Goal: Transaction & Acquisition: Purchase product/service

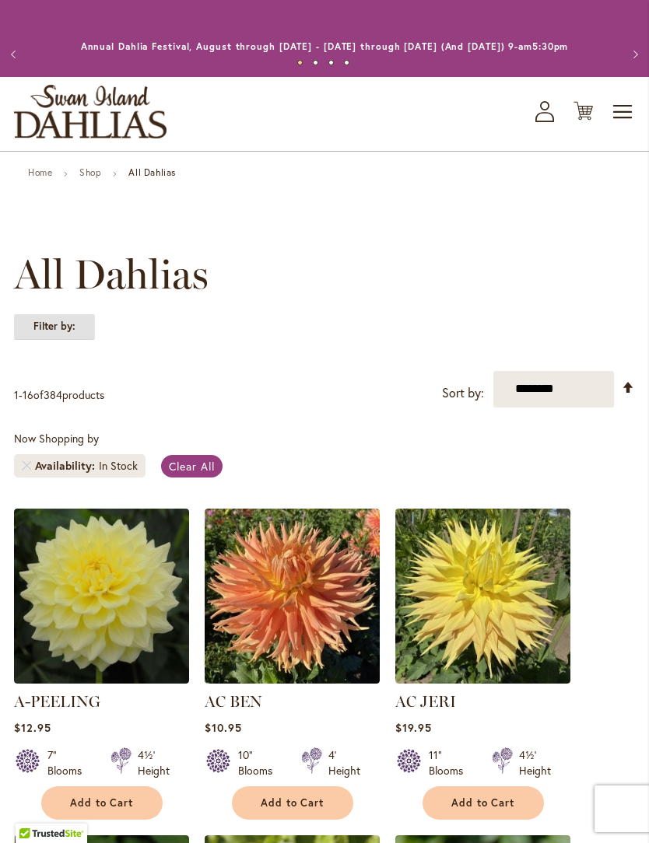
click at [75, 340] on strong "Filter by:" at bounding box center [54, 326] width 81 height 26
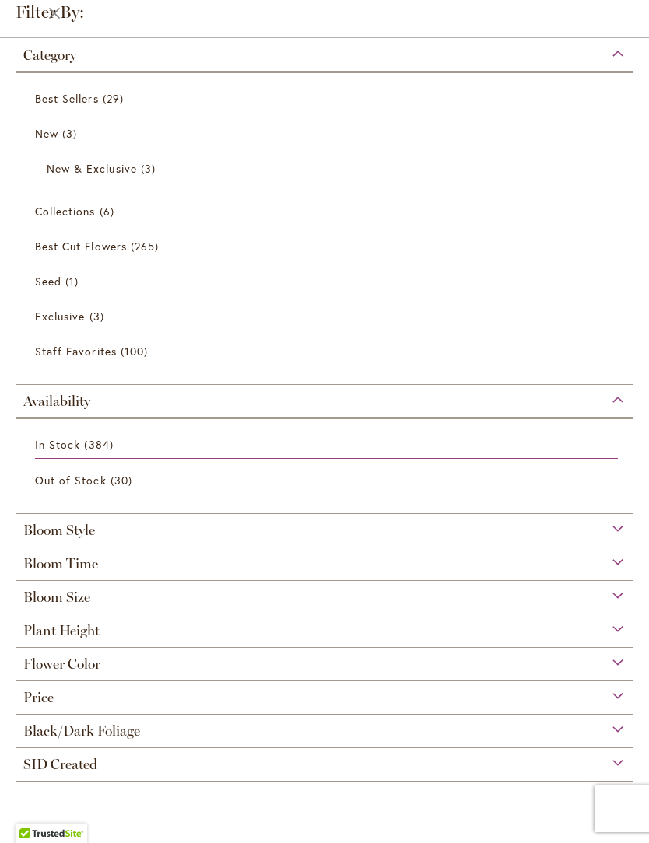
scroll to position [186, 0]
click at [621, 532] on div "Bloom Style" at bounding box center [325, 526] width 618 height 25
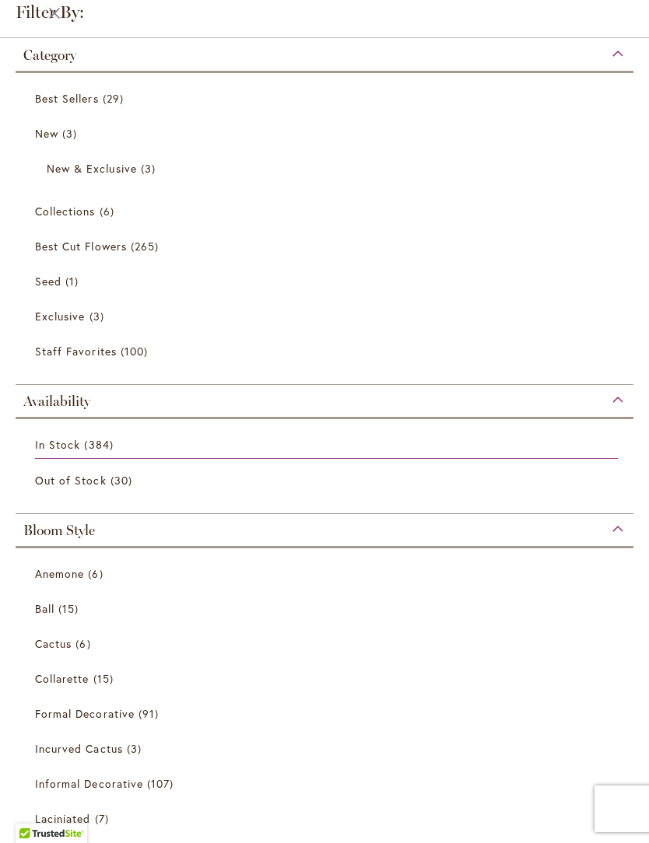
scroll to position [477, 0]
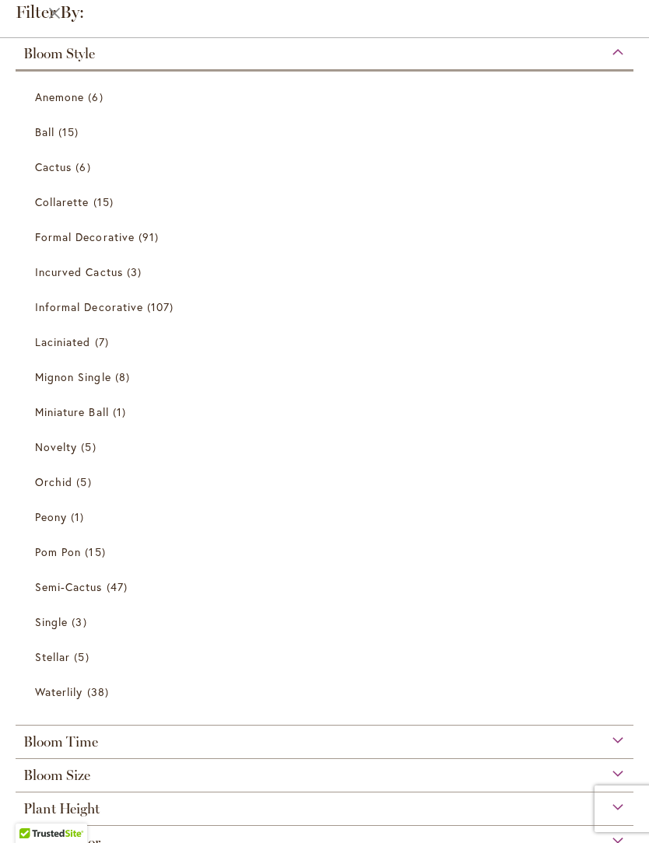
click at [613, 741] on div "Bloom Time" at bounding box center [325, 738] width 618 height 25
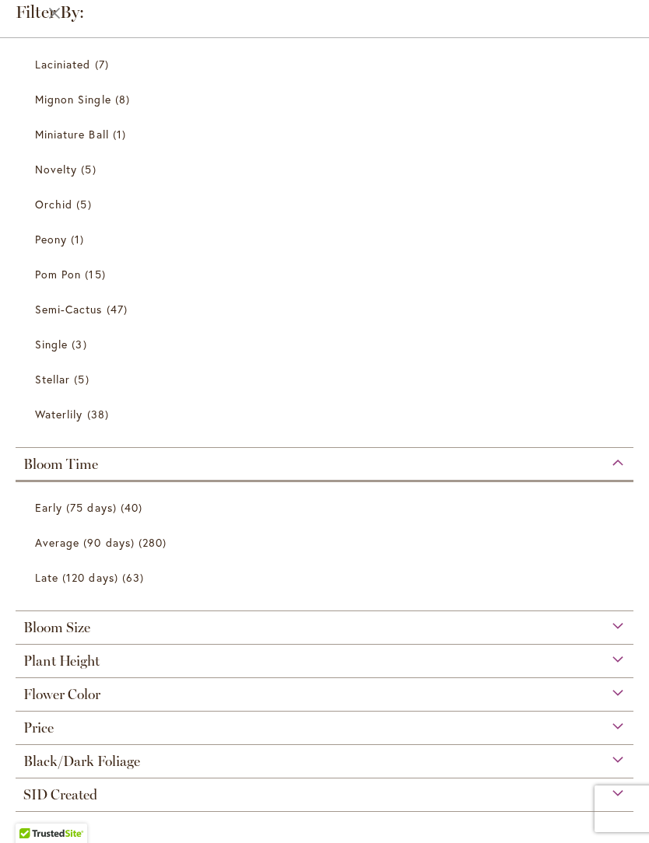
click at [618, 627] on div "Bloom Size" at bounding box center [325, 623] width 618 height 25
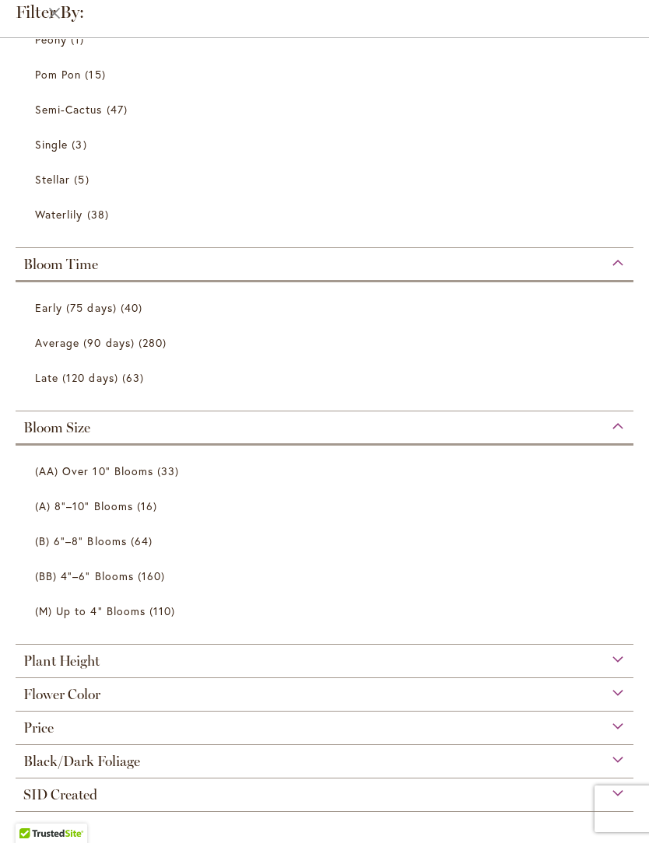
scroll to position [962, 0]
click at [130, 572] on span "(BB) 4"–6" Blooms" at bounding box center [84, 576] width 99 height 15
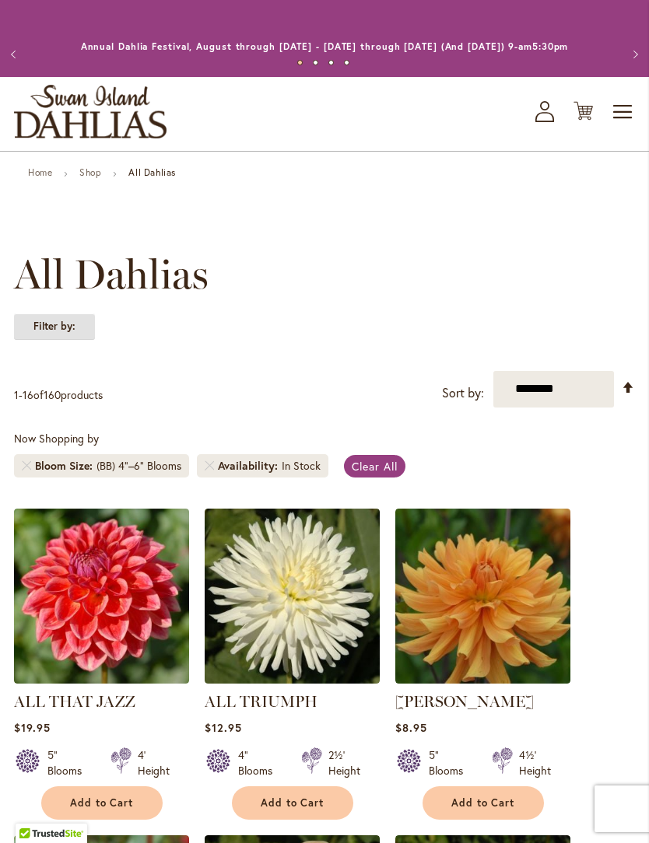
click at [75, 340] on strong "Filter by:" at bounding box center [54, 326] width 81 height 26
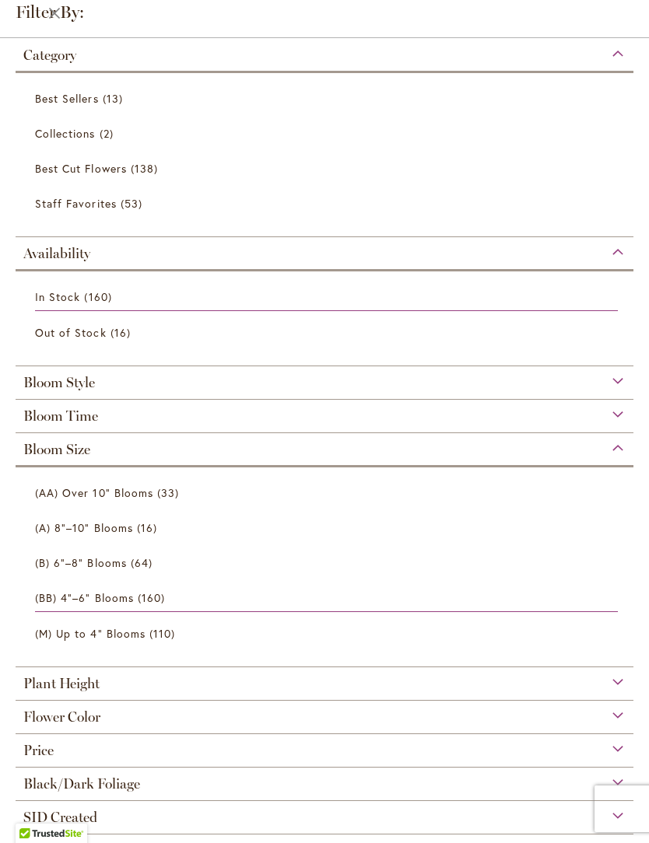
click at [131, 422] on div "Bloom Time" at bounding box center [325, 412] width 618 height 25
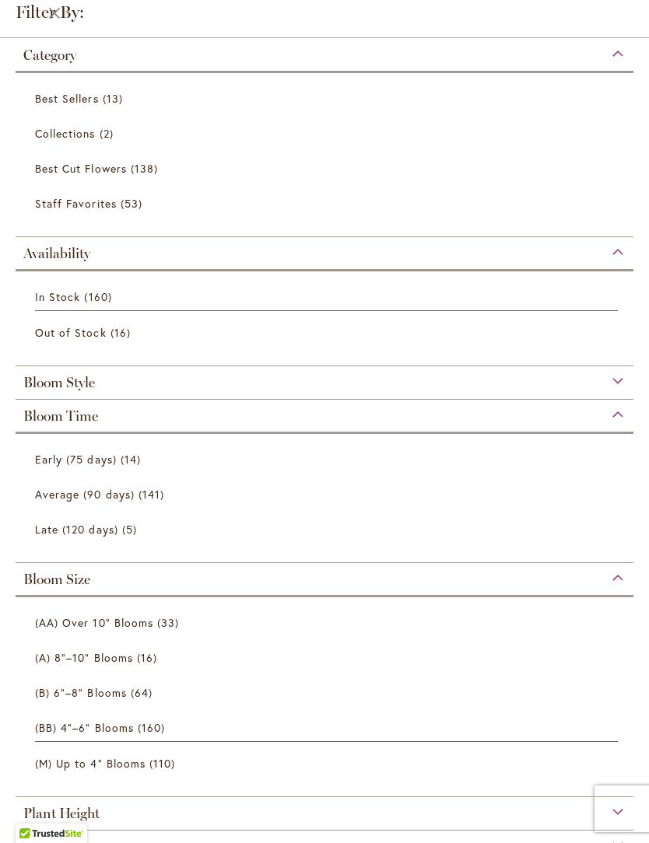
click at [110, 461] on span "Early (75 days)" at bounding box center [76, 459] width 82 height 15
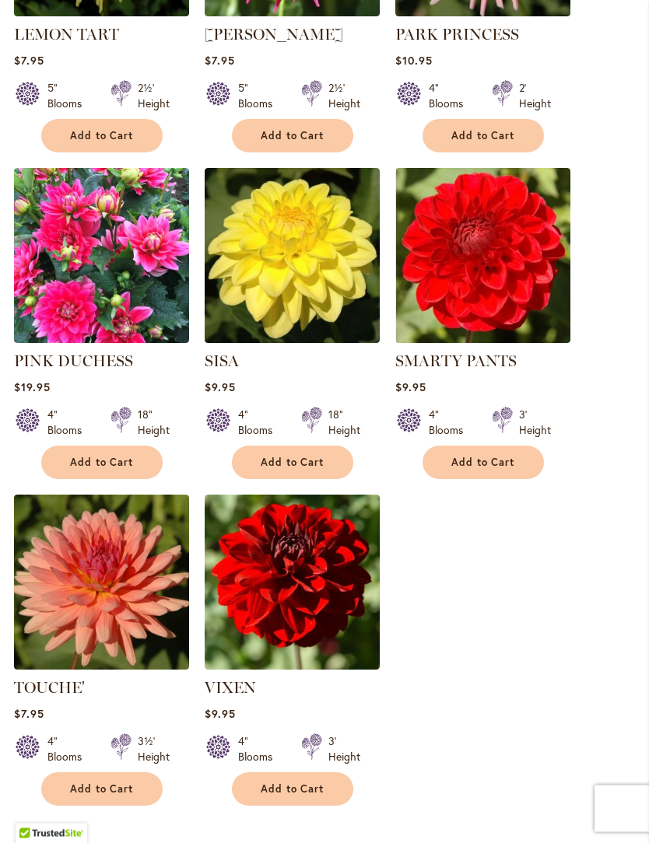
scroll to position [1343, 0]
click at [110, 456] on span "Add to Cart" at bounding box center [102, 462] width 64 height 13
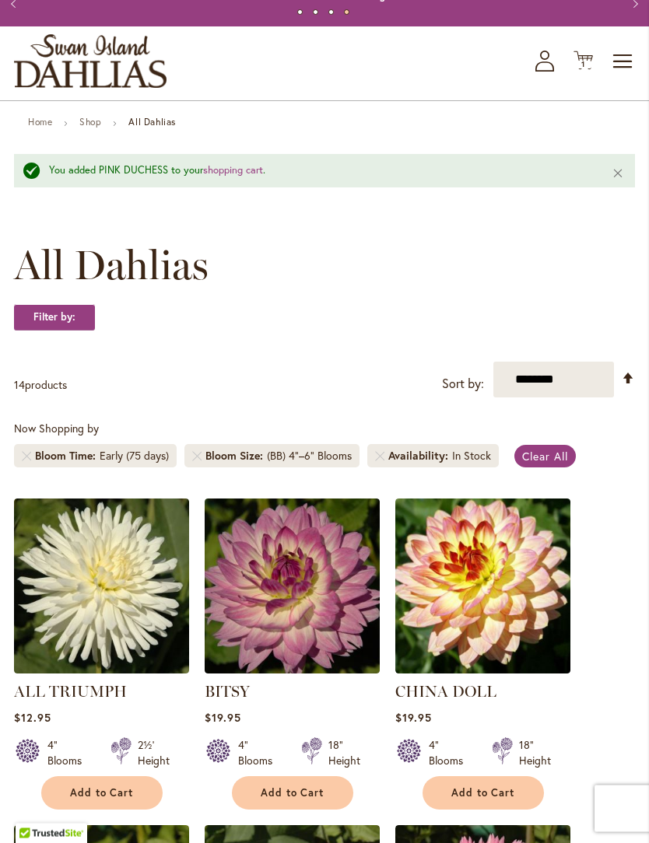
scroll to position [51, 0]
click at [268, 464] on div "(BB) 4"–6" Blooms" at bounding box center [309, 456] width 85 height 16
click at [65, 331] on strong "Filter by:" at bounding box center [54, 317] width 81 height 26
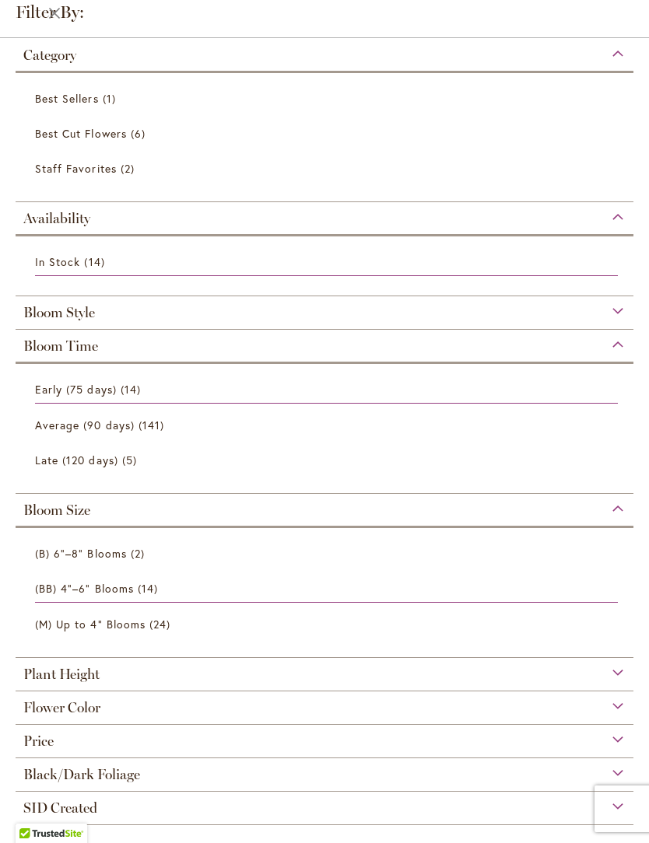
click at [621, 515] on div "Bloom Size" at bounding box center [325, 506] width 618 height 25
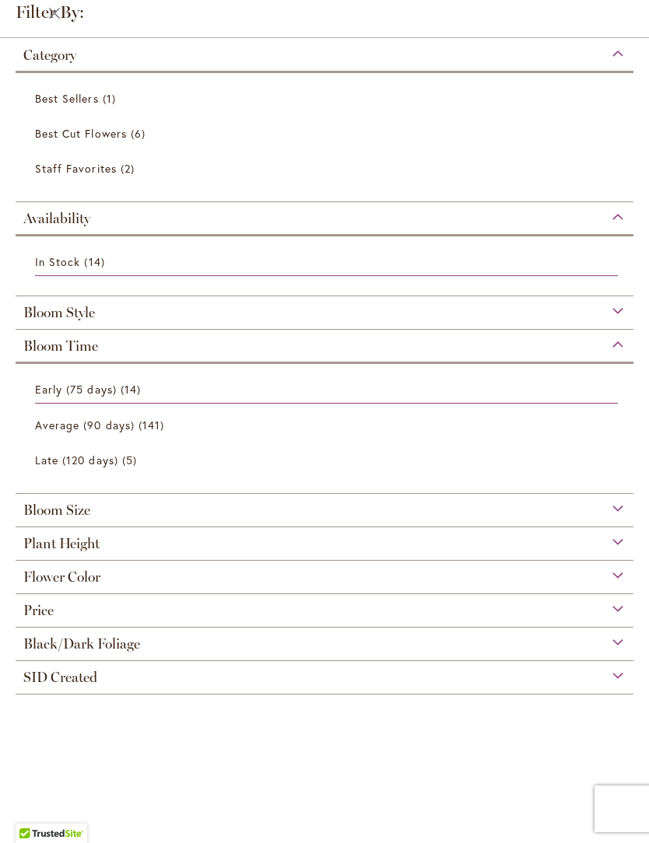
click at [117, 135] on span "Best Cut Flowers" at bounding box center [81, 133] width 92 height 15
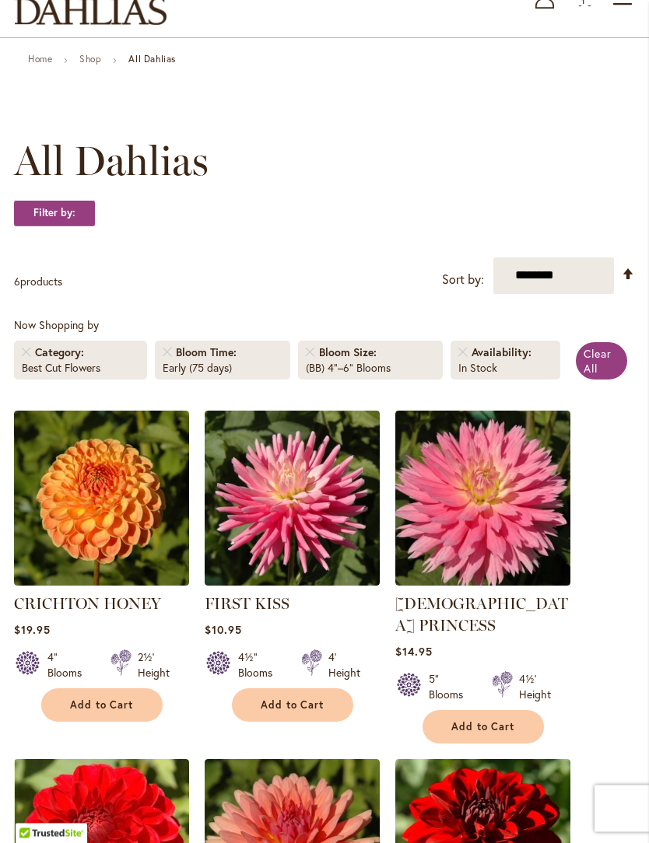
scroll to position [114, 0]
click at [58, 226] on strong "Filter by:" at bounding box center [54, 213] width 81 height 26
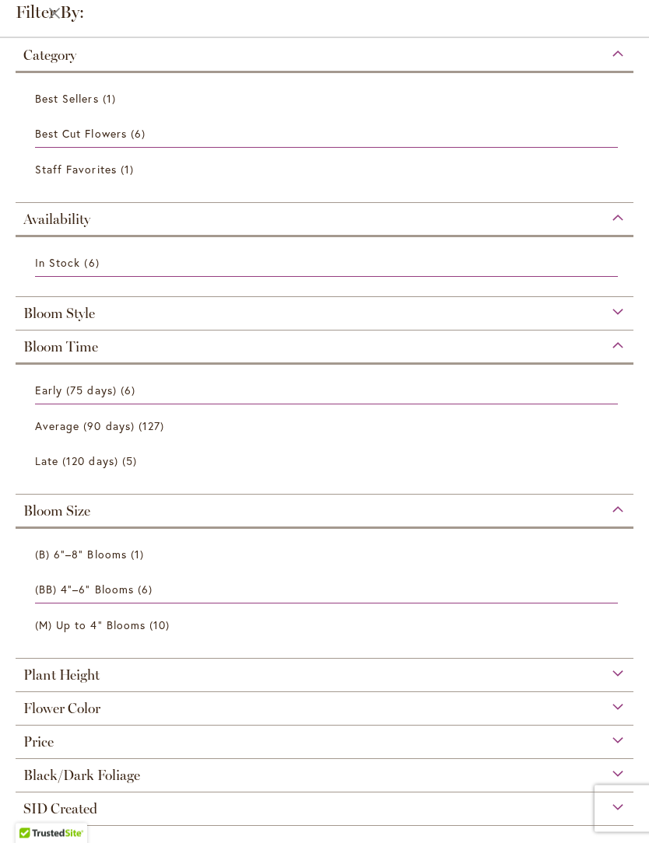
scroll to position [12, 0]
click at [609, 678] on div "Plant Height" at bounding box center [325, 671] width 618 height 25
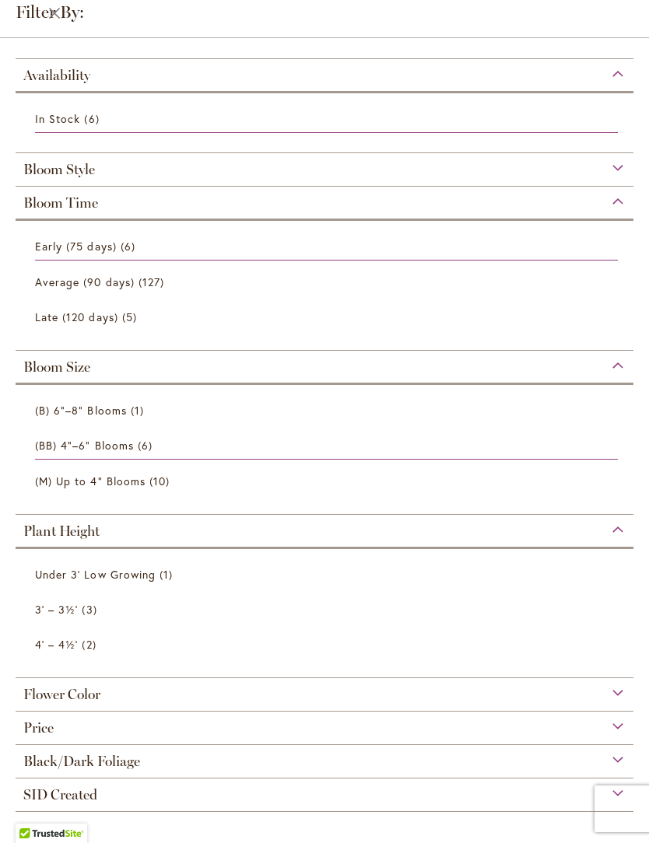
scroll to position [152, 0]
click at [128, 441] on span "(BB) 4"–6" Blooms" at bounding box center [84, 445] width 99 height 15
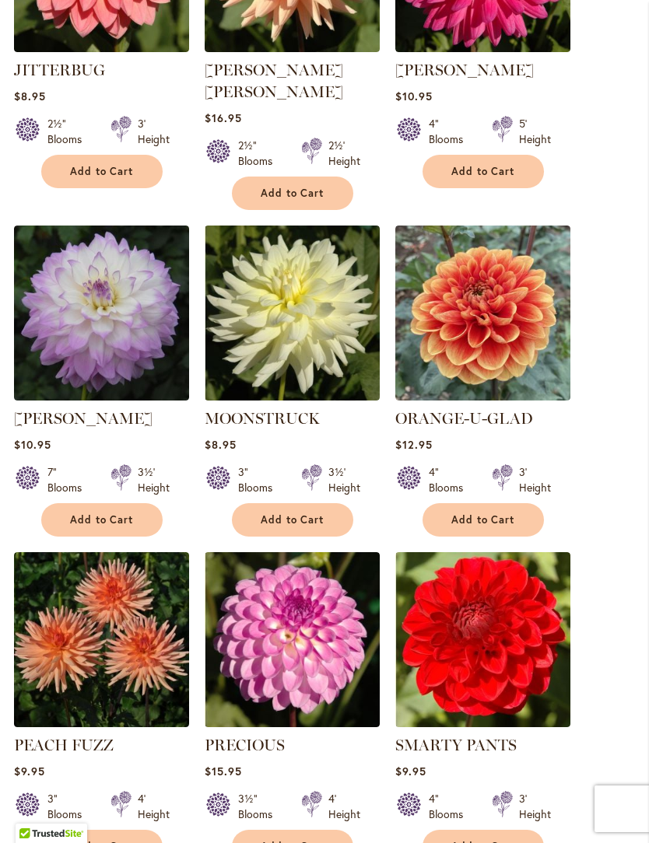
scroll to position [1326, 0]
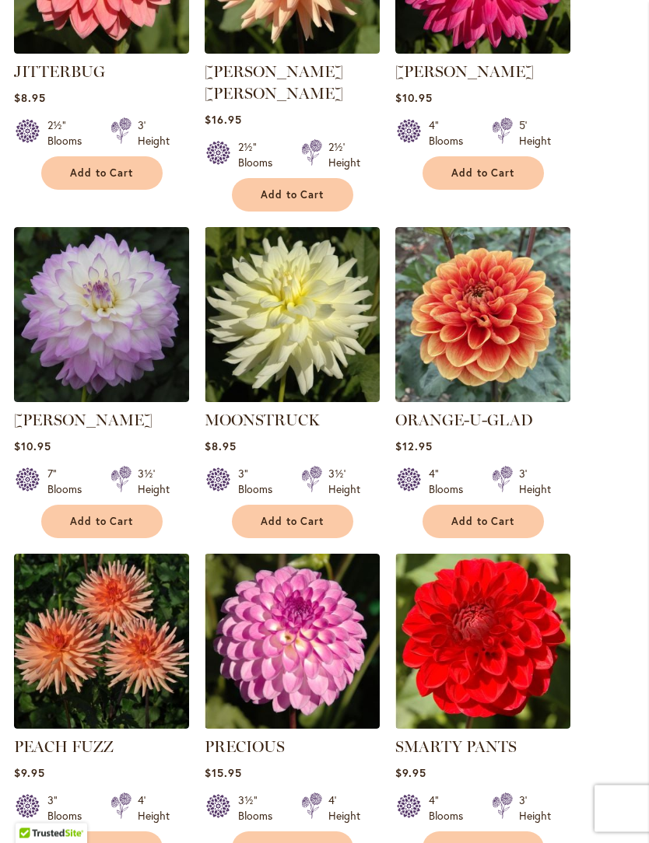
click at [96, 264] on img at bounding box center [101, 315] width 175 height 175
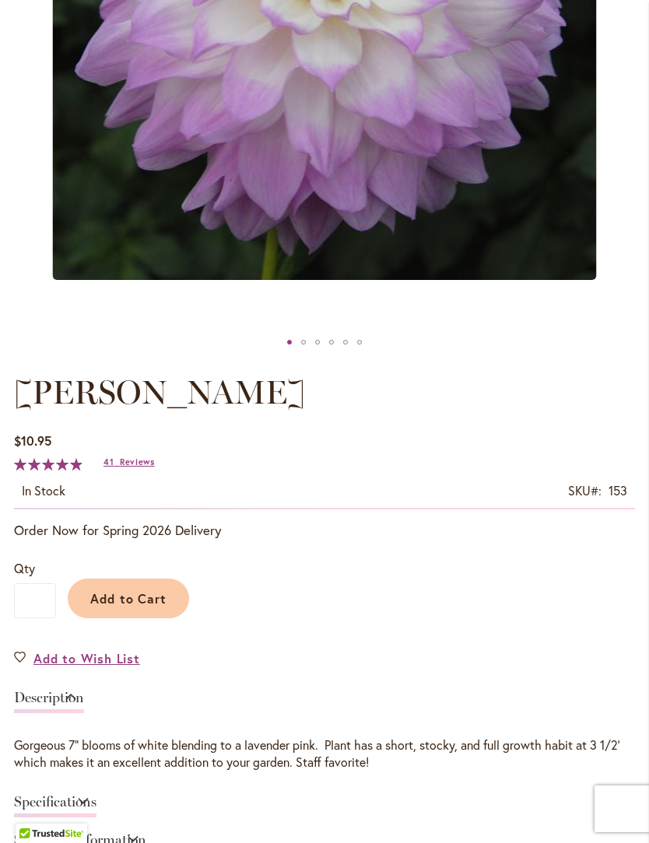
scroll to position [521, 0]
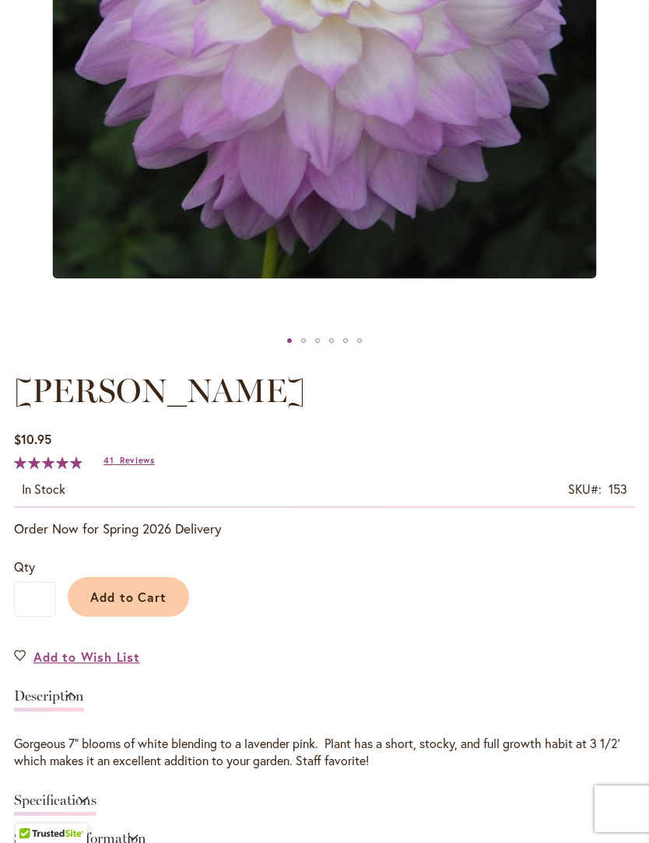
click at [131, 605] on span "Add to Cart" at bounding box center [128, 597] width 77 height 16
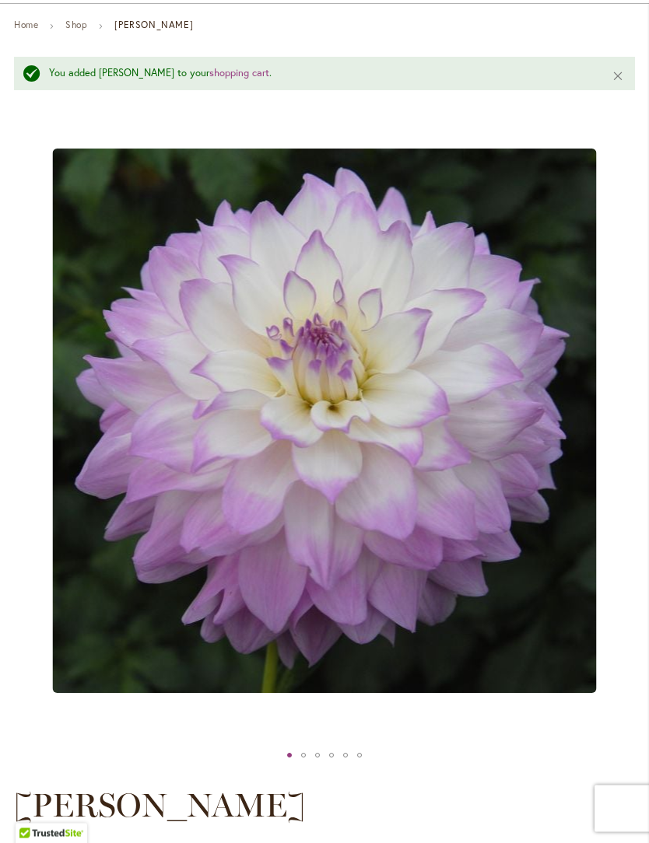
scroll to position [0, 0]
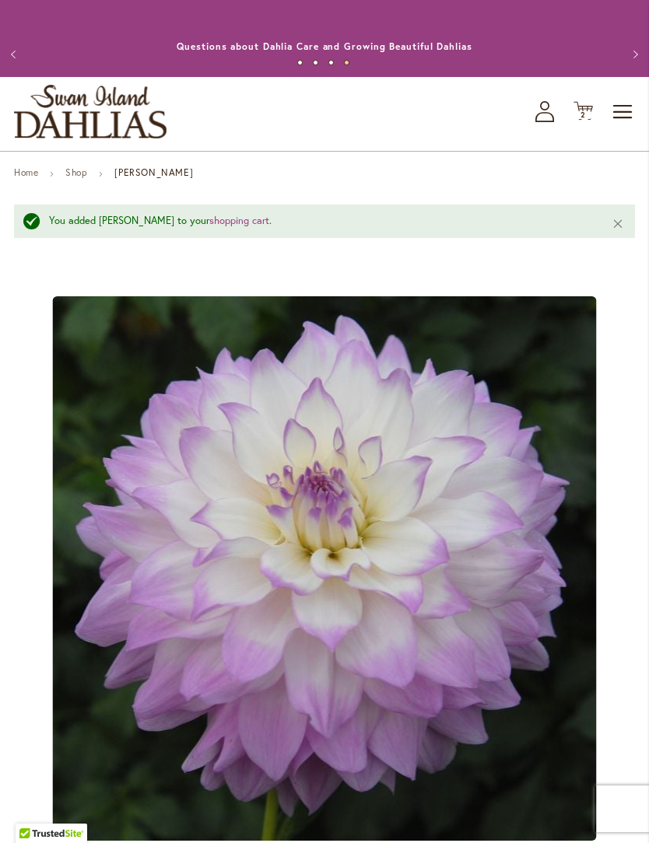
click at [592, 121] on icon "Cart .cls-1 { fill: #231f20; }" at bounding box center [582, 110] width 19 height 19
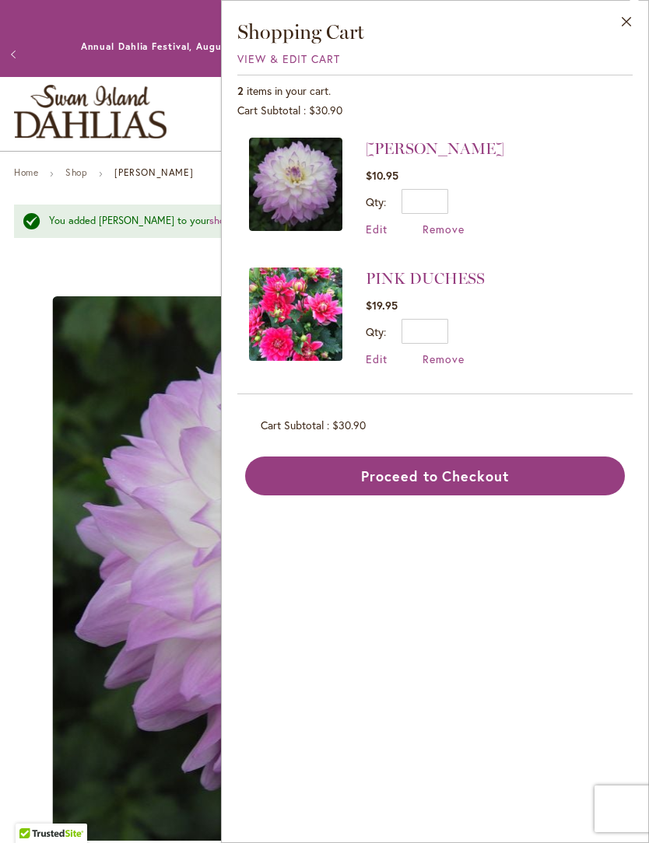
click at [83, 178] on link "Shop" at bounding box center [76, 172] width 22 height 12
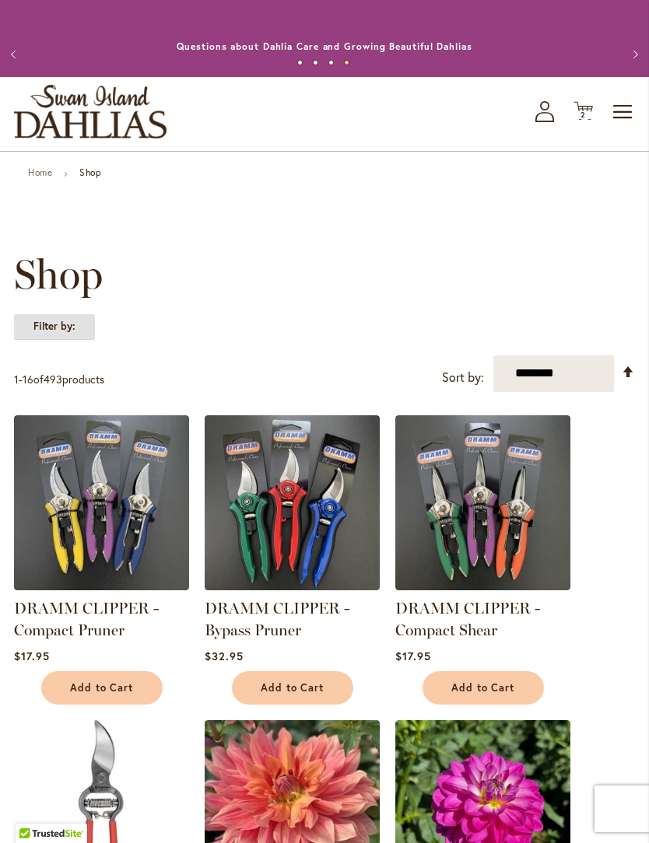
click at [75, 336] on strong "Filter by:" at bounding box center [54, 326] width 81 height 26
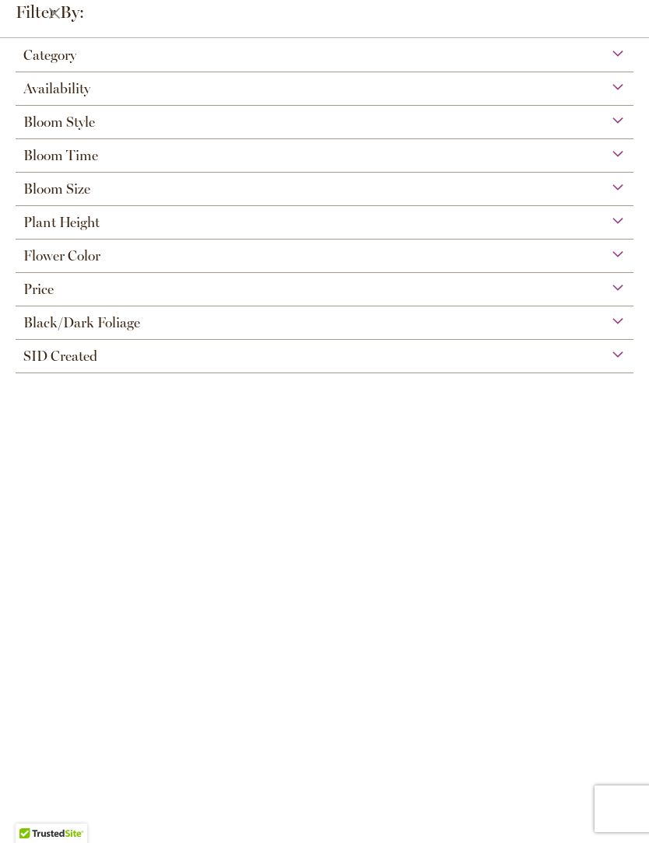
click at [114, 264] on div "Flower Color" at bounding box center [325, 252] width 618 height 25
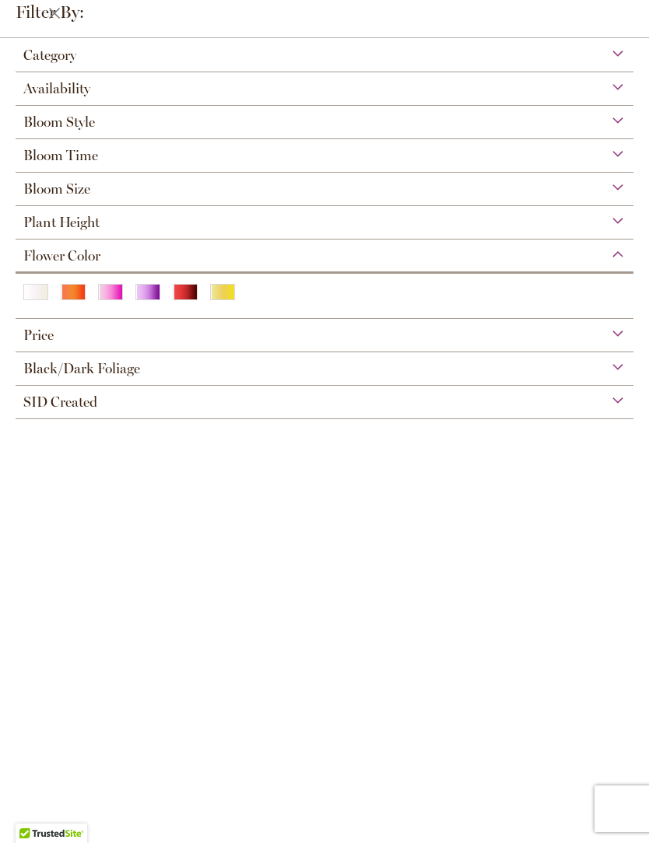
click at [34, 300] on div "White/Cream" at bounding box center [35, 292] width 25 height 16
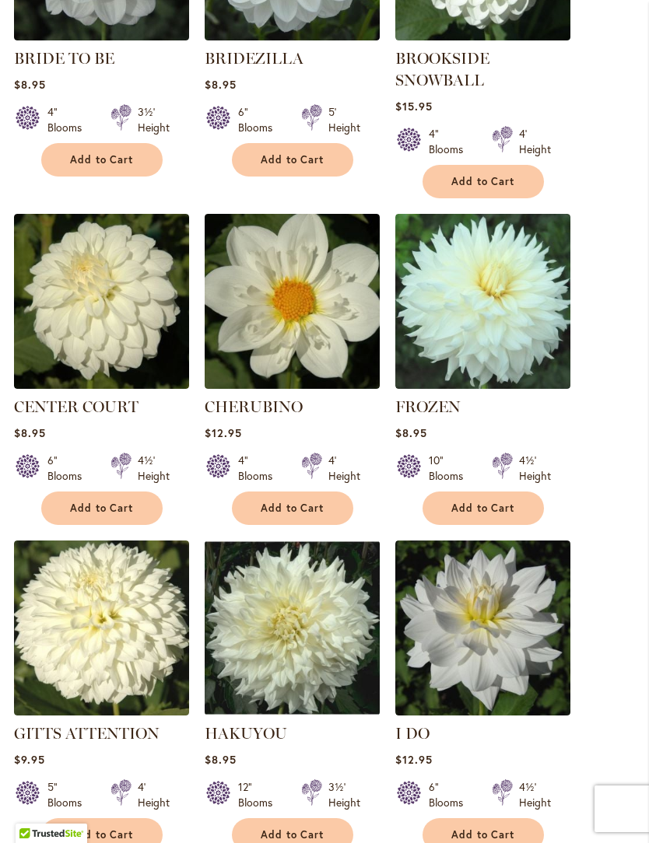
scroll to position [973, 0]
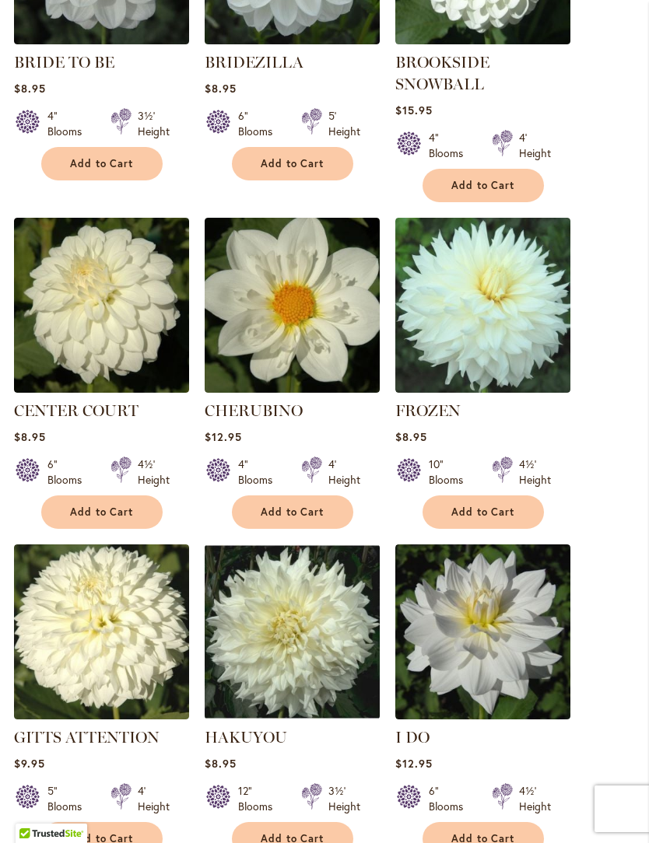
click at [289, 519] on span "Add to Cart" at bounding box center [293, 512] width 64 height 13
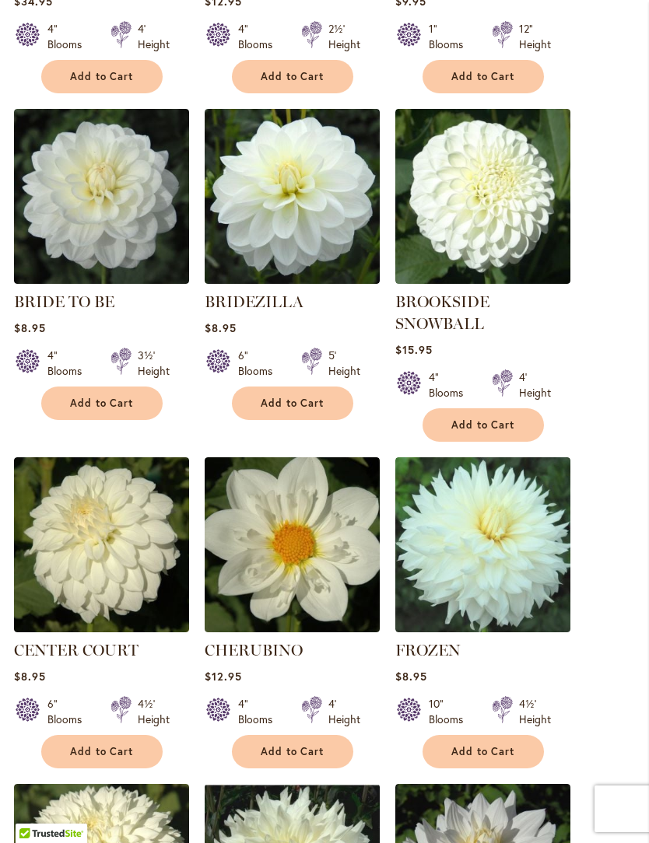
scroll to position [771, 0]
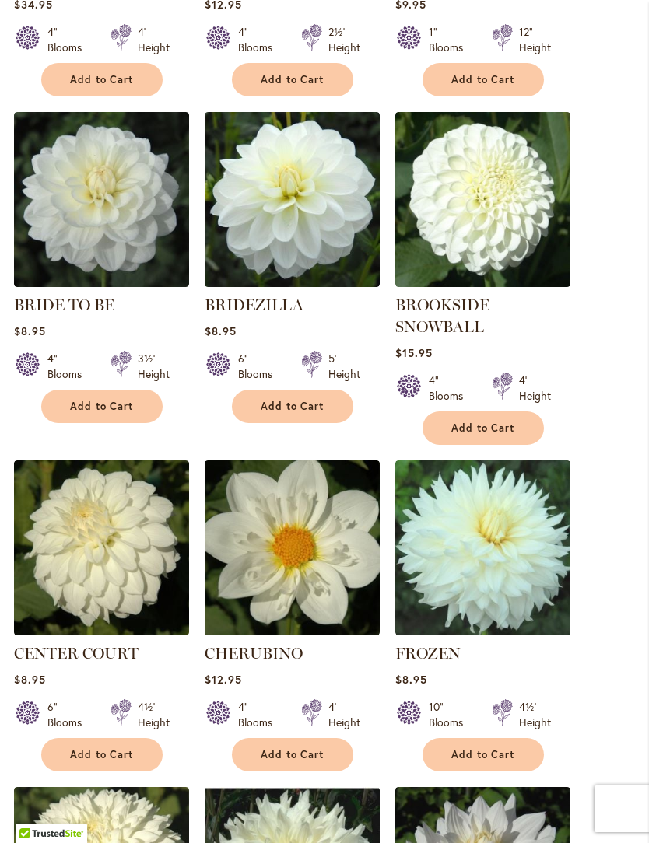
click at [90, 409] on button "Add to Cart" at bounding box center [101, 406] width 121 height 33
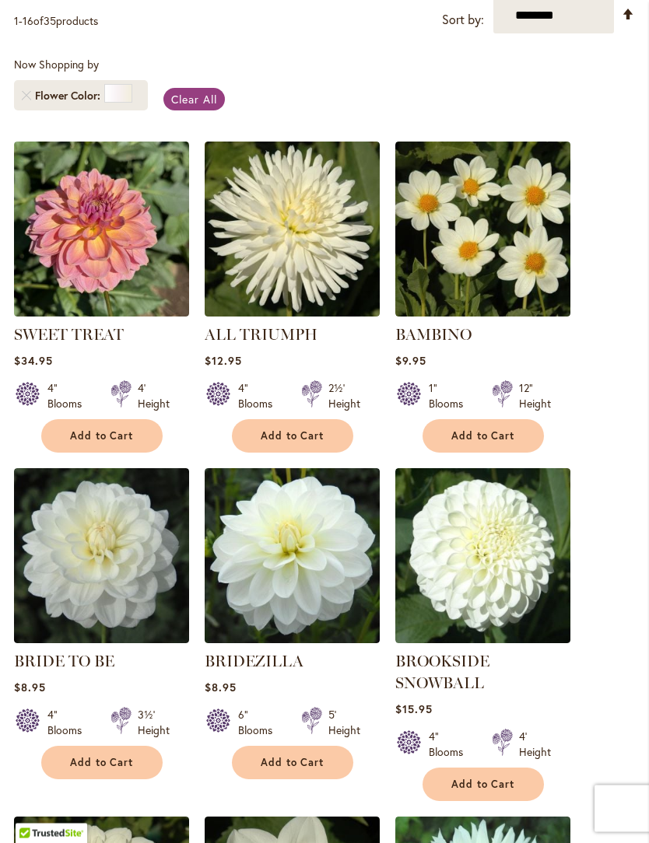
scroll to position [415, 0]
click at [196, 107] on span "Clear All" at bounding box center [194, 99] width 46 height 15
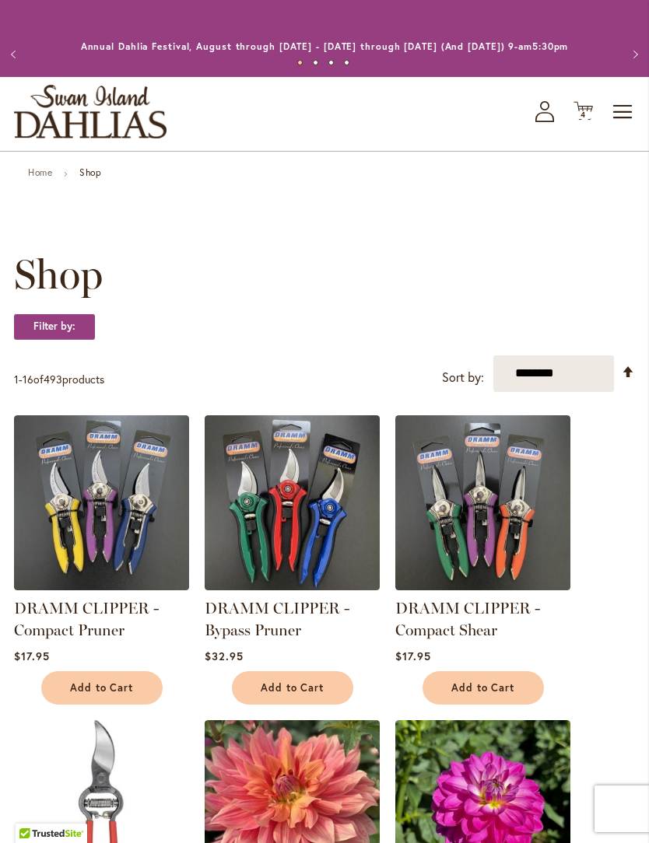
click at [555, 385] on select "**********" at bounding box center [553, 373] width 121 height 37
click at [55, 340] on strong "Filter by:" at bounding box center [54, 326] width 81 height 26
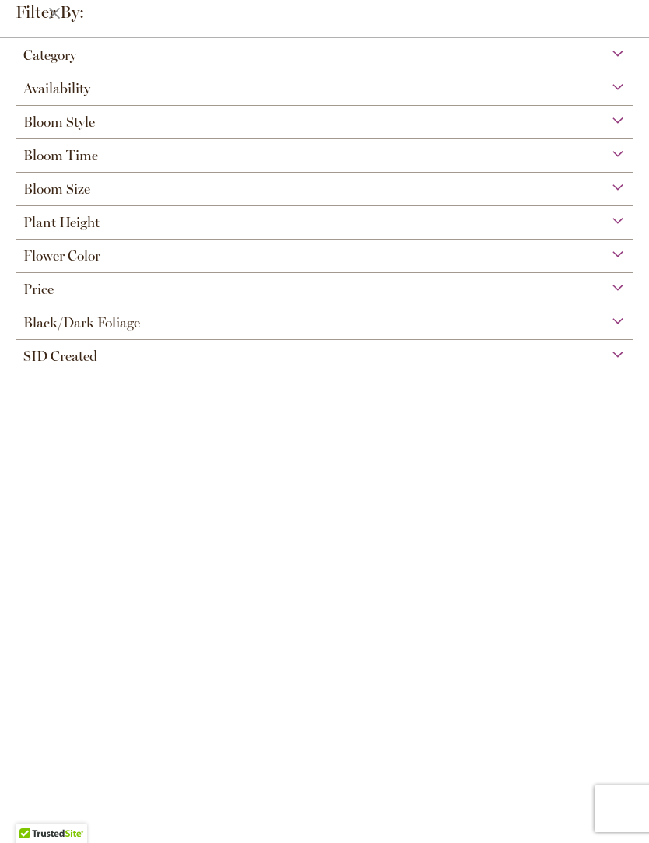
click at [140, 264] on div "Flower Color" at bounding box center [325, 252] width 618 height 25
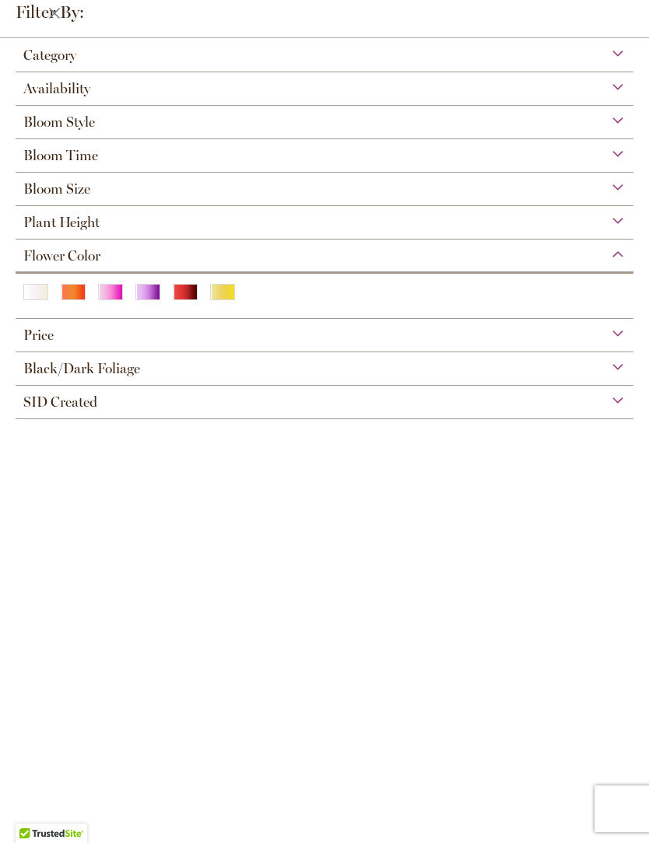
click at [42, 299] on div "White/Cream" at bounding box center [35, 292] width 25 height 16
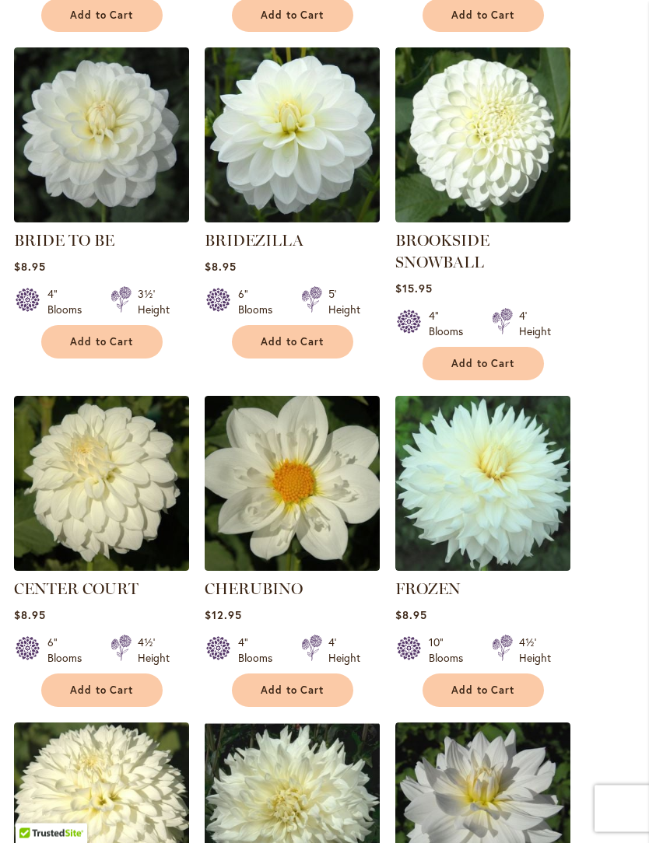
scroll to position [803, 0]
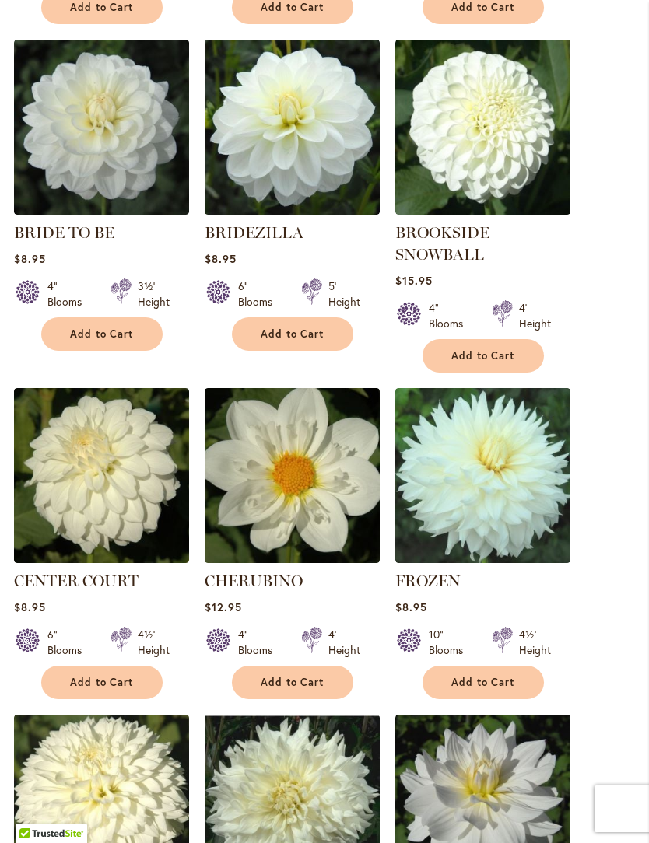
click at [293, 689] on span "Add to Cart" at bounding box center [293, 682] width 64 height 13
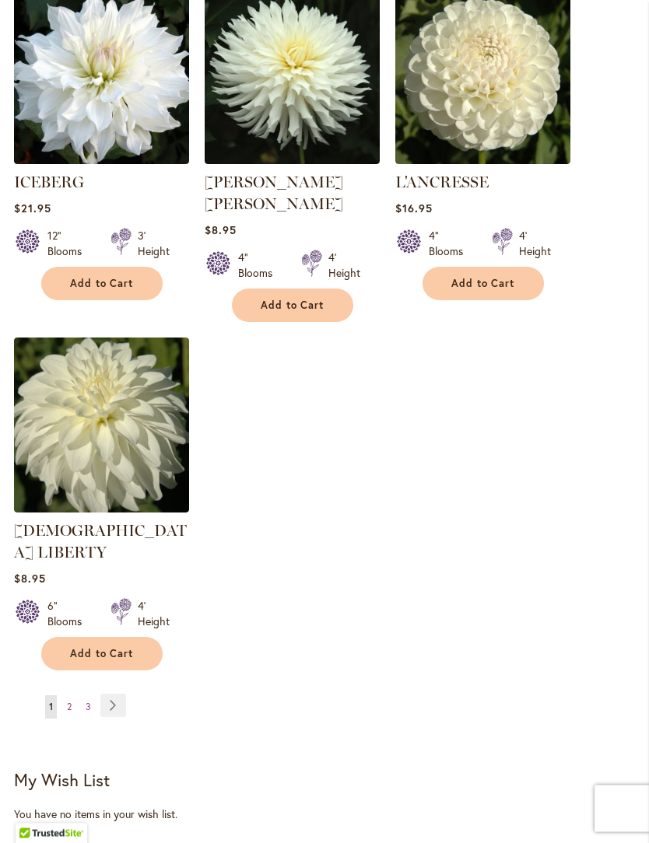
scroll to position [1896, 0]
click at [118, 694] on link "Page Next" at bounding box center [113, 705] width 26 height 23
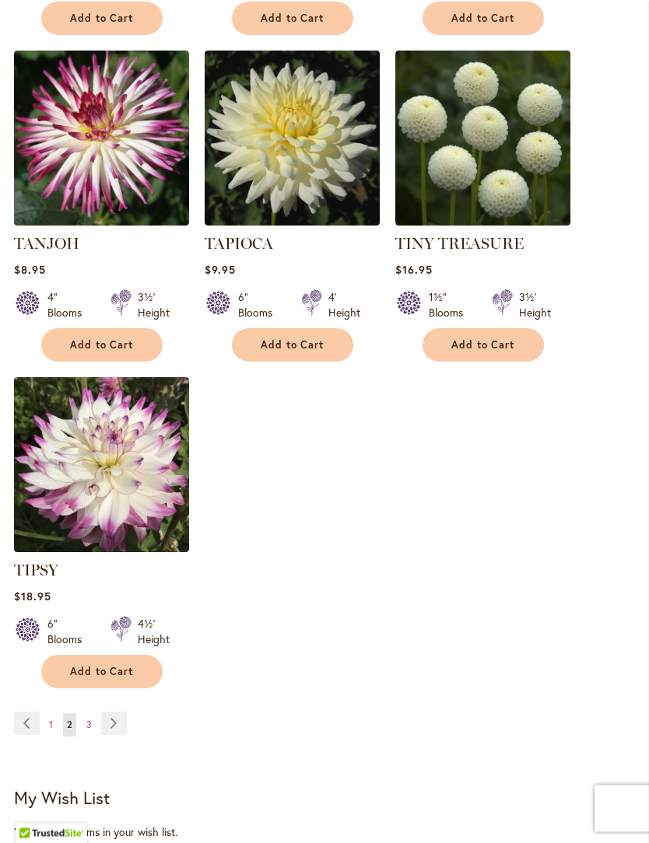
scroll to position [1799, 0]
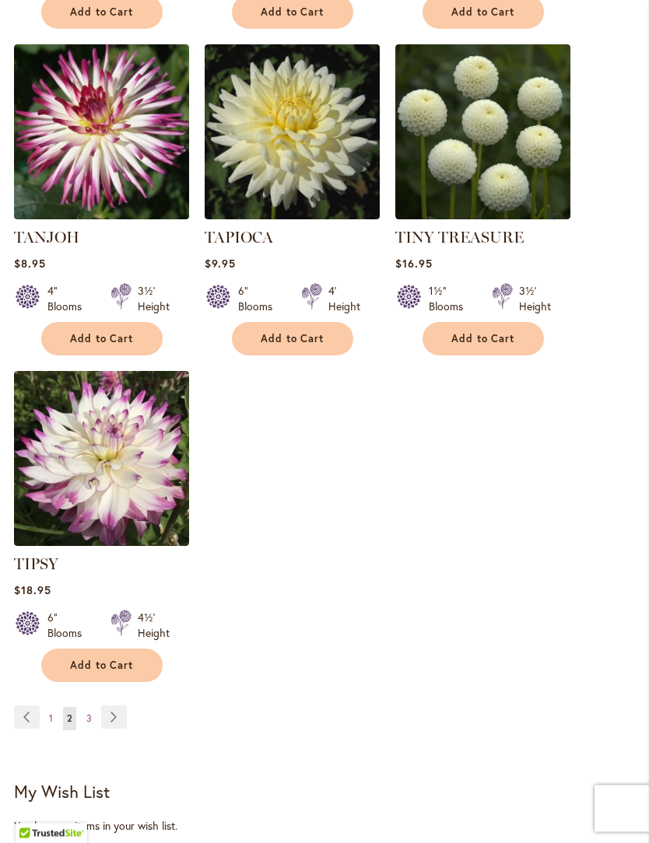
click at [113, 713] on link "Page Next" at bounding box center [114, 717] width 26 height 23
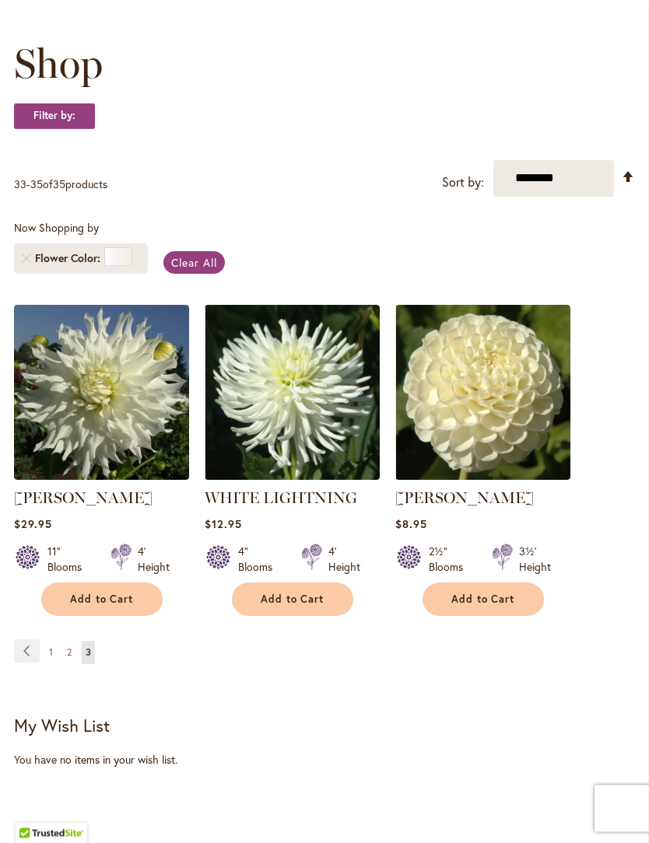
scroll to position [209, 0]
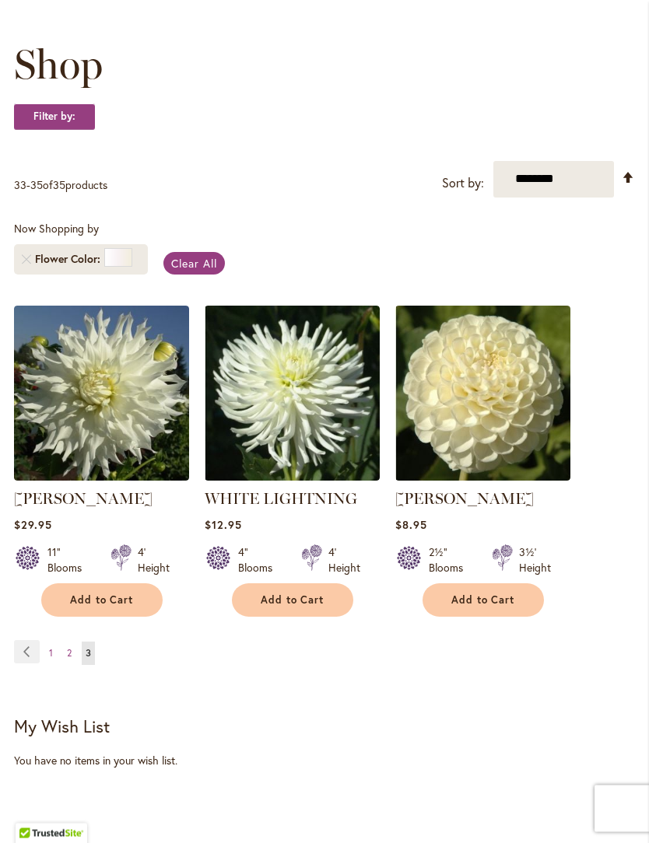
click at [69, 660] on span "2" at bounding box center [69, 654] width 5 height 12
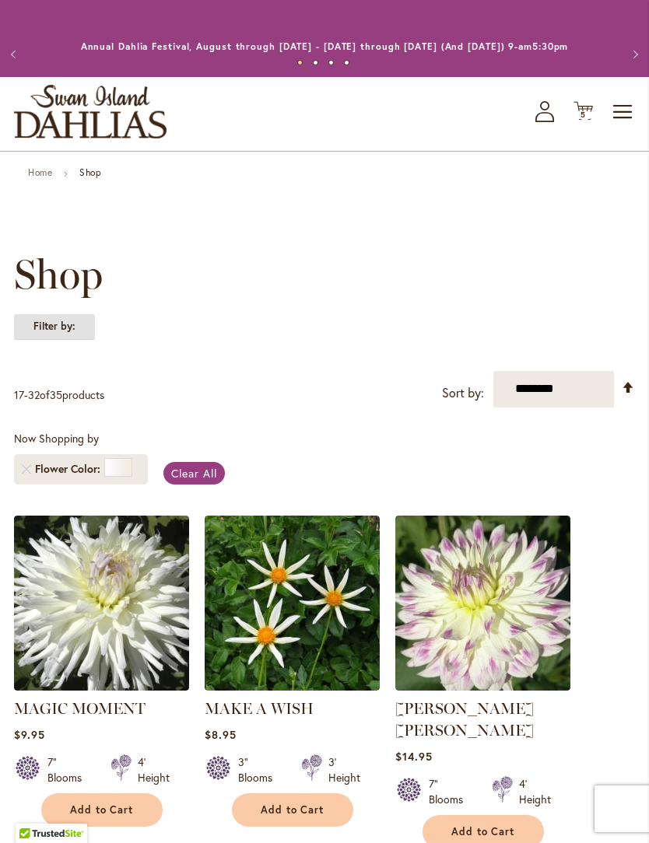
click at [72, 340] on strong "Filter by:" at bounding box center [54, 326] width 81 height 26
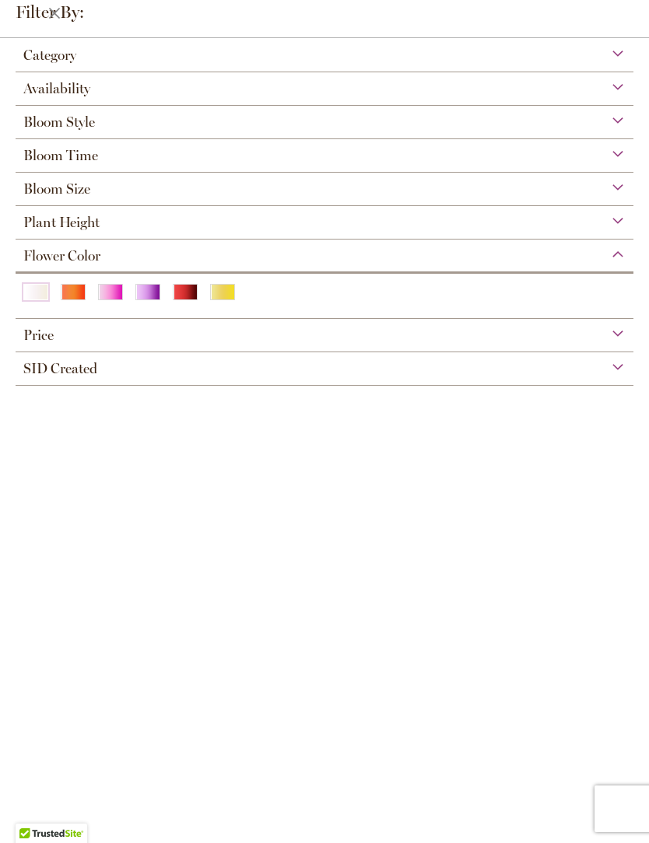
click at [117, 291] on div "Pink" at bounding box center [110, 292] width 25 height 16
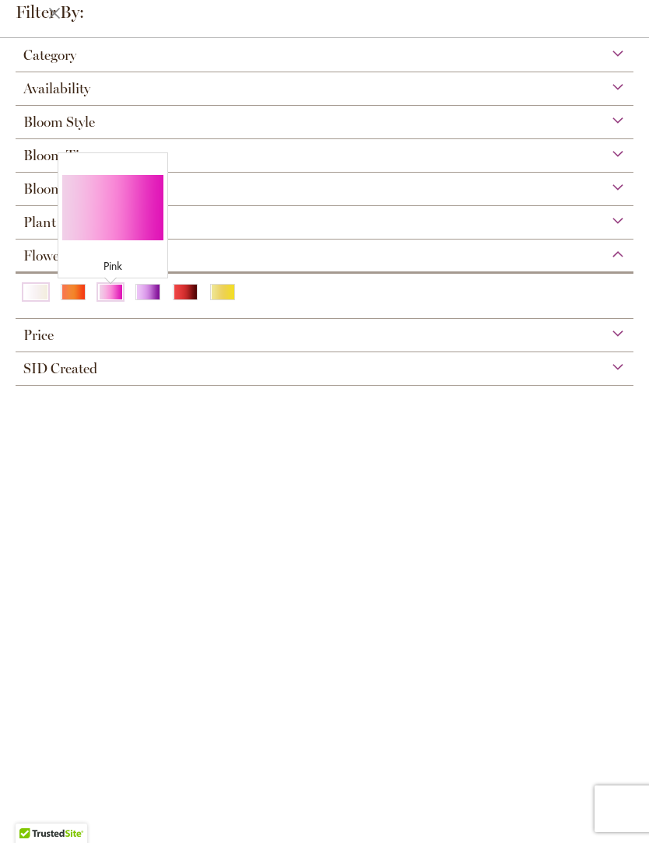
click at [120, 291] on div "Pink" at bounding box center [110, 292] width 25 height 16
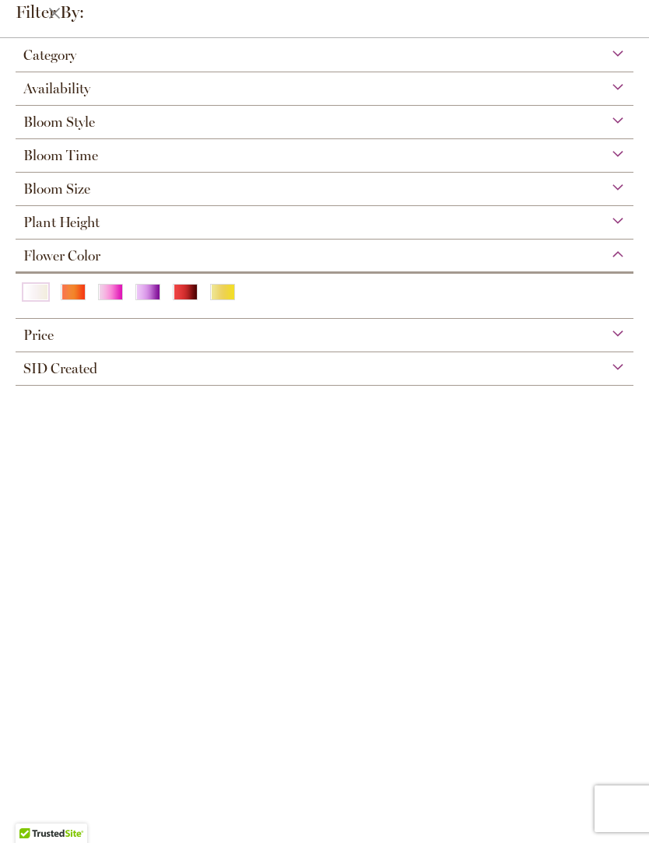
click at [114, 219] on div "Plant Height" at bounding box center [325, 218] width 618 height 25
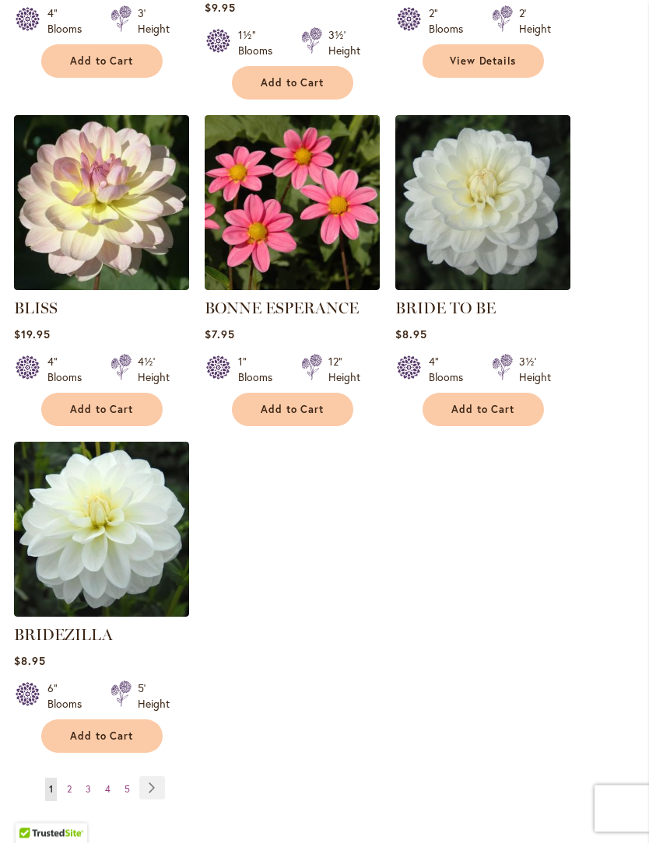
scroll to position [1729, 0]
click at [158, 781] on link "Page Next" at bounding box center [152, 787] width 26 height 23
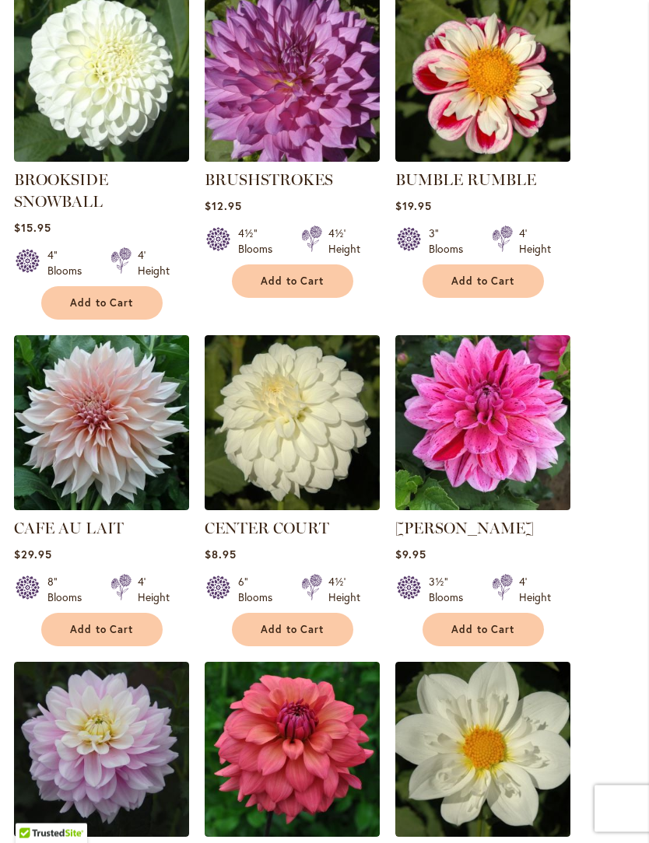
scroll to position [534, 0]
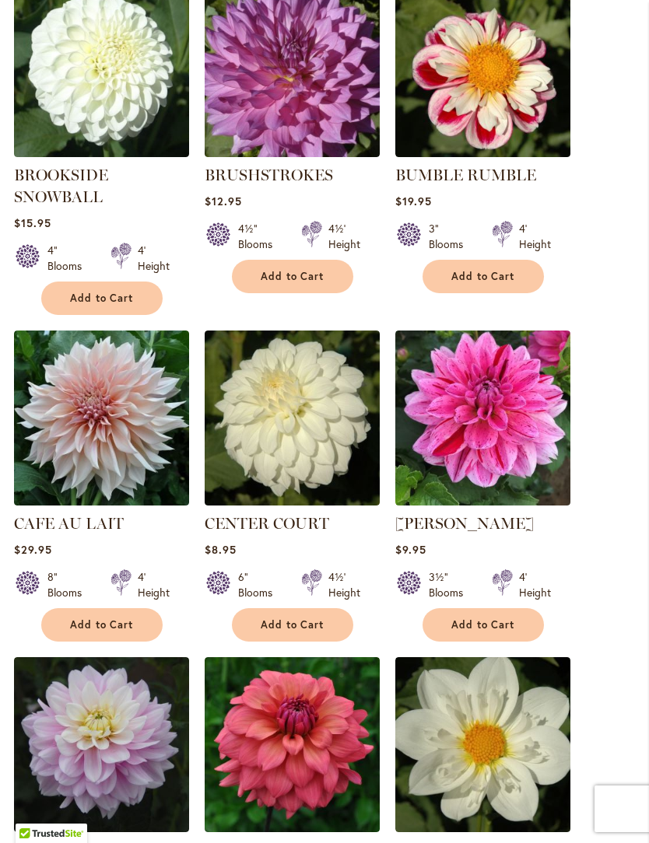
click at [485, 632] on span "Add to Cart" at bounding box center [483, 624] width 64 height 13
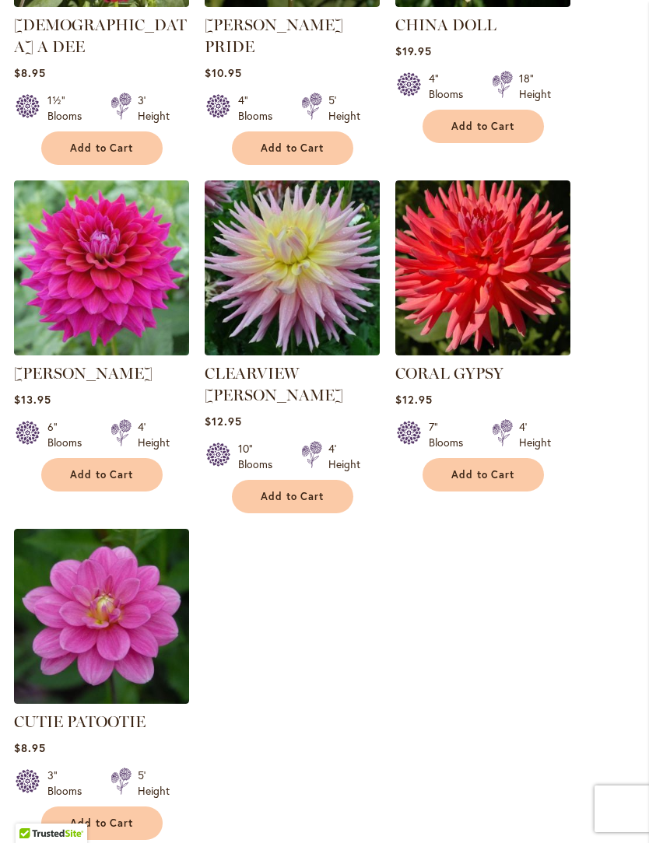
scroll to position [1745, 0]
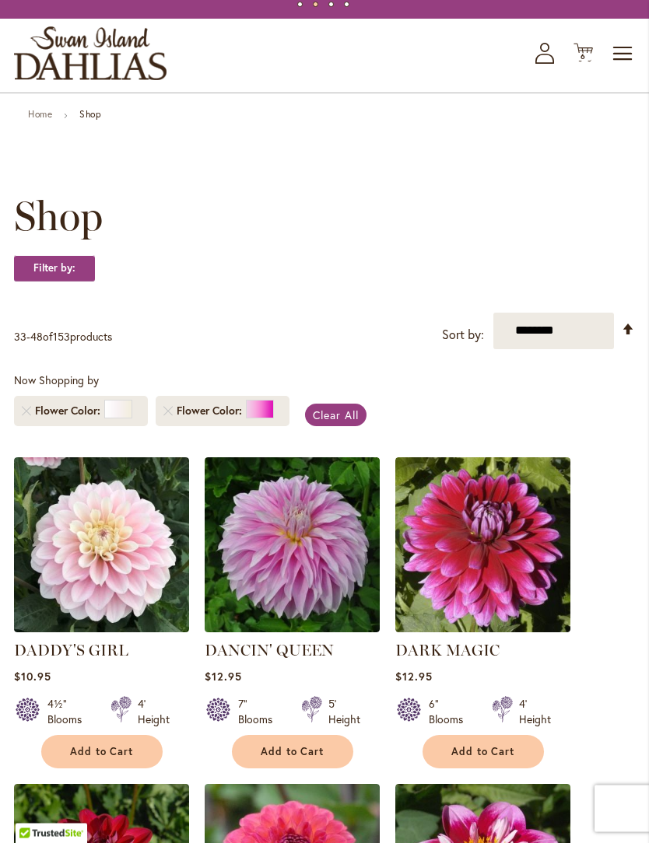
scroll to position [58, 0]
click at [109, 758] on span "Add to Cart" at bounding box center [102, 751] width 64 height 13
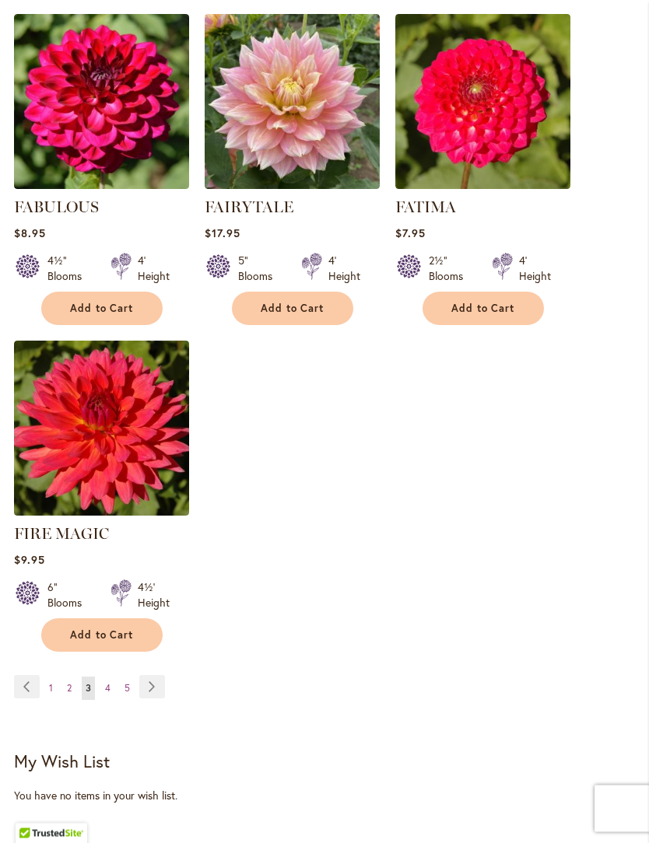
scroll to position [1851, 0]
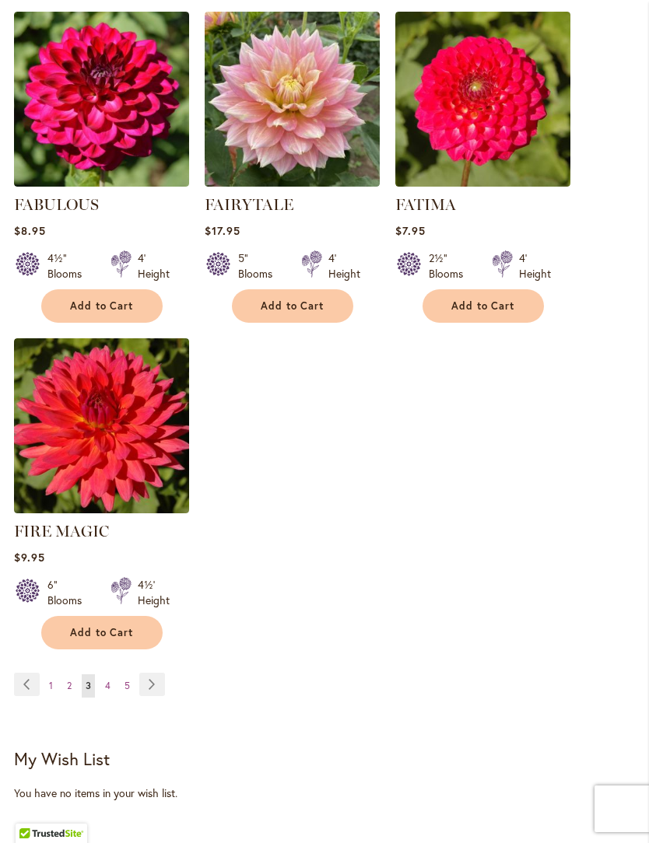
click at [154, 696] on link "Page Next" at bounding box center [152, 684] width 26 height 23
click at [156, 673] on link "Page Next" at bounding box center [152, 684] width 26 height 23
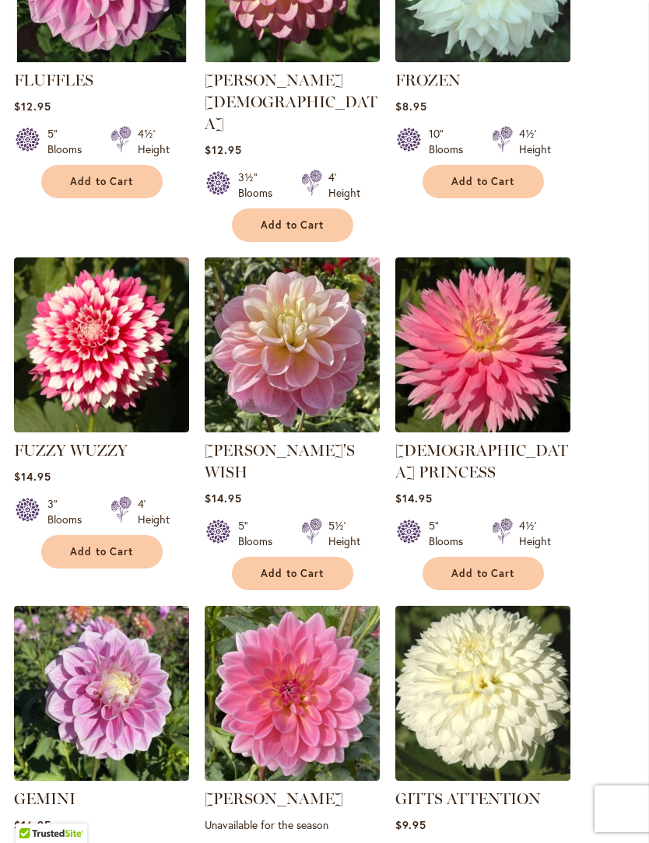
scroll to position [966, 0]
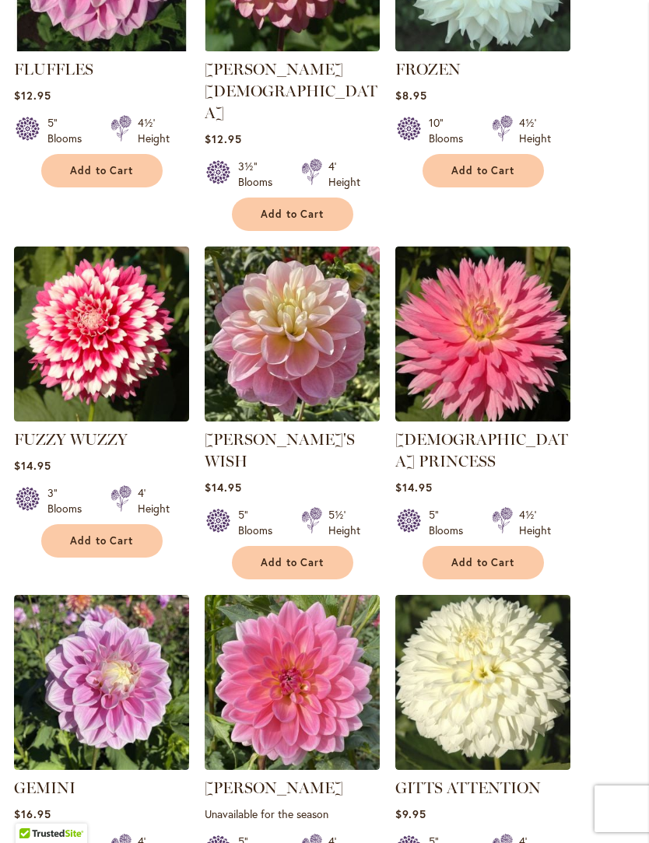
click at [107, 534] on span "Add to Cart" at bounding box center [102, 540] width 64 height 13
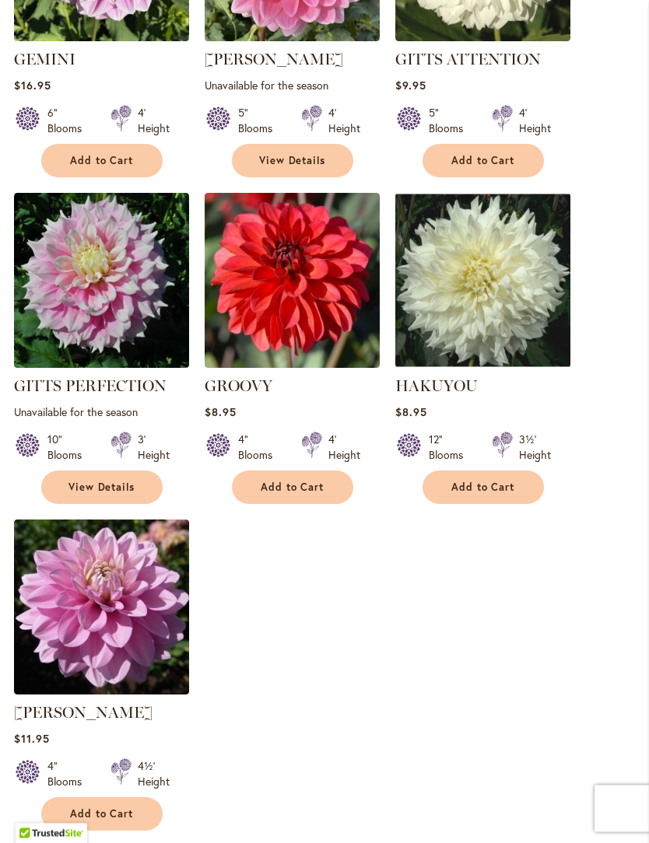
scroll to position [1695, 0]
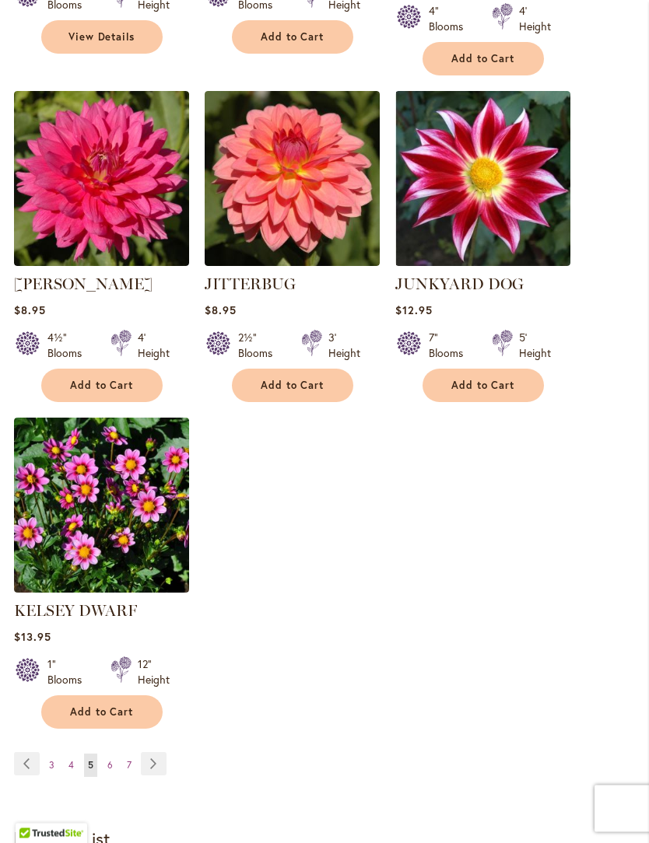
scroll to position [1754, 0]
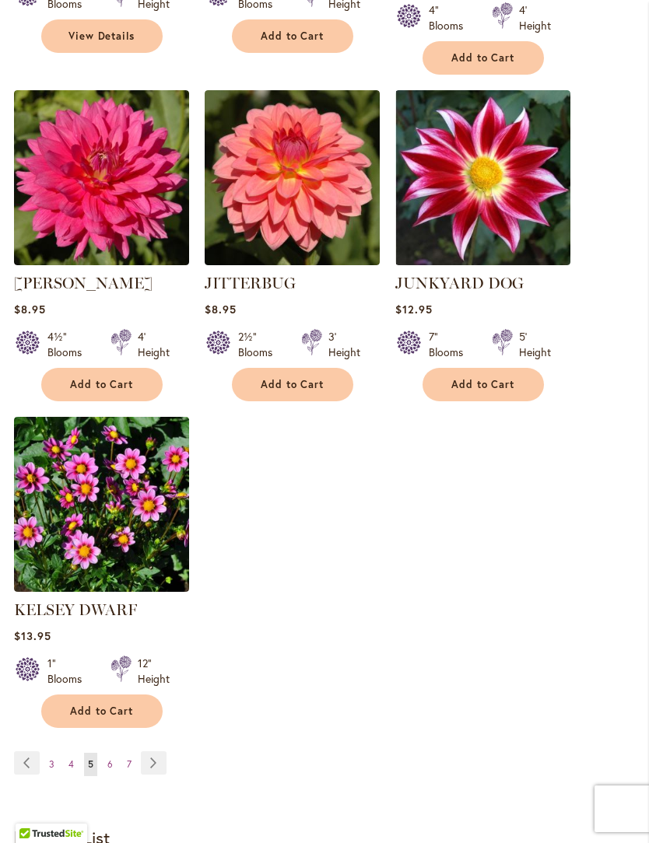
click at [156, 759] on link "Page Next" at bounding box center [154, 762] width 26 height 23
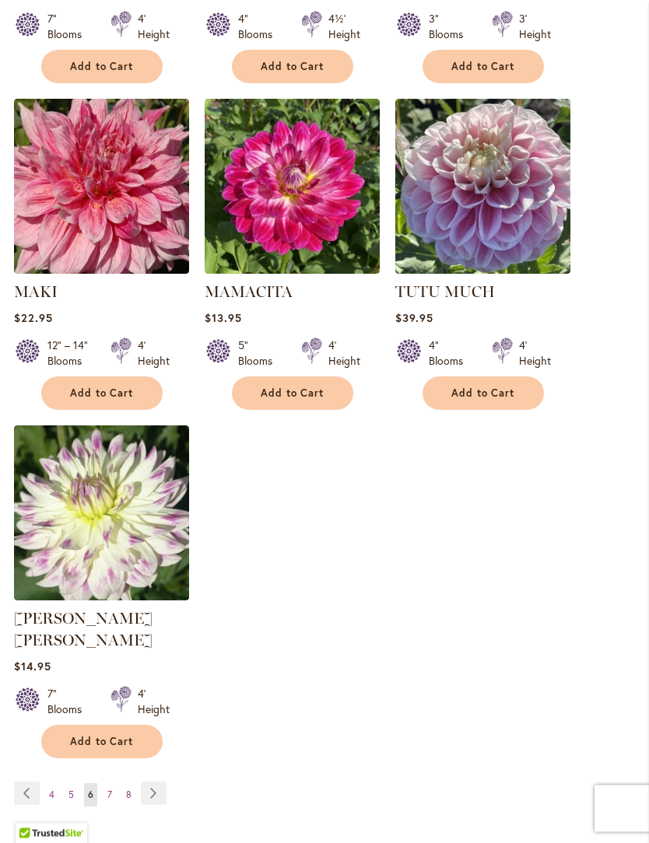
scroll to position [1745, 0]
click at [152, 782] on link "Page Next" at bounding box center [154, 793] width 26 height 23
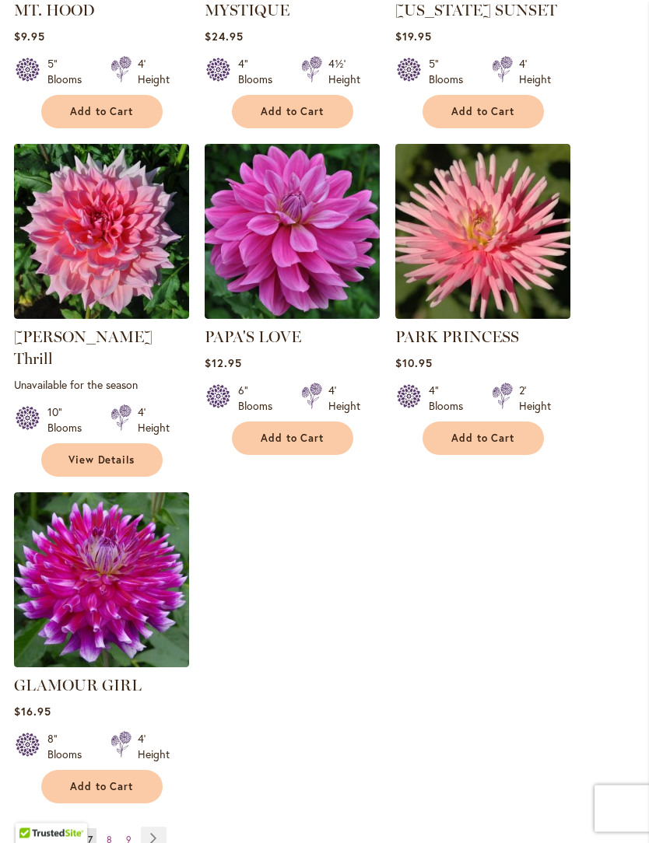
scroll to position [1728, 0]
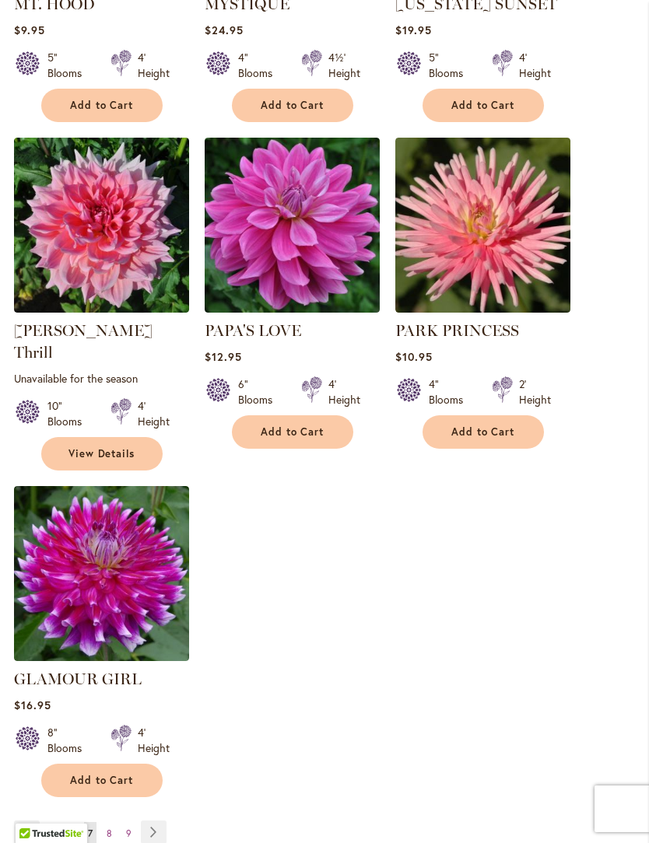
click at [158, 821] on link "Page Next" at bounding box center [154, 832] width 26 height 23
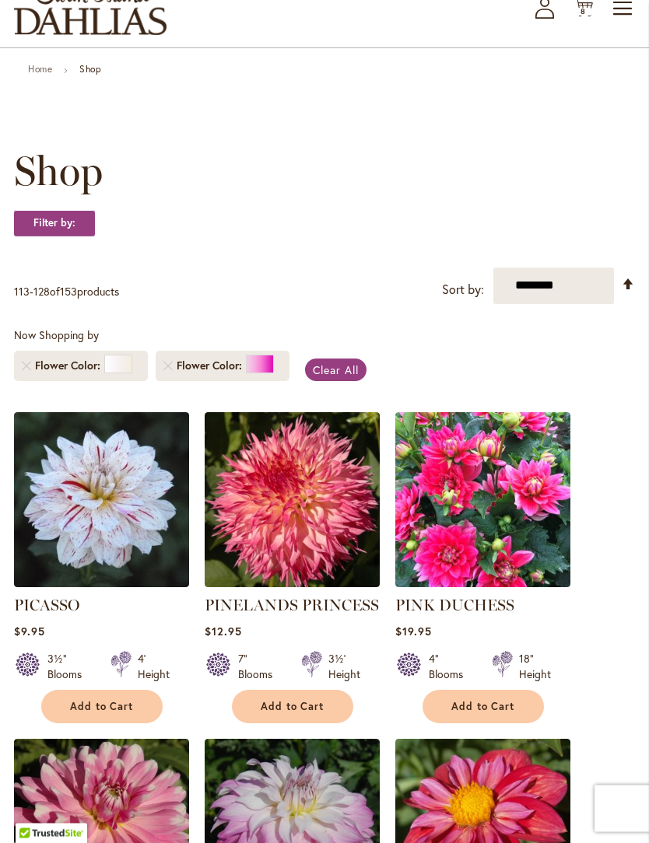
scroll to position [103, 0]
click at [110, 713] on span "Add to Cart" at bounding box center [102, 706] width 64 height 13
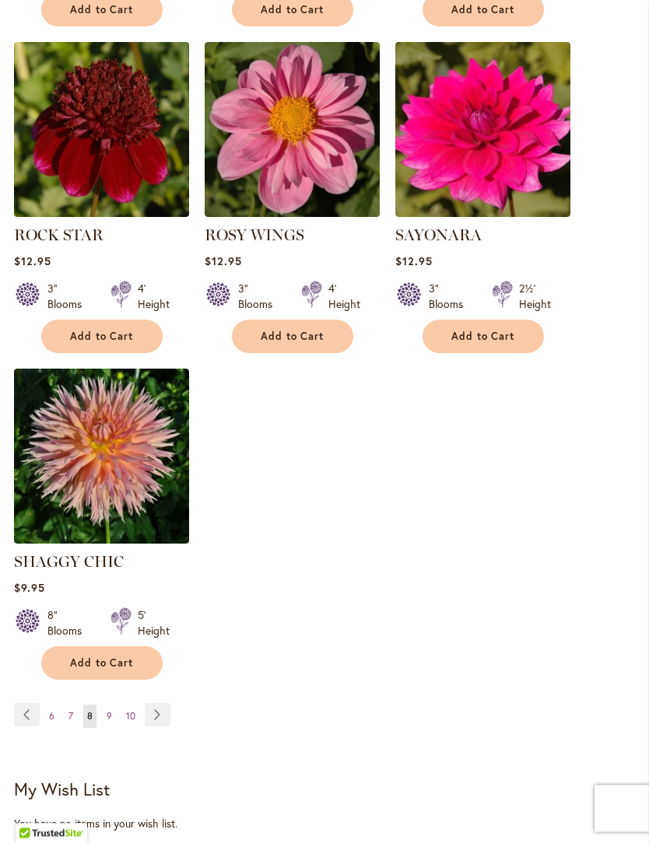
scroll to position [1821, 0]
click at [159, 727] on link "Page Next" at bounding box center [158, 714] width 26 height 23
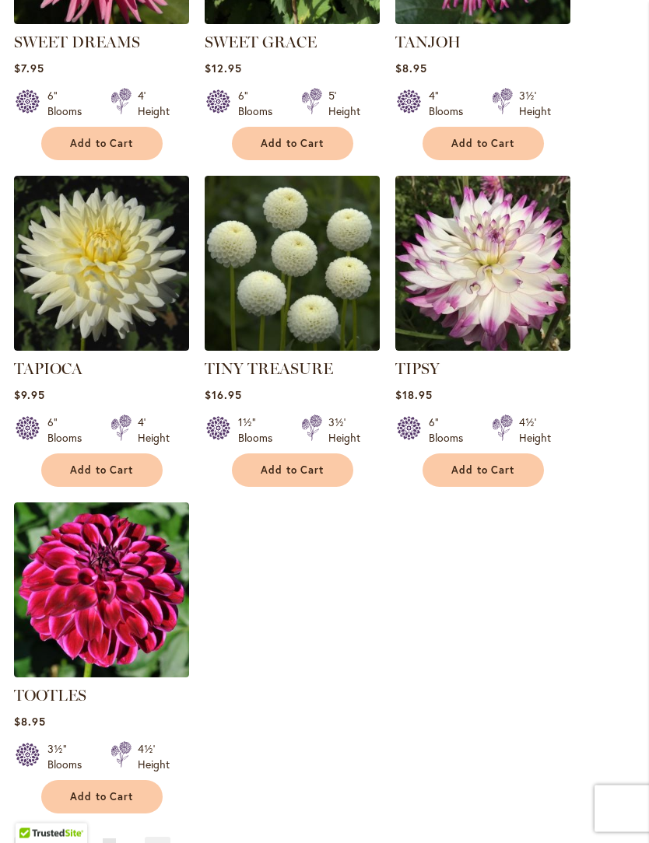
scroll to position [1647, 0]
click at [161, 842] on link "Page Next" at bounding box center [158, 848] width 26 height 23
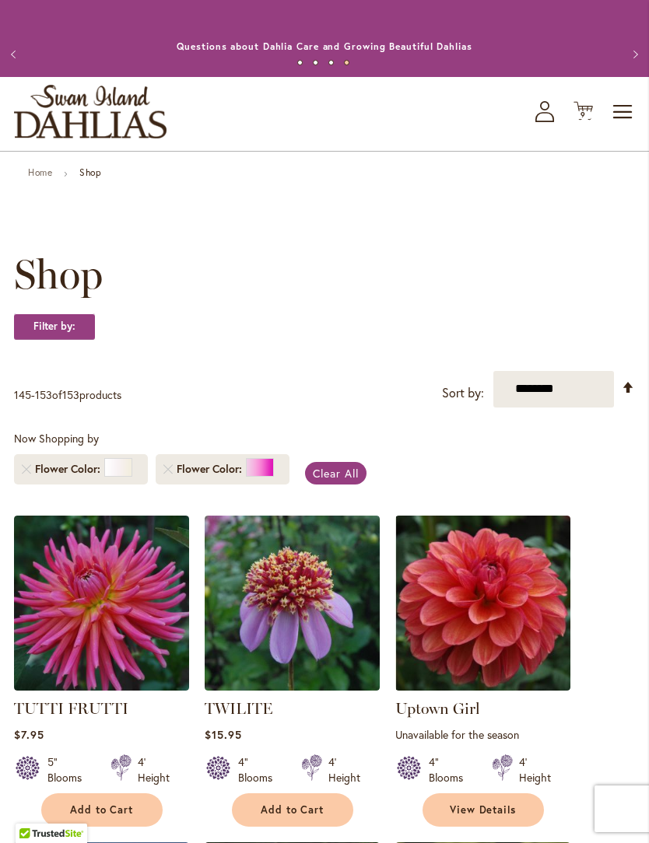
click at [584, 121] on icon "Cart .cls-1 { fill: #231f20; }" at bounding box center [582, 110] width 19 height 19
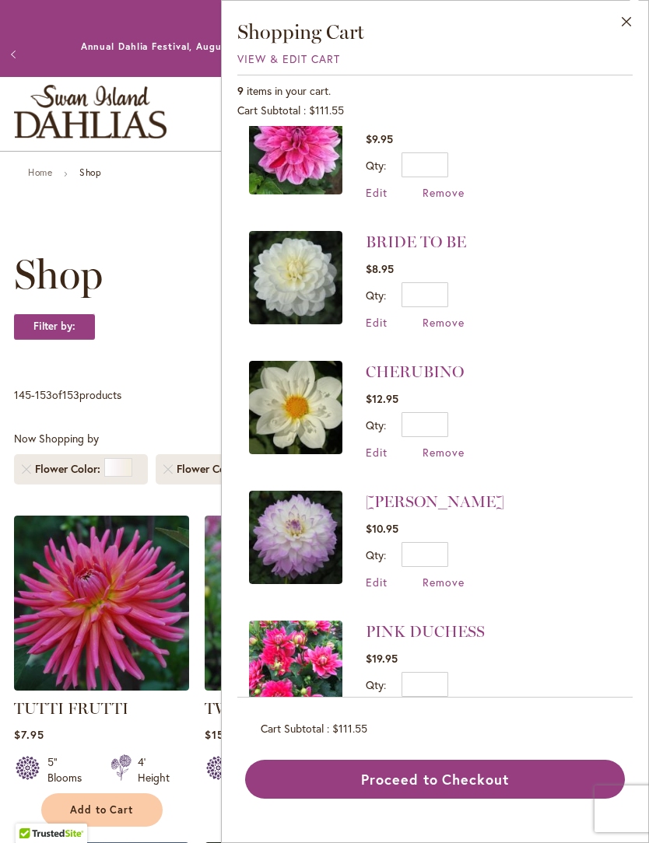
scroll to position [425, 0]
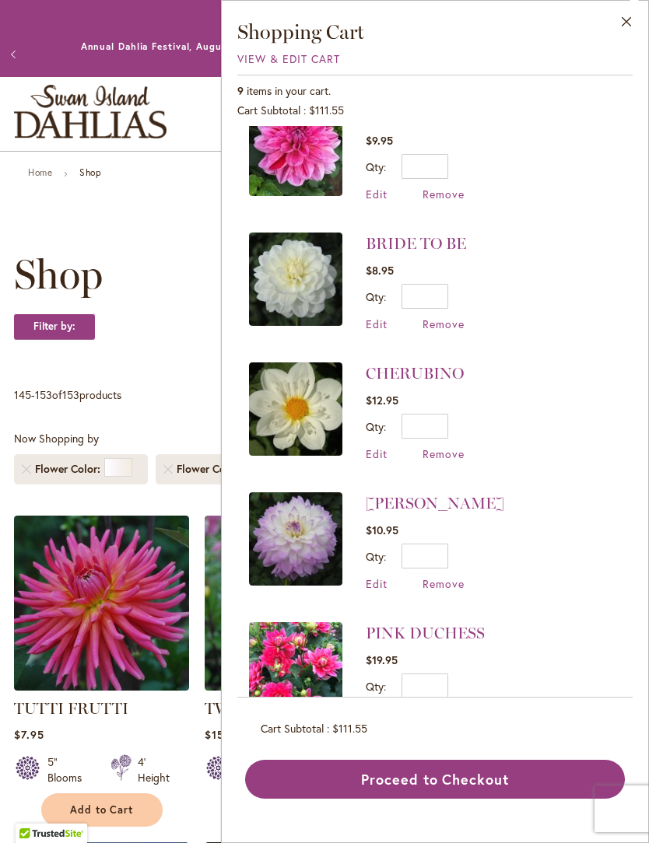
click at [166, 353] on div "Filter by:" at bounding box center [324, 334] width 621 height 42
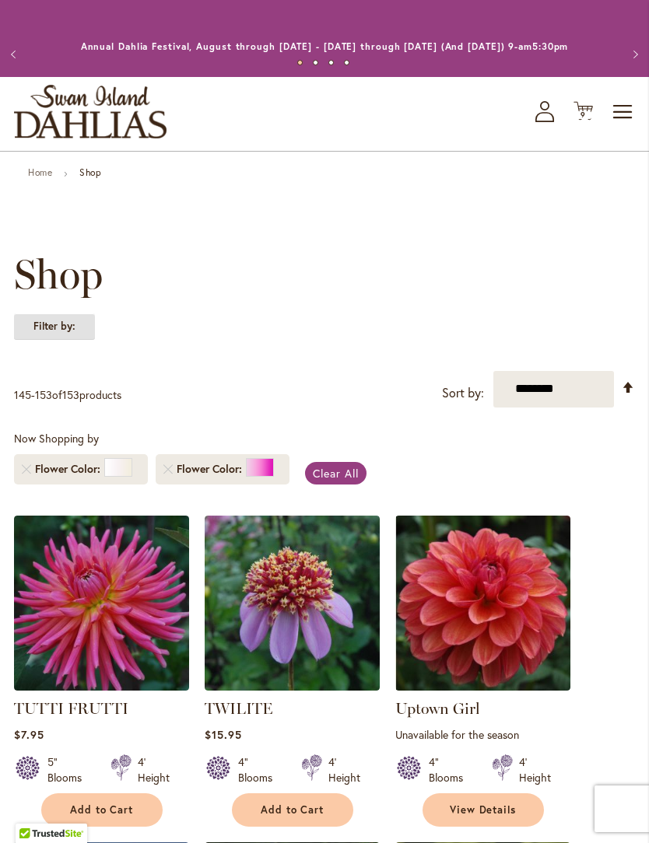
click at [70, 340] on strong "Filter by:" at bounding box center [54, 326] width 81 height 26
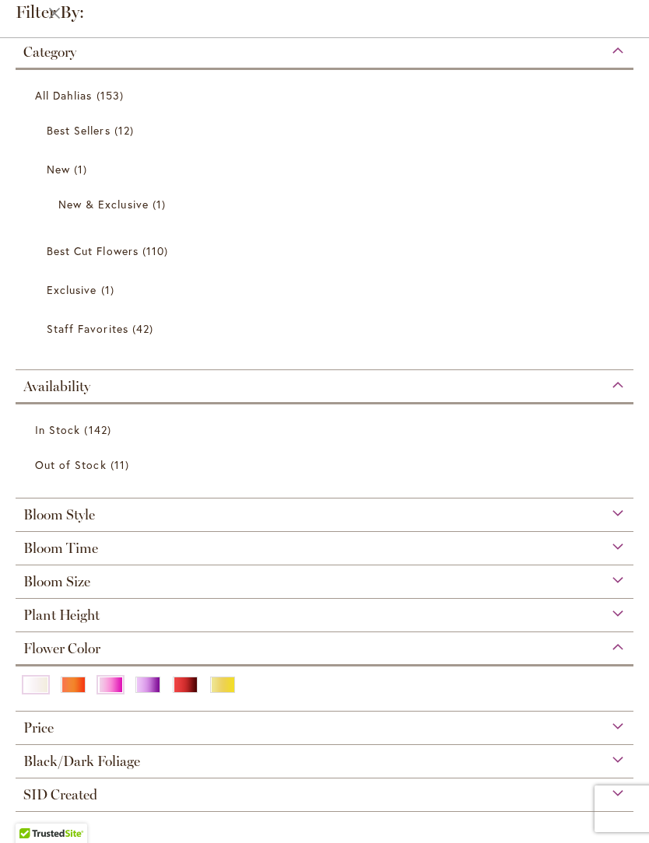
scroll to position [11, 0]
click at [150, 682] on div "Purple" at bounding box center [147, 685] width 25 height 16
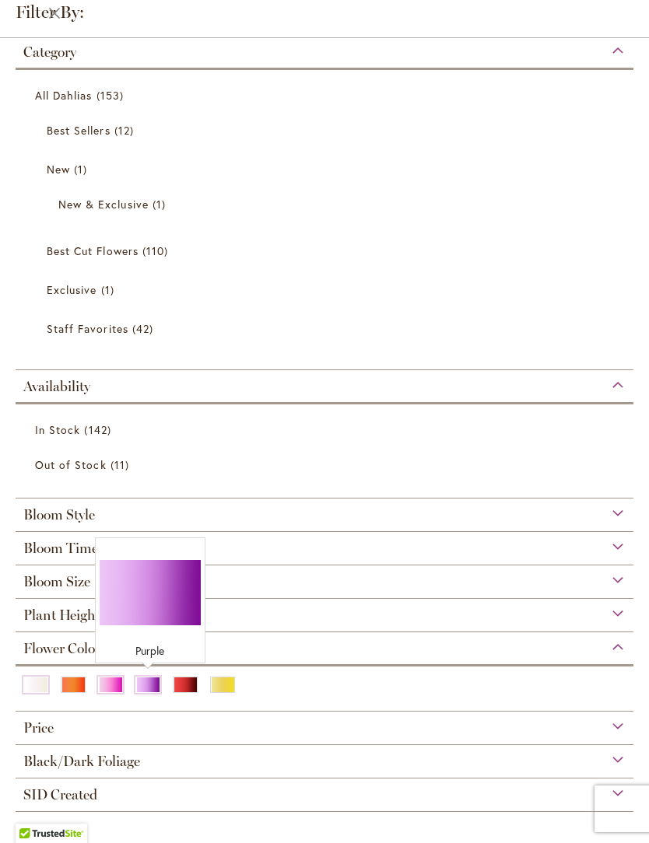
click at [149, 683] on div "Purple" at bounding box center [147, 685] width 25 height 16
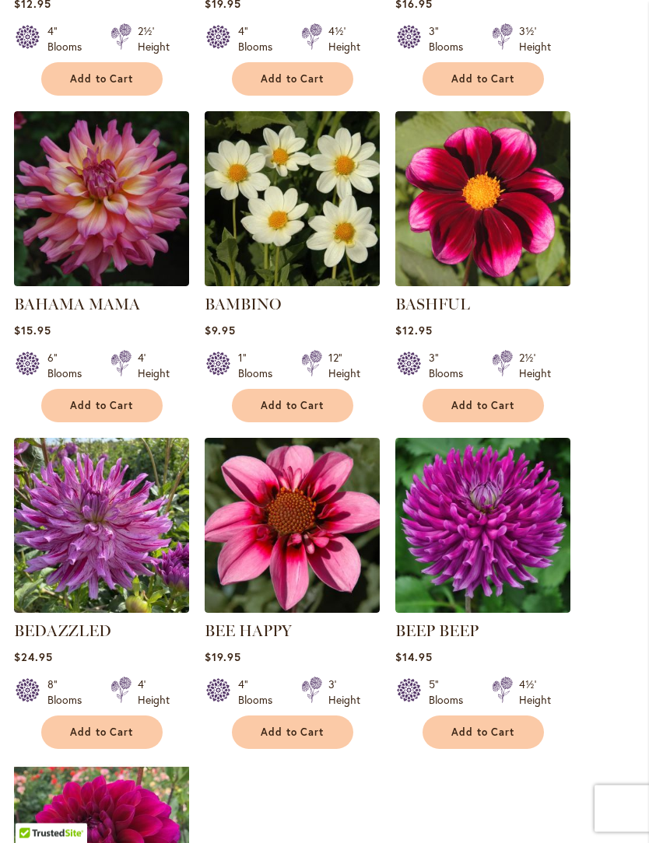
scroll to position [1392, 0]
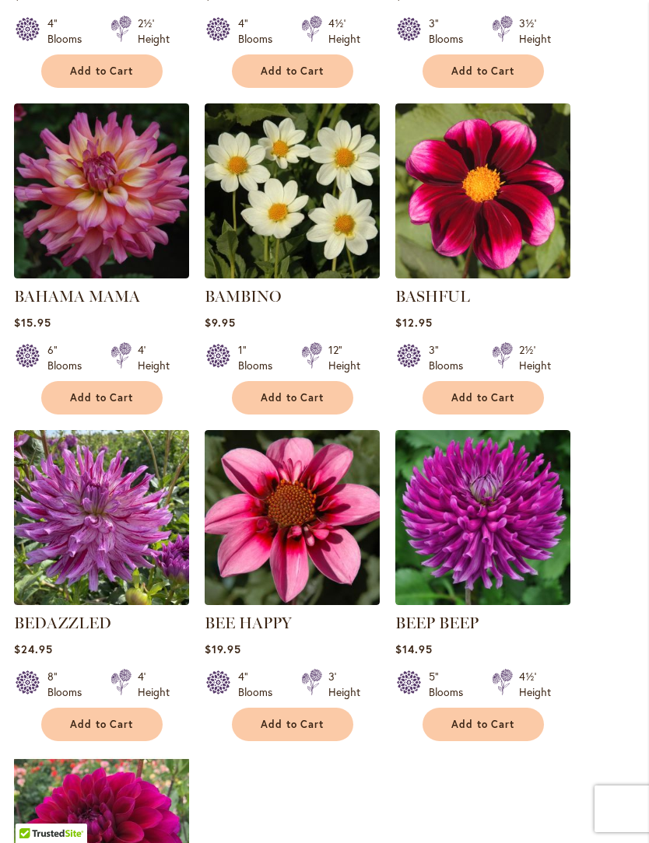
click at [289, 404] on span "Add to Cart" at bounding box center [293, 397] width 64 height 13
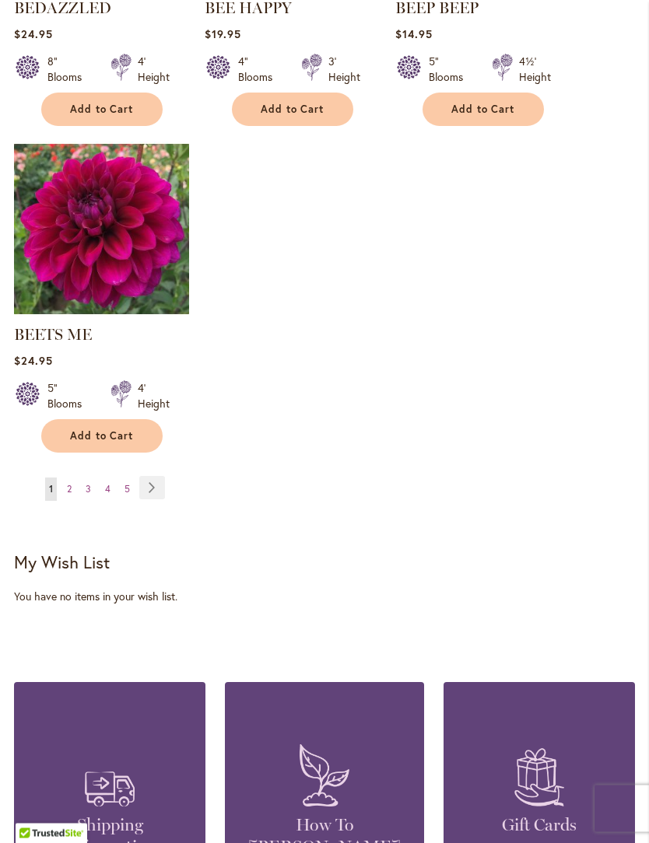
scroll to position [2052, 0]
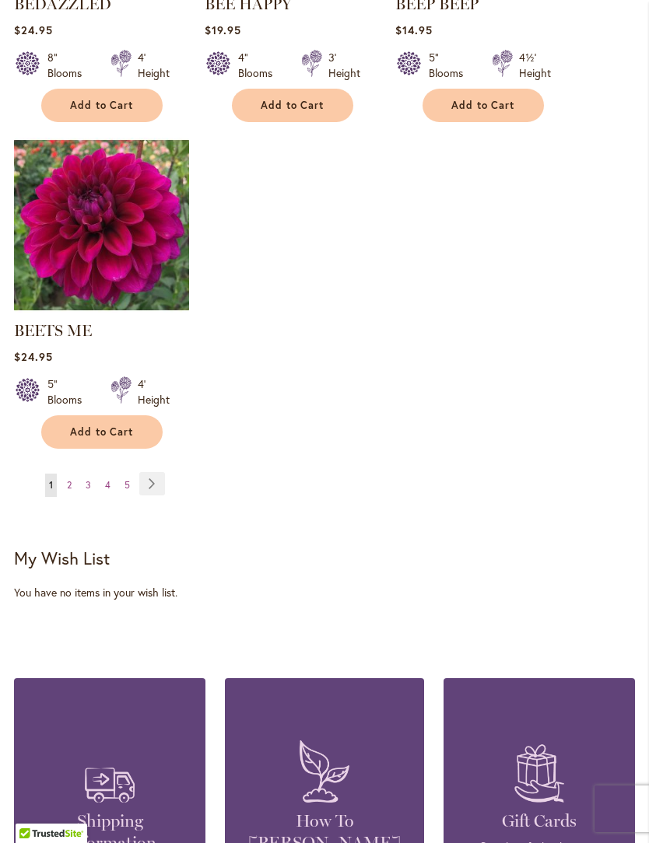
click at [158, 495] on link "Page Next" at bounding box center [152, 483] width 26 height 23
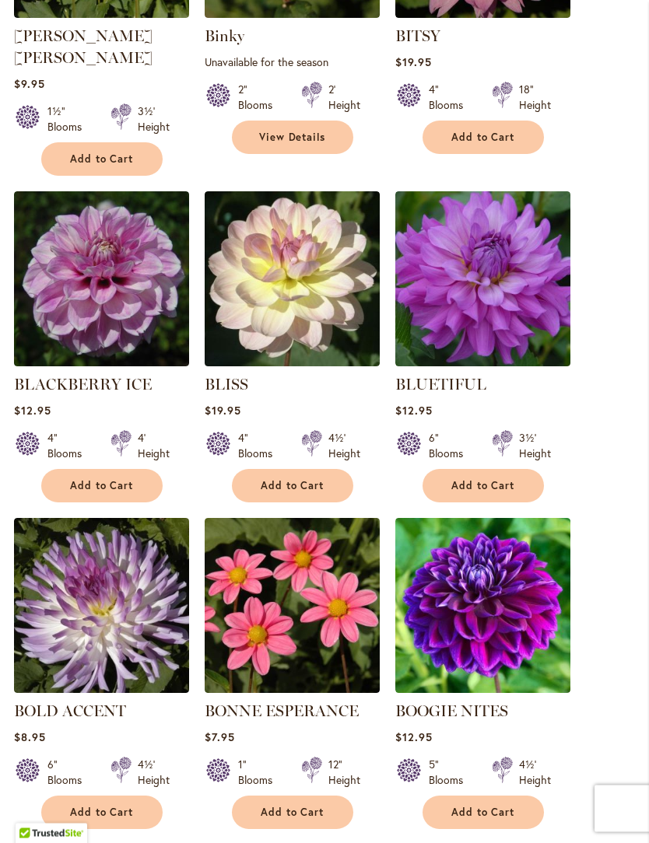
scroll to position [682, 0]
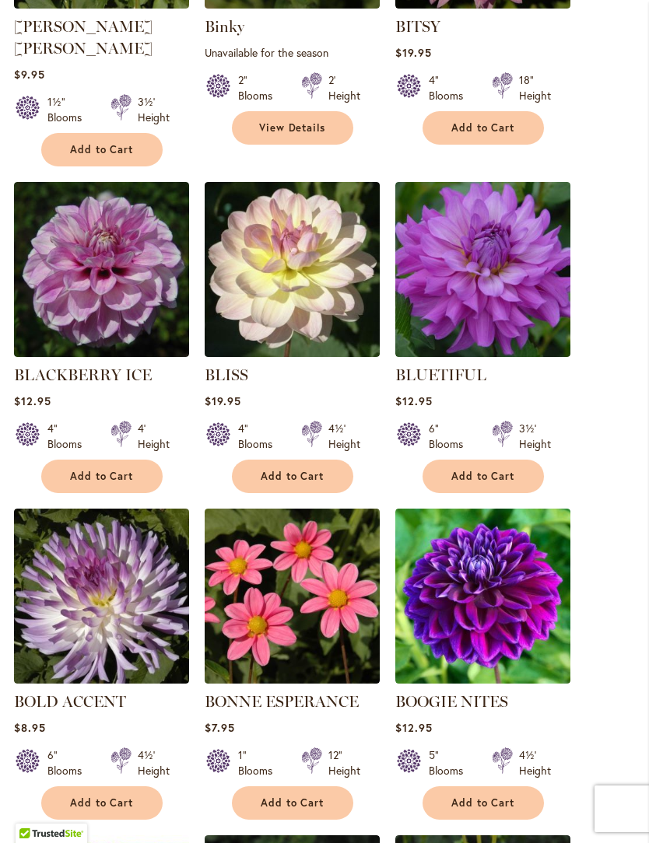
click at [94, 470] on span "Add to Cart" at bounding box center [102, 476] width 64 height 13
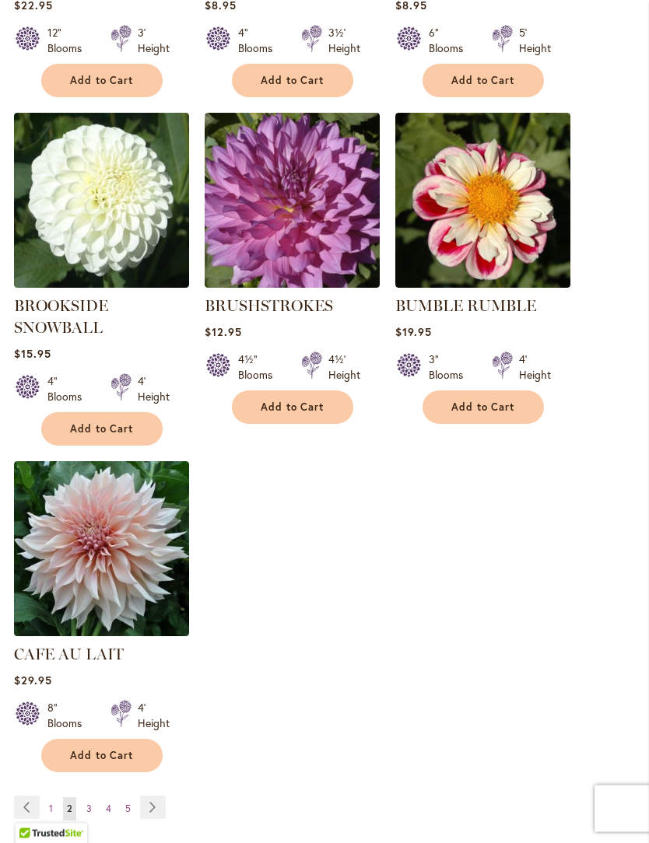
scroll to position [1773, 0]
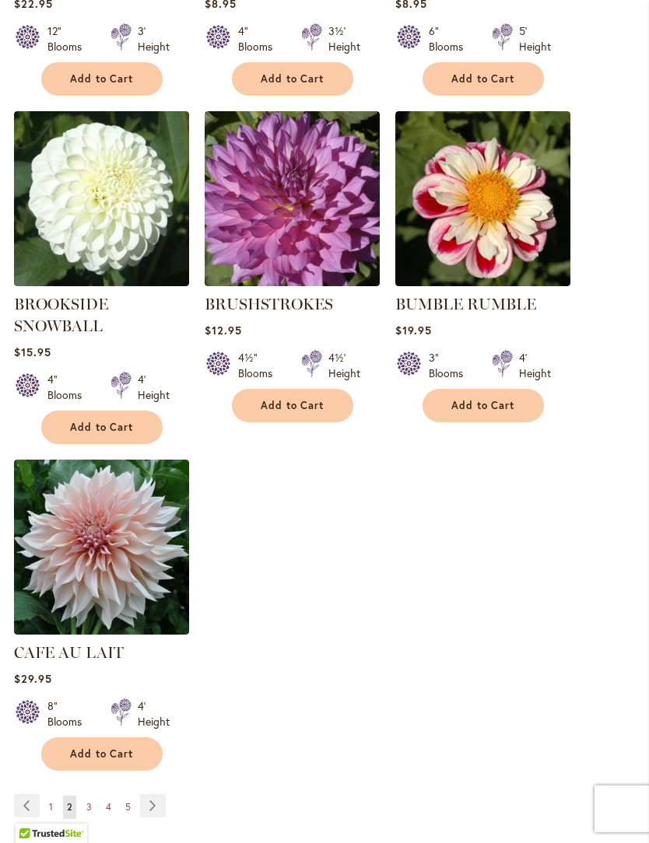
click at [155, 804] on link "Page Next" at bounding box center [153, 805] width 26 height 23
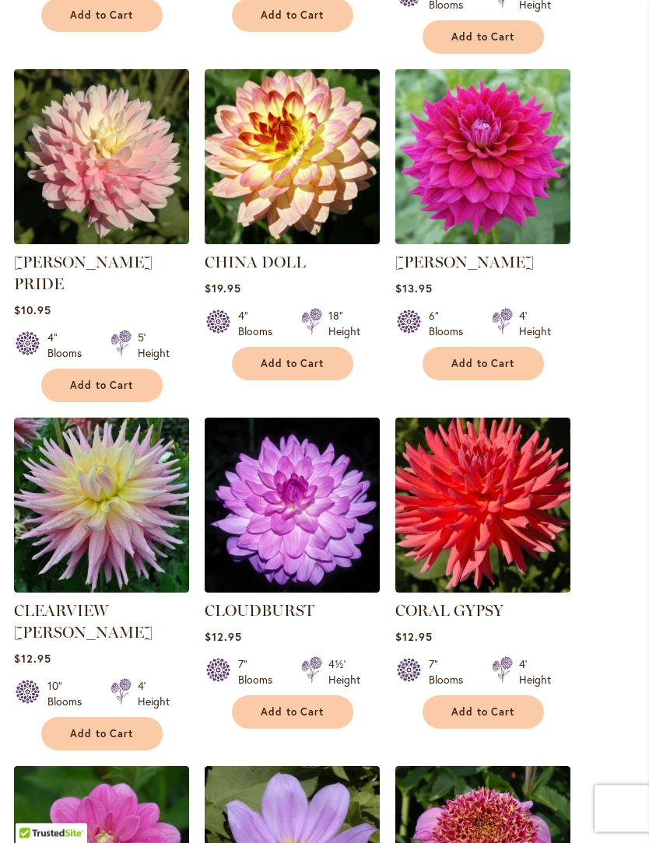
scroll to position [1143, 0]
click at [301, 706] on span "Add to Cart" at bounding box center [293, 712] width 64 height 13
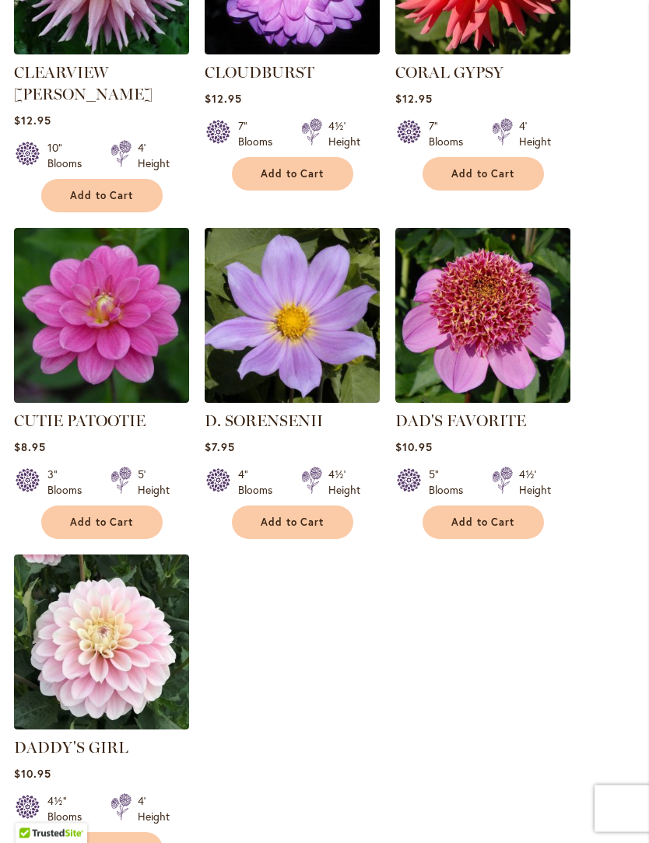
scroll to position [1722, 0]
click at [105, 516] on span "Add to Cart" at bounding box center [102, 522] width 64 height 13
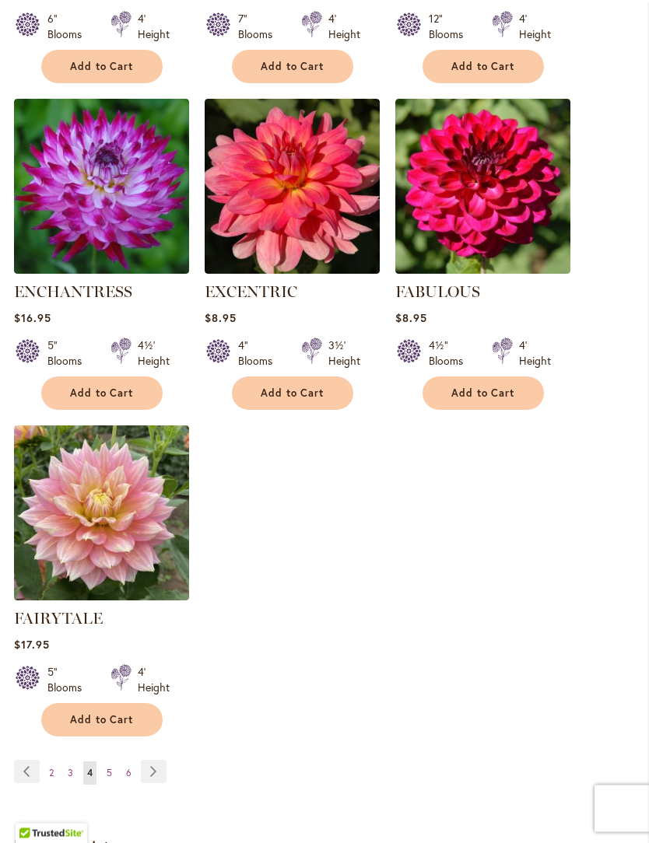
scroll to position [1724, 0]
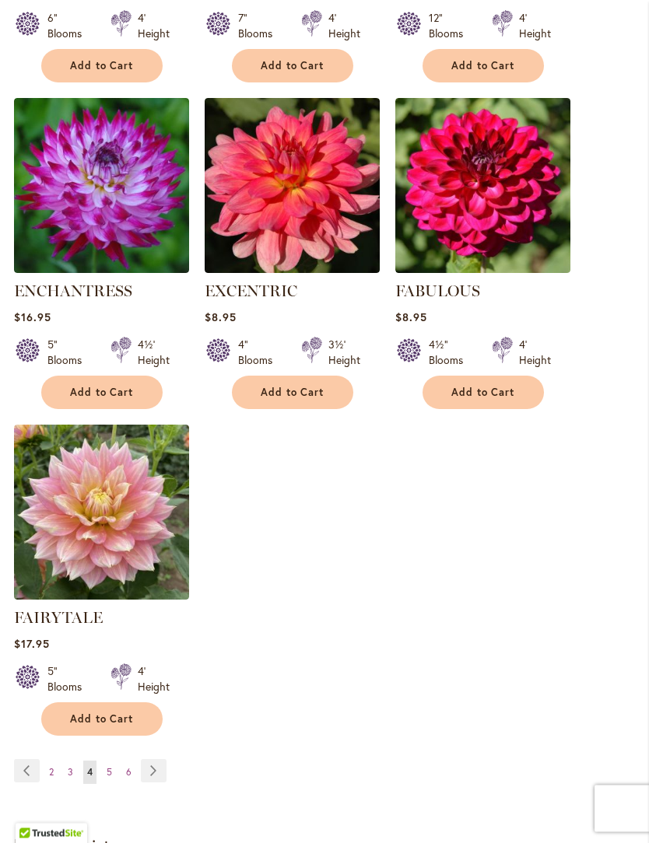
click at [156, 783] on link "Page Next" at bounding box center [154, 771] width 26 height 23
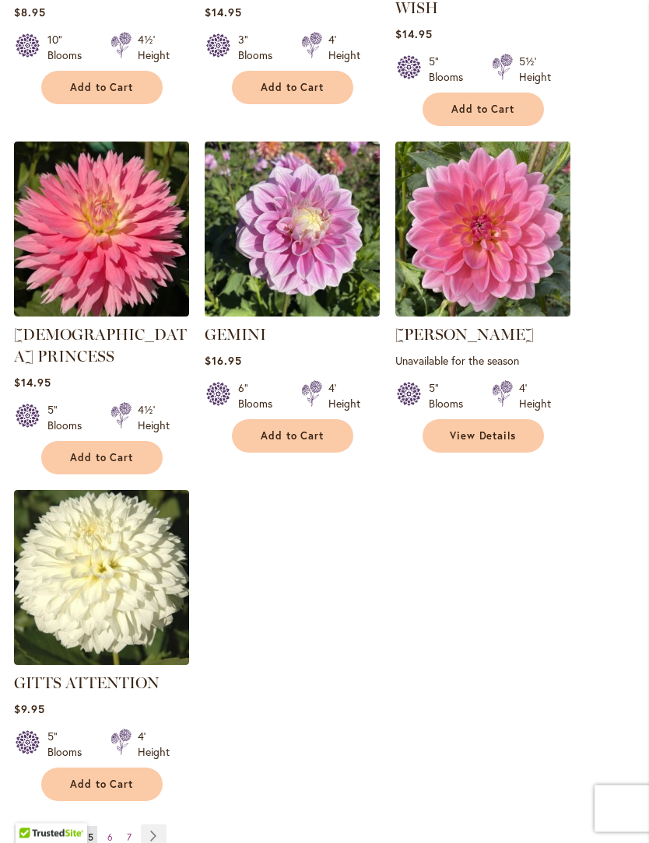
scroll to position [1768, 0]
click at [159, 825] on link "Page Next" at bounding box center [154, 836] width 26 height 23
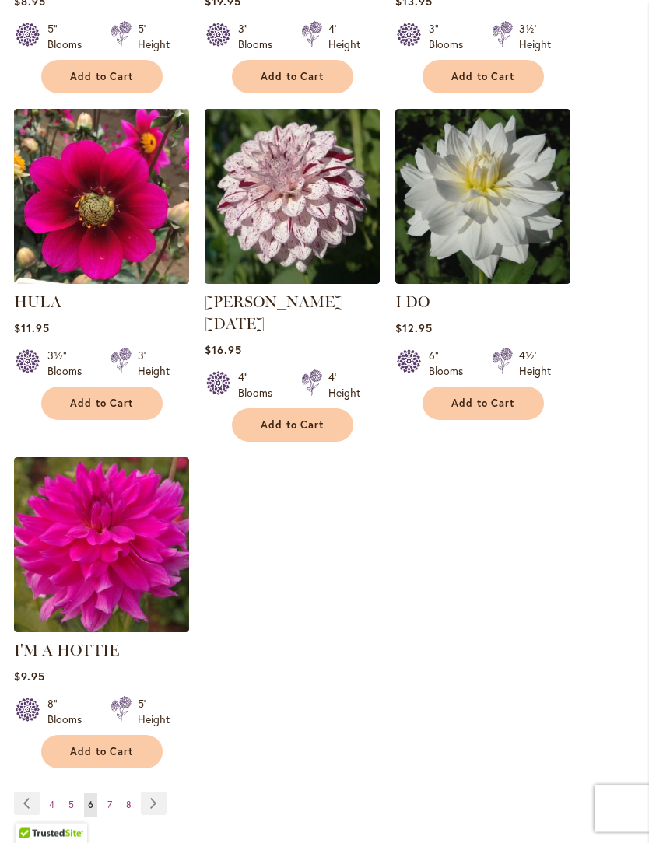
scroll to position [1714, 0]
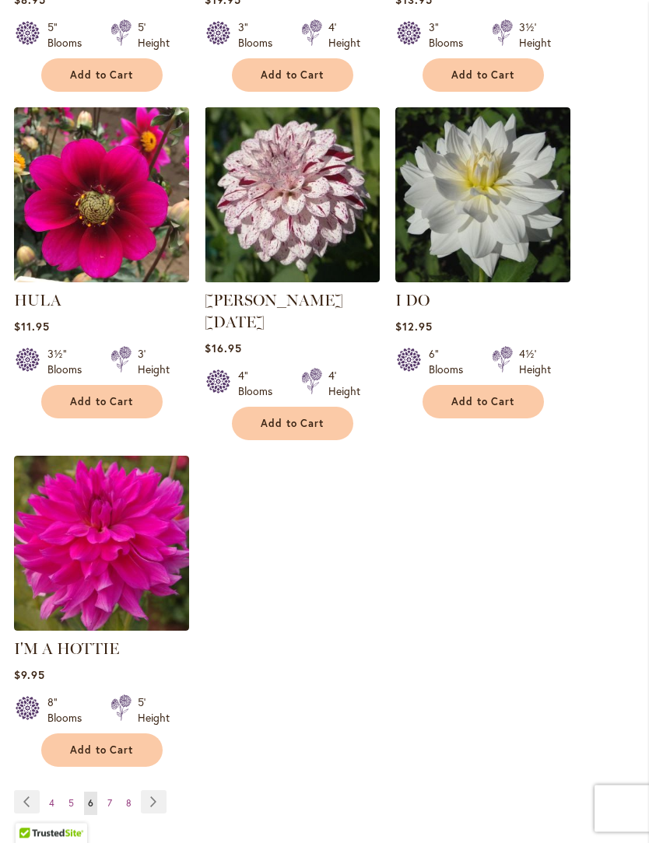
click at [99, 408] on button "Add to Cart" at bounding box center [101, 402] width 121 height 33
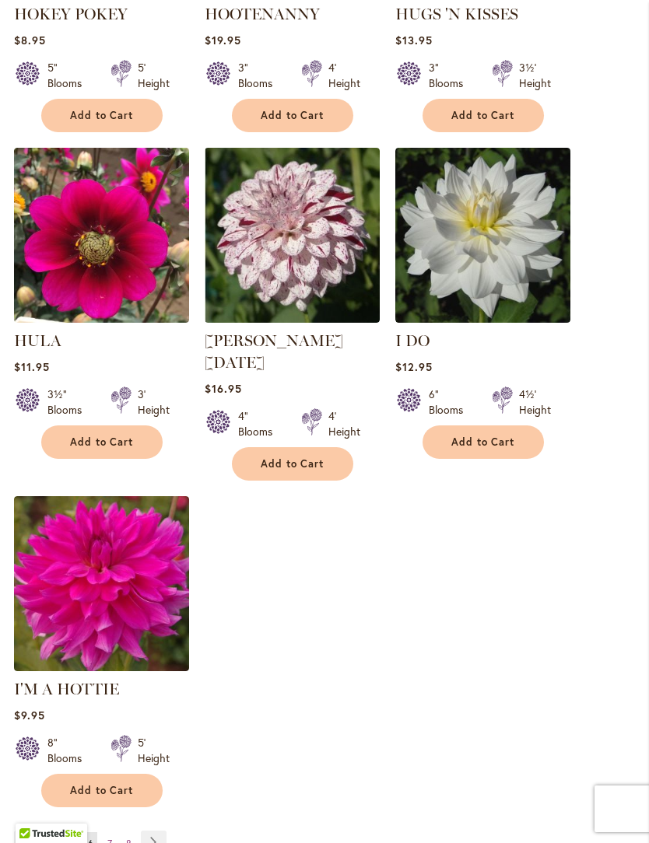
click at [163, 832] on link "Page Next" at bounding box center [154, 842] width 26 height 23
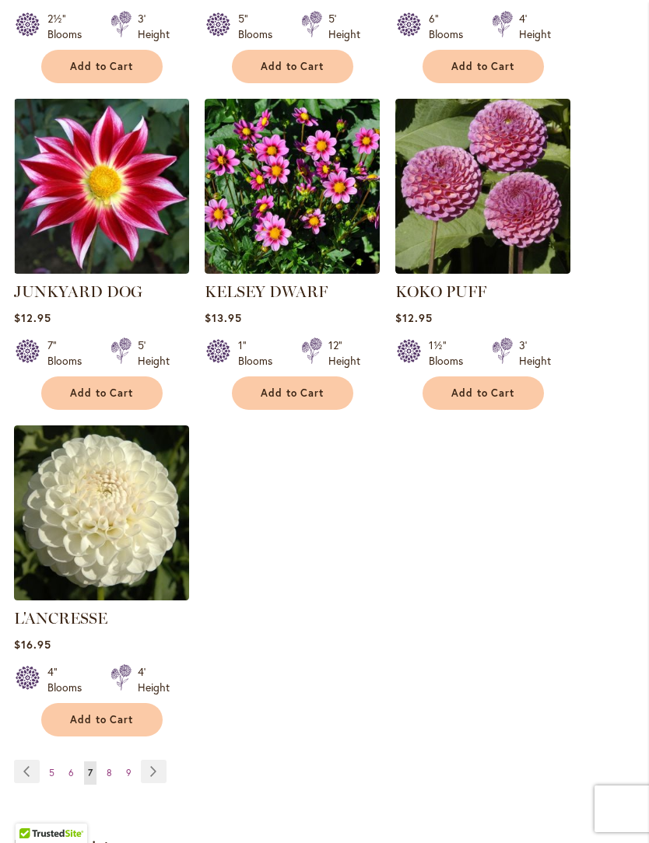
scroll to position [1793, 0]
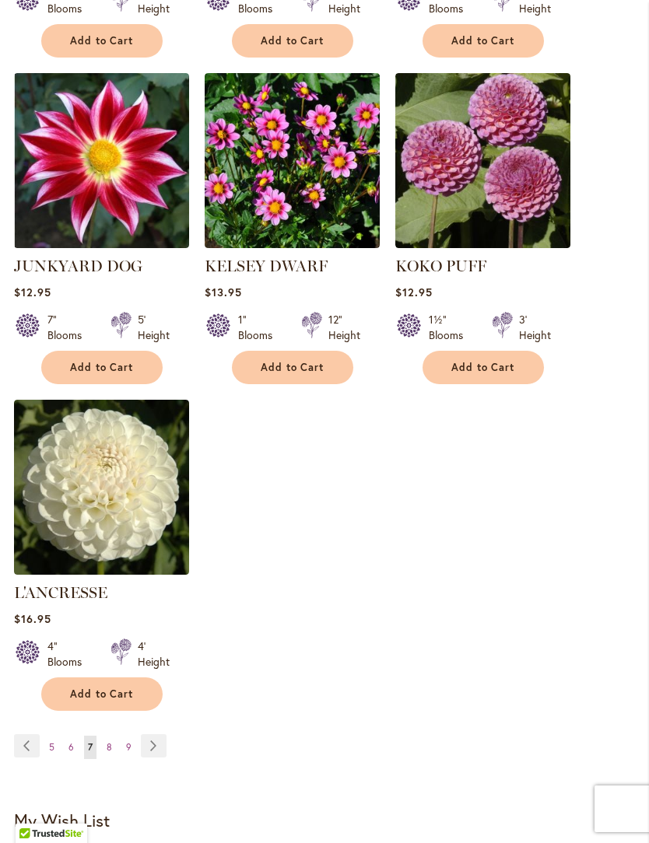
click at [158, 734] on link "Page Next" at bounding box center [154, 745] width 26 height 23
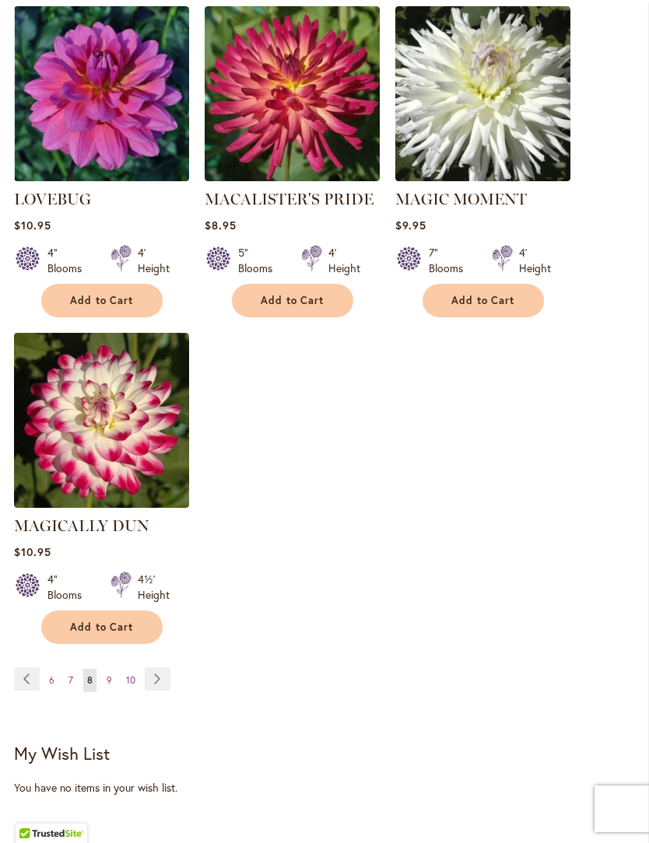
scroll to position [1889, 0]
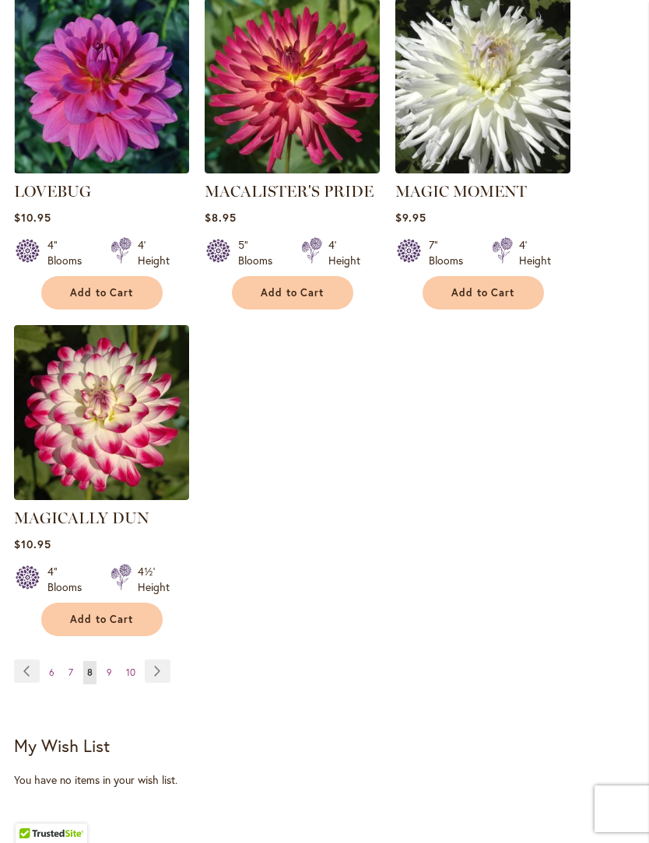
click at [160, 660] on link "Page Next" at bounding box center [158, 671] width 26 height 23
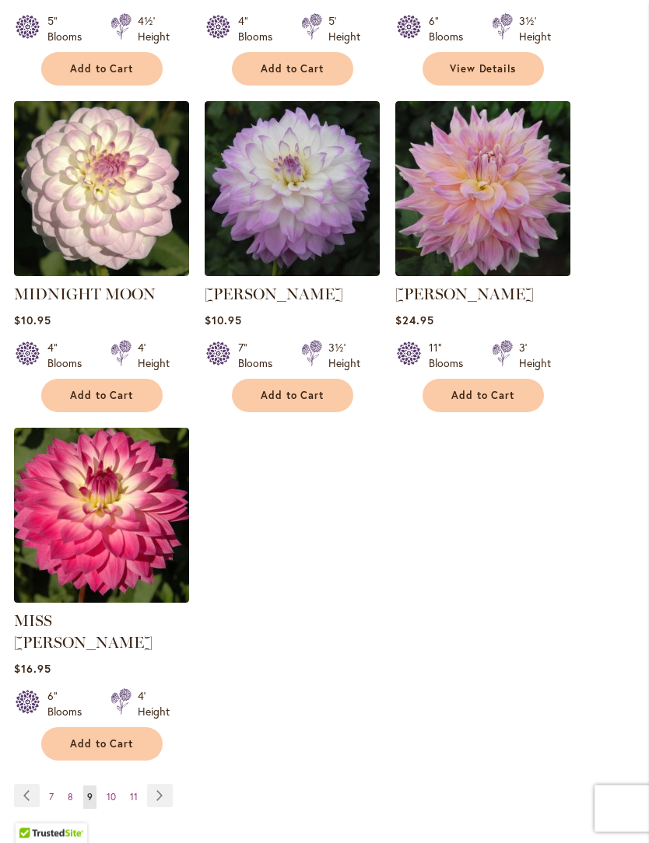
scroll to position [1743, 0]
click at [162, 787] on link "Page Next" at bounding box center [160, 795] width 26 height 23
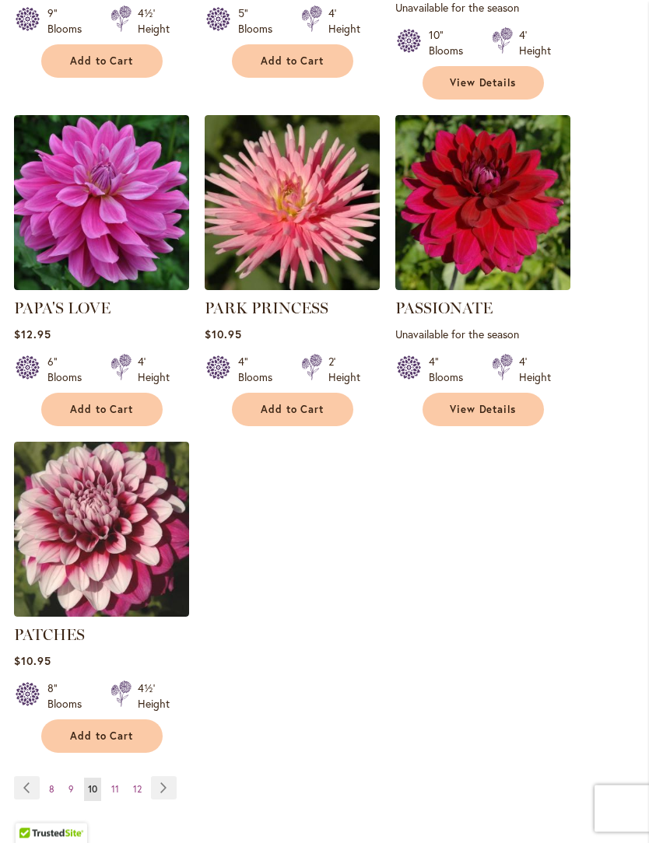
scroll to position [1751, 0]
click at [166, 776] on link "Page Next" at bounding box center [164, 787] width 26 height 23
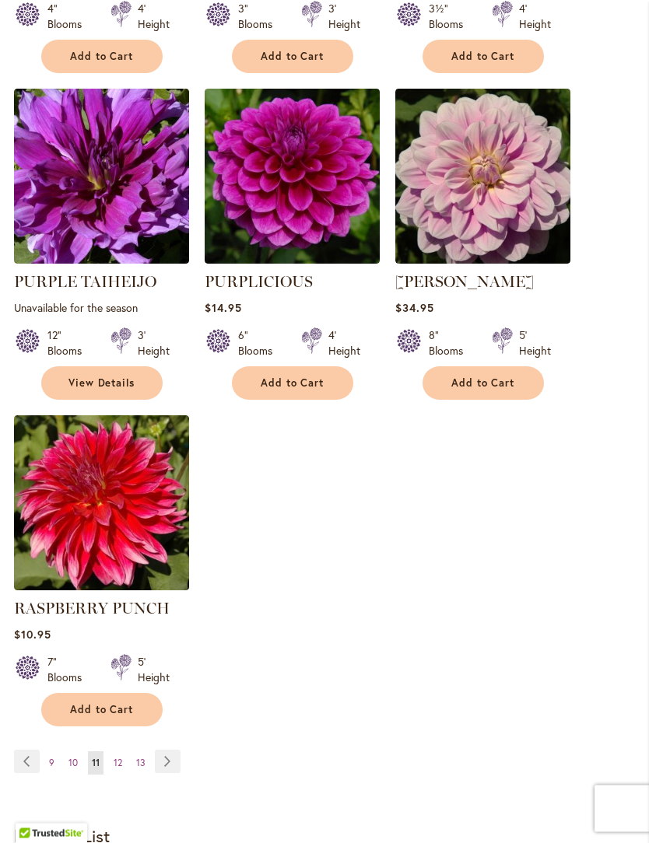
scroll to position [1734, 0]
click at [173, 772] on link "Page Next" at bounding box center [168, 761] width 26 height 23
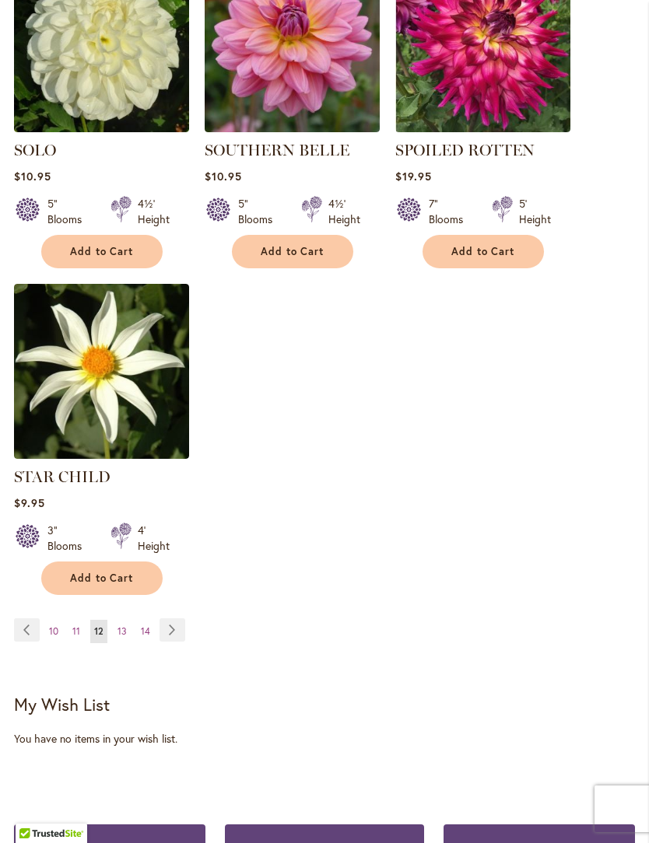
scroll to position [1881, 0]
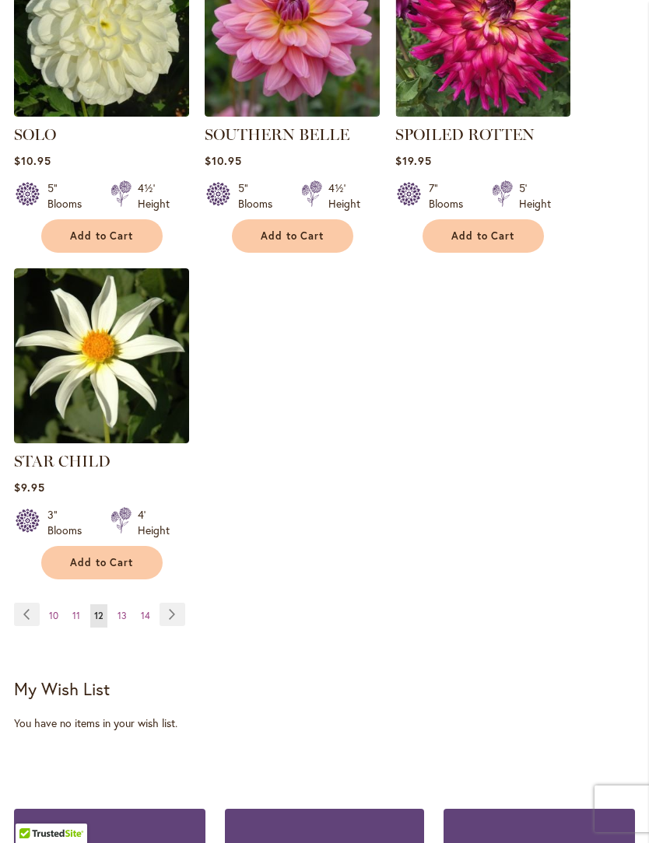
click at [171, 626] on link "Page Next" at bounding box center [172, 614] width 26 height 23
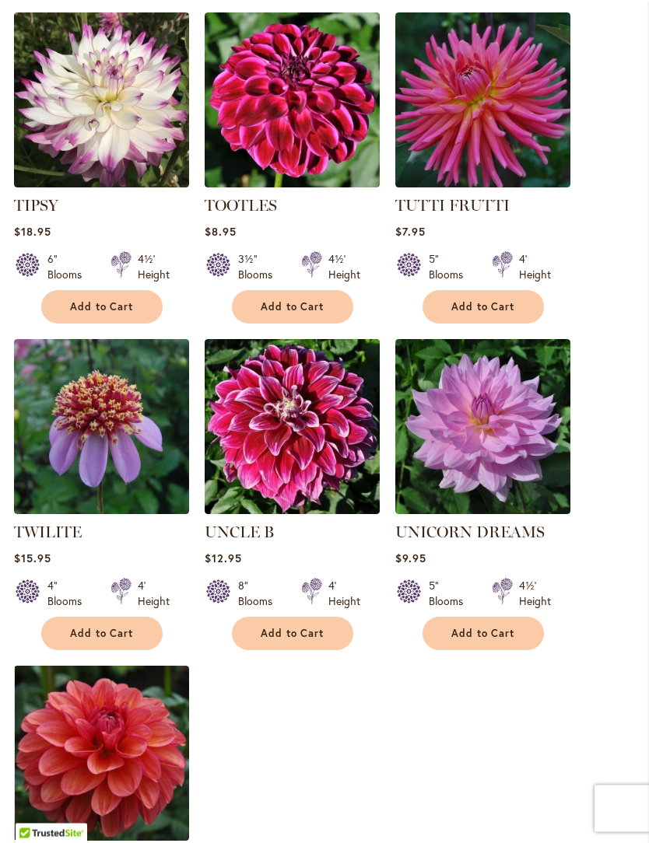
scroll to position [1511, 0]
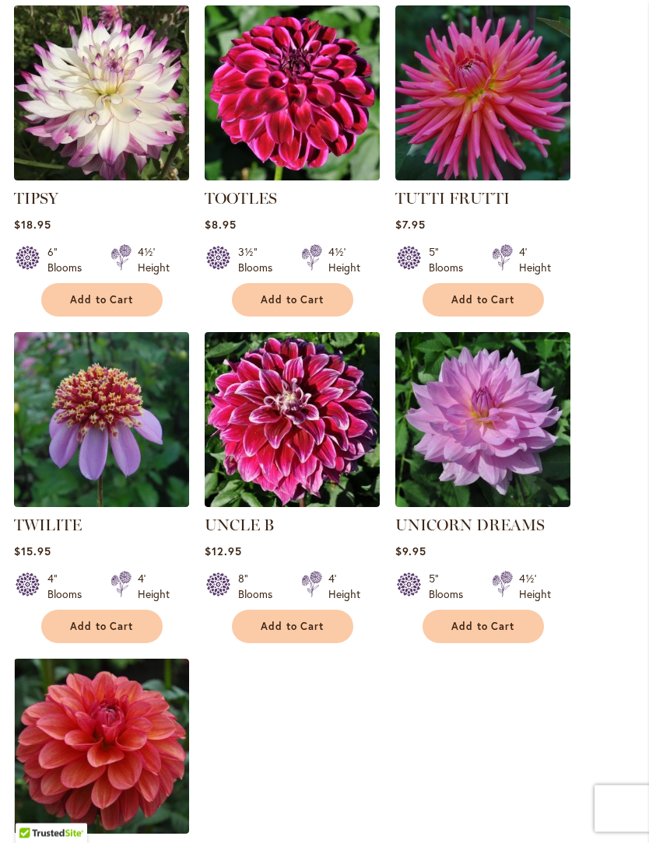
click at [488, 621] on span "Add to Cart" at bounding box center [483, 627] width 64 height 13
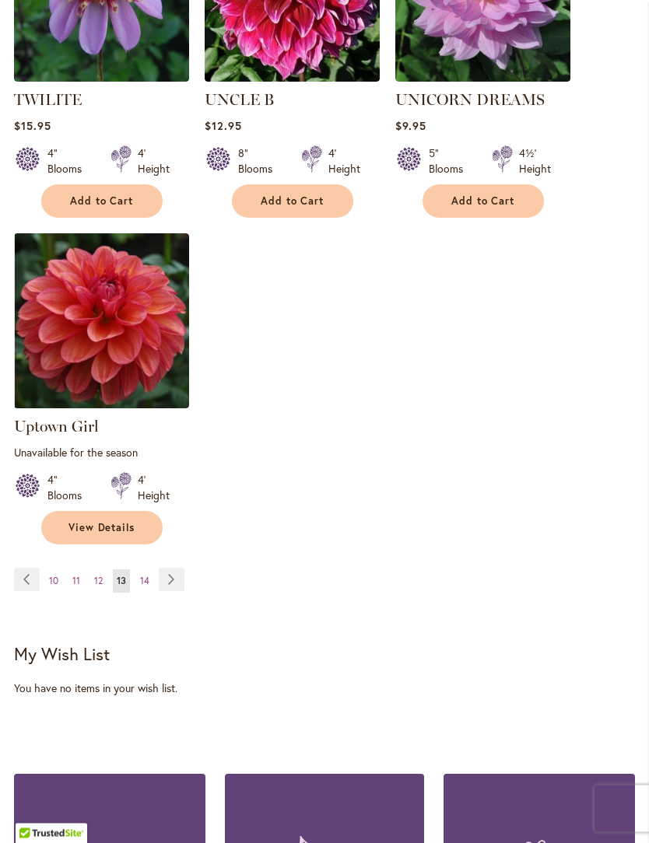
click at [177, 572] on link "Page Next" at bounding box center [172, 580] width 26 height 23
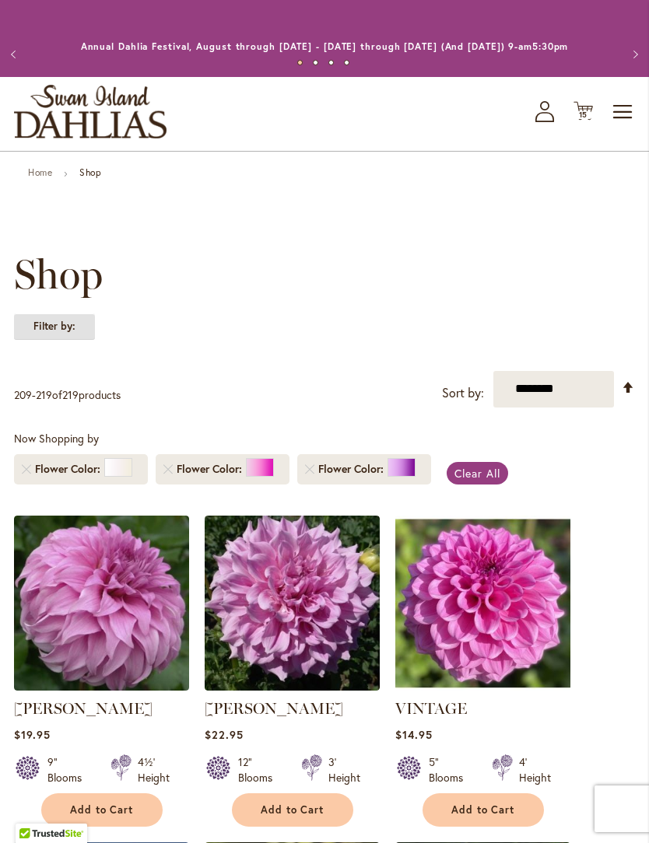
click at [73, 340] on strong "Filter by:" at bounding box center [54, 326] width 81 height 26
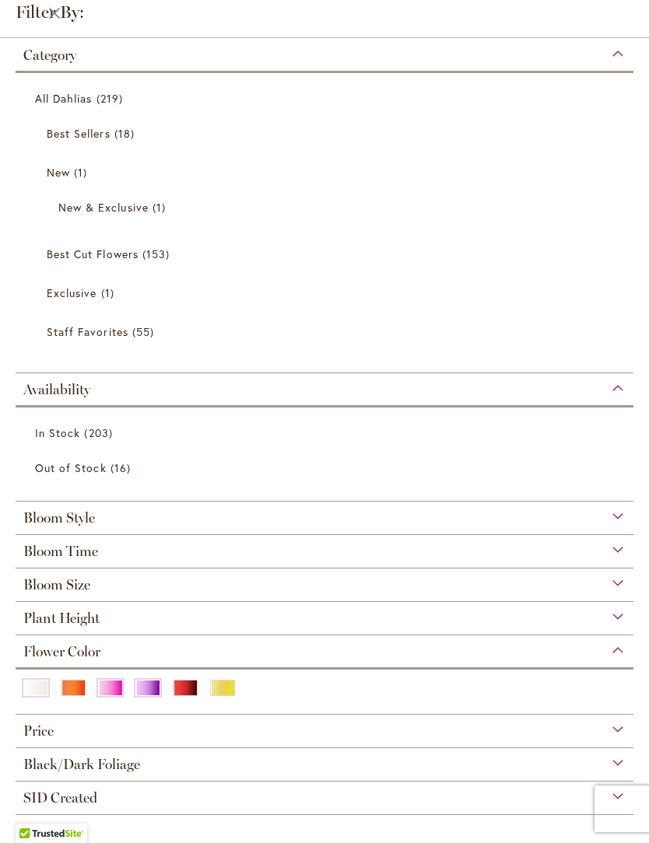
scroll to position [1, 0]
click at [619, 618] on div "Plant Height" at bounding box center [325, 613] width 618 height 25
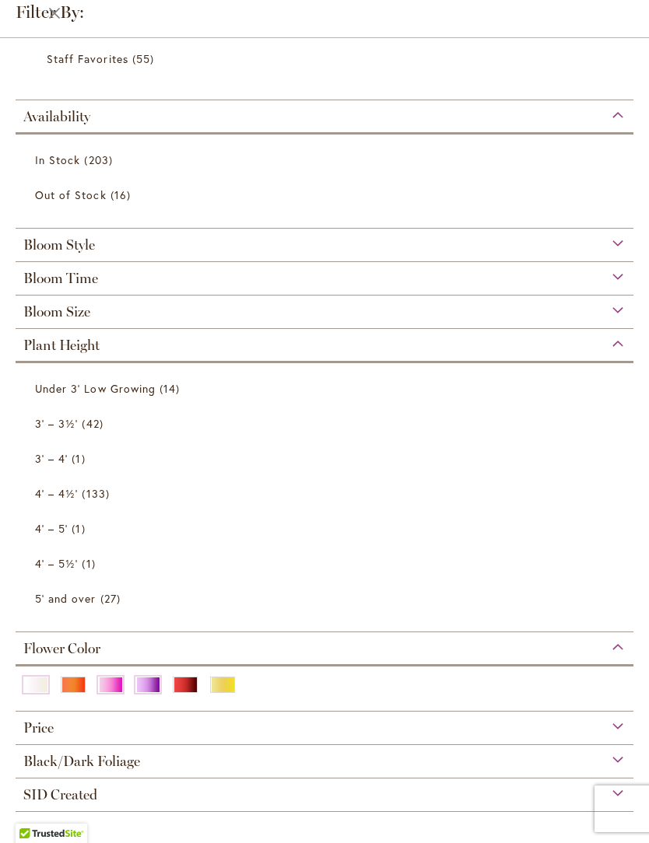
click at [149, 381] on span "Under 3' Low Growing" at bounding box center [95, 388] width 121 height 15
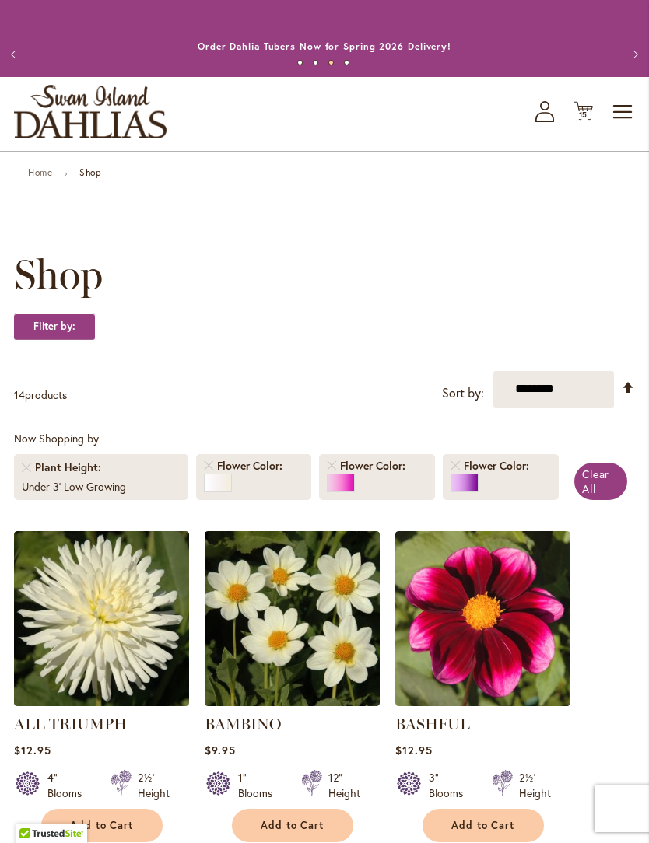
click at [588, 119] on span "15 15 items" at bounding box center [584, 115] width 16 height 8
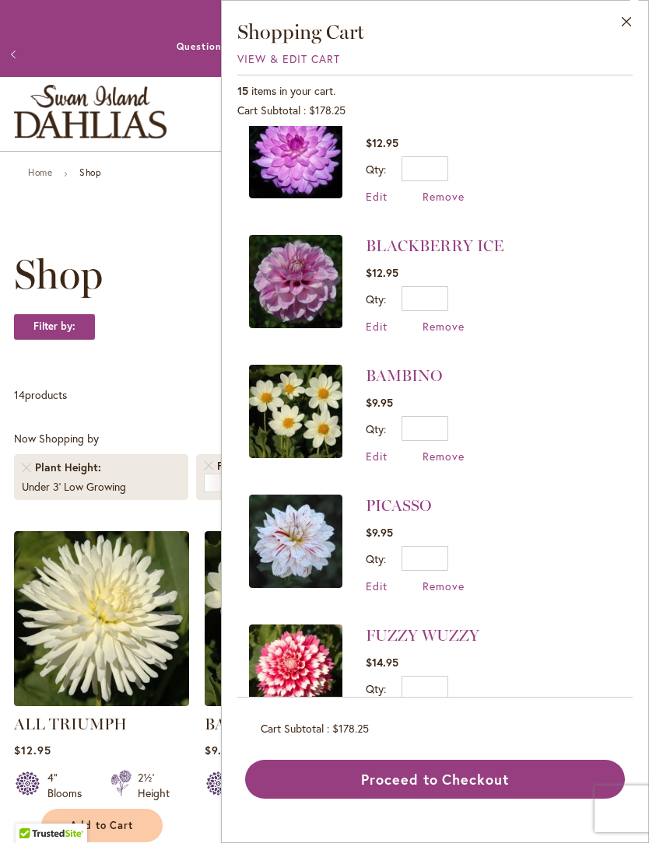
scroll to position [431, 0]
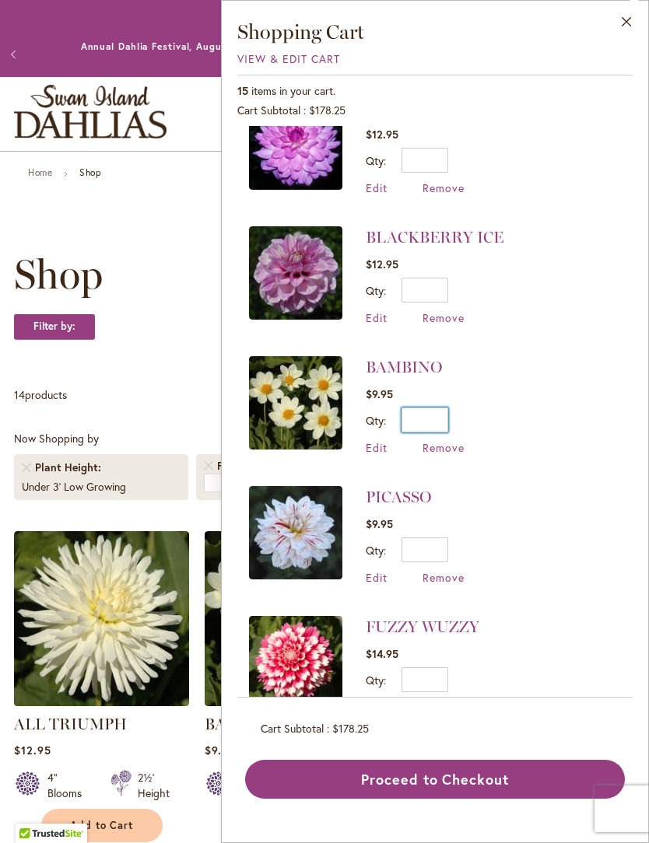
click at [440, 417] on input "*" at bounding box center [424, 420] width 47 height 25
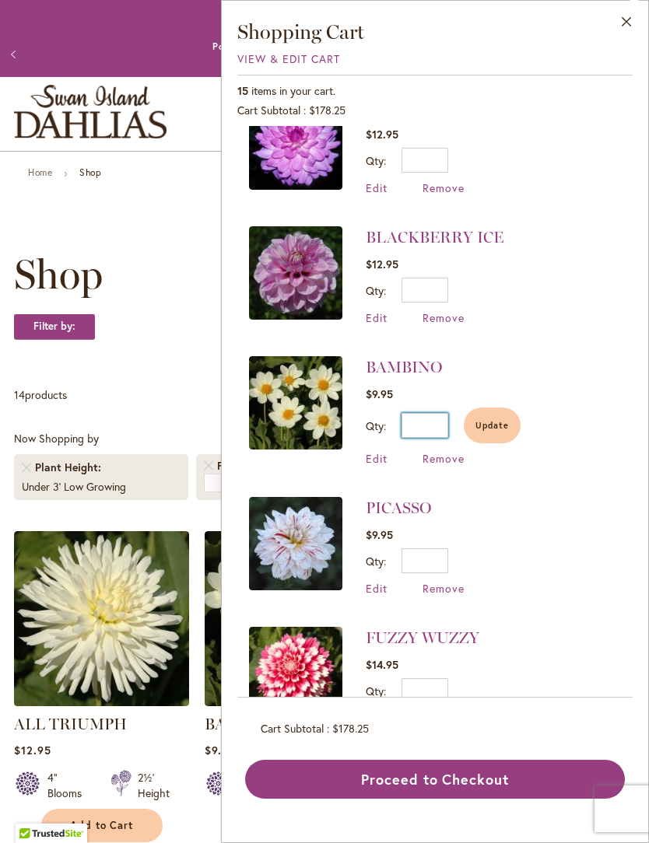
type input "*"
click at [495, 422] on span "Update" at bounding box center [491, 425] width 33 height 11
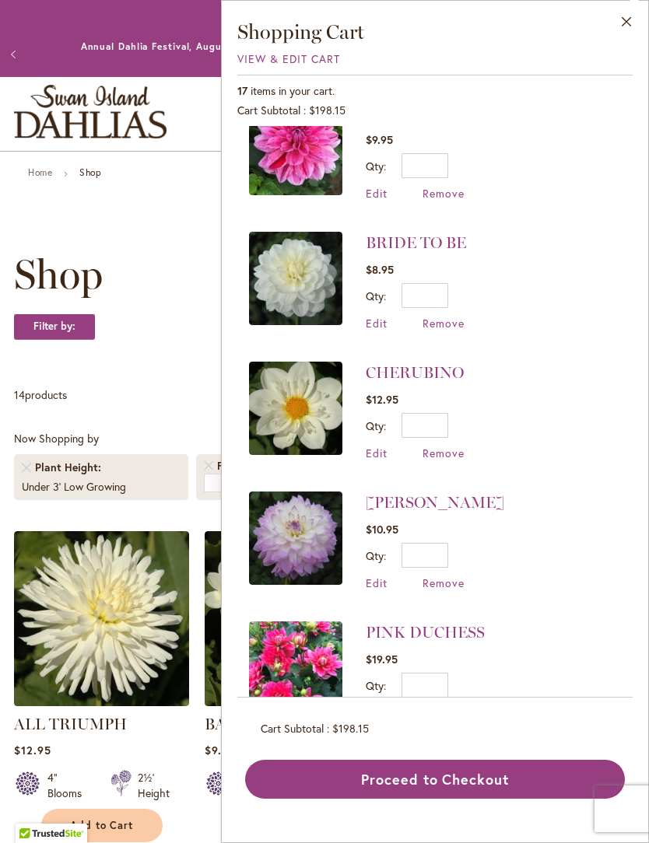
scroll to position [1204, 0]
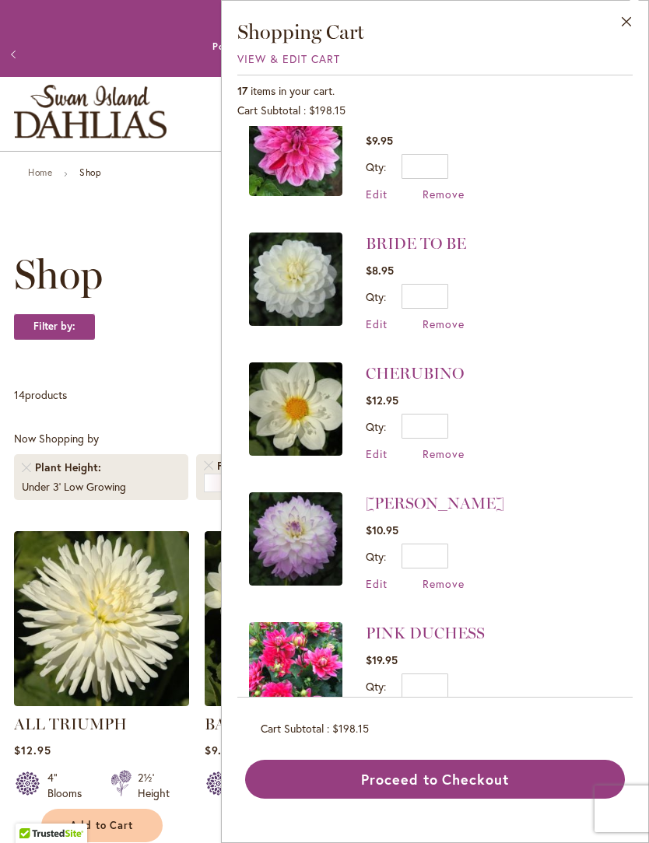
click at [450, 799] on button "Proceed to Checkout" at bounding box center [435, 779] width 380 height 39
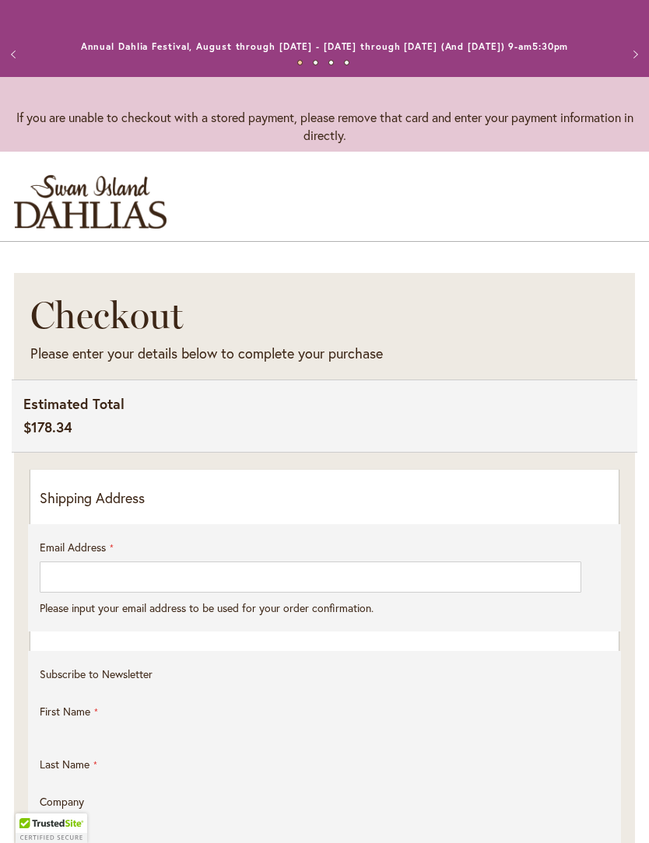
select select "**"
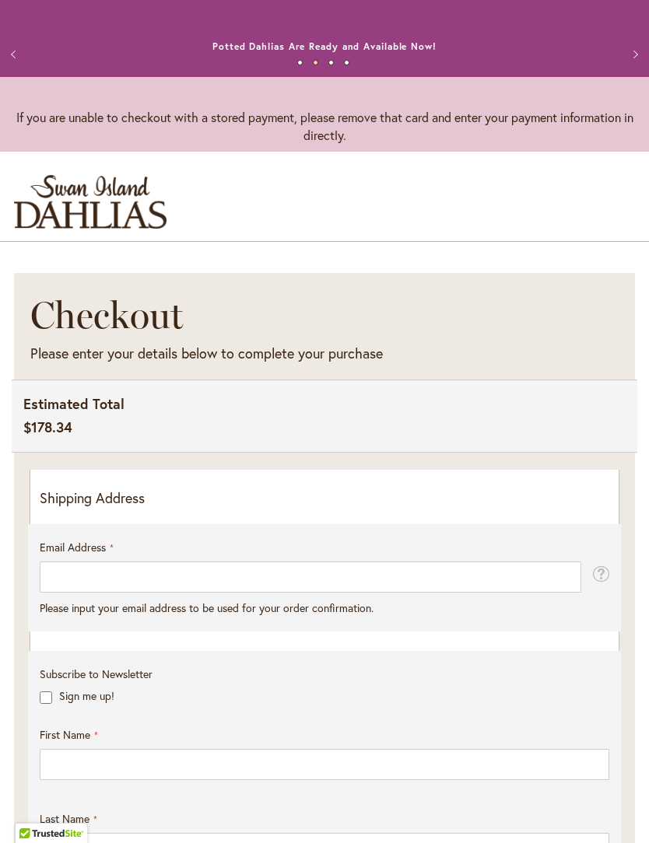
click at [401, 509] on p "Shipping Address" at bounding box center [324, 498] width 569 height 20
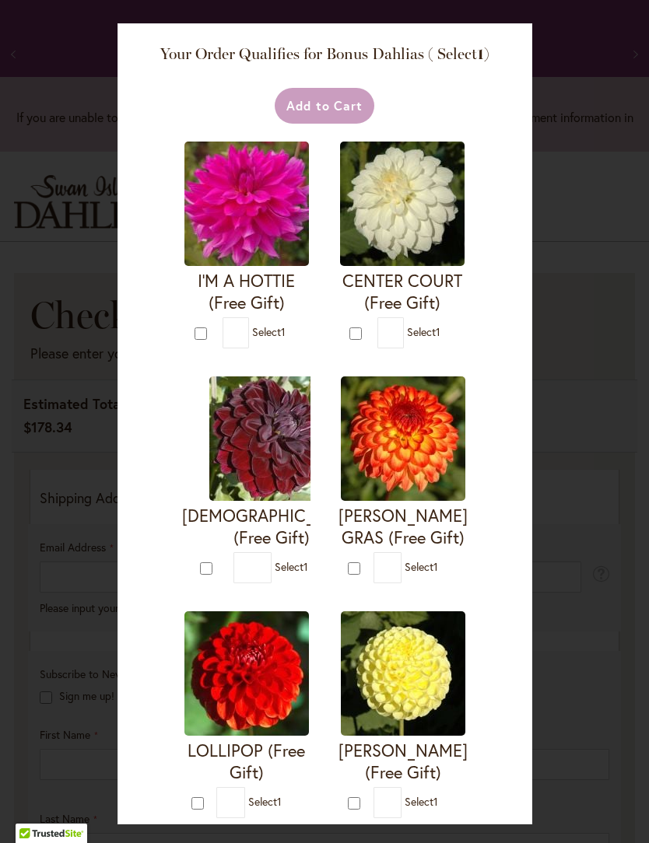
click at [401, 191] on img at bounding box center [402, 204] width 124 height 124
type input "*"
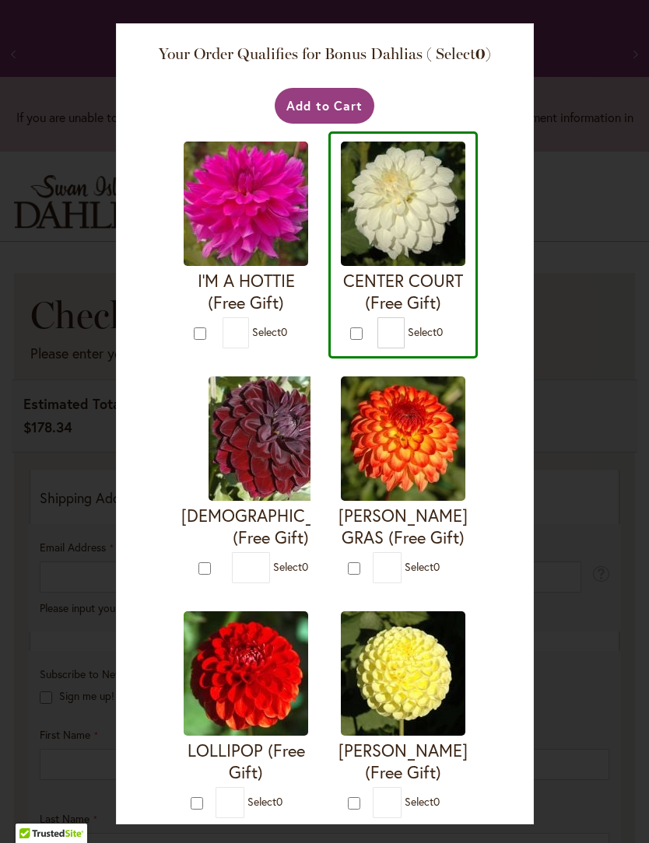
click at [340, 89] on button "Add to Cart" at bounding box center [325, 106] width 100 height 36
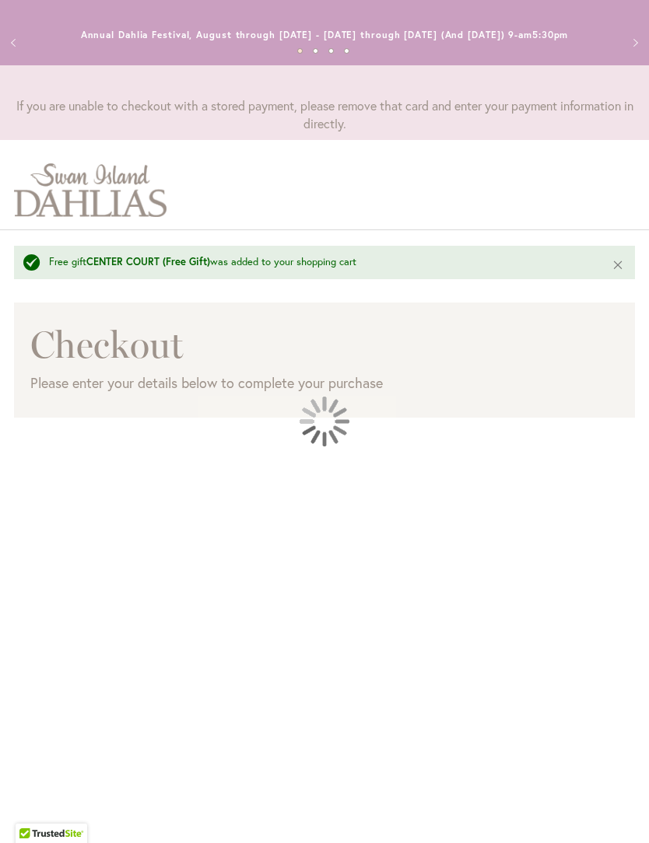
scroll to position [23, 0]
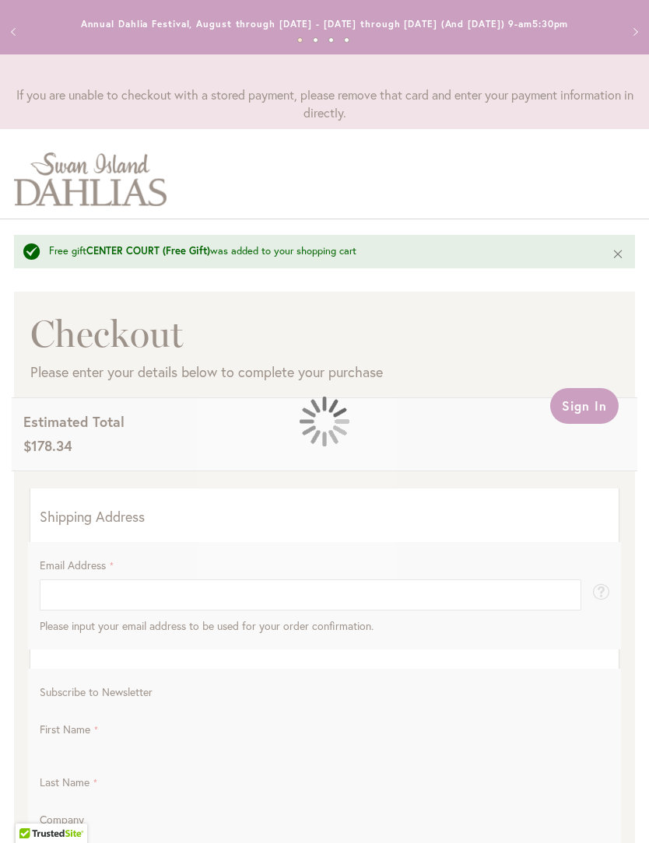
select select "**"
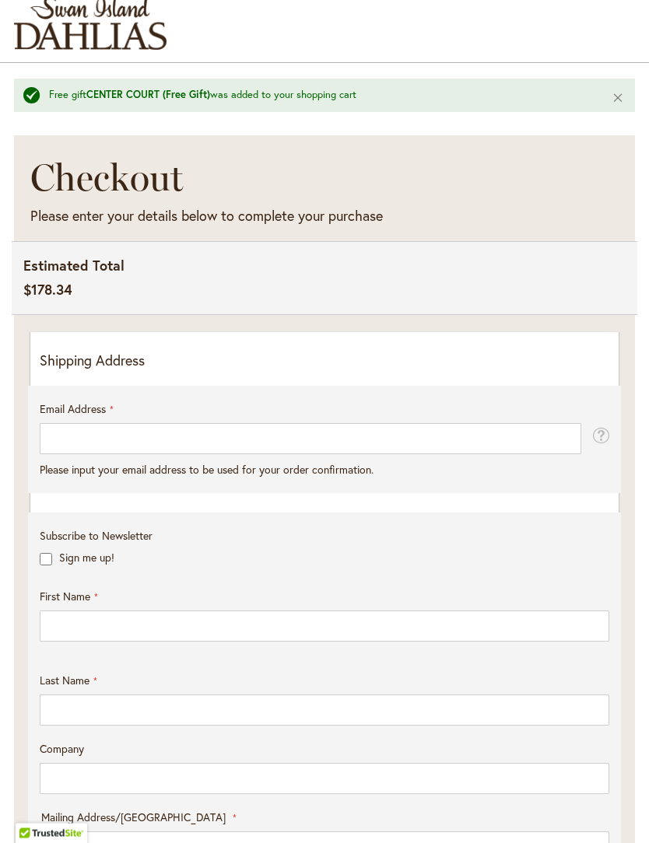
scroll to position [179, 0]
click at [63, 370] on p "Shipping Address" at bounding box center [324, 361] width 569 height 20
click at [436, 366] on p "Shipping Address" at bounding box center [324, 361] width 569 height 20
click at [114, 371] on p "Shipping Address" at bounding box center [324, 361] width 569 height 20
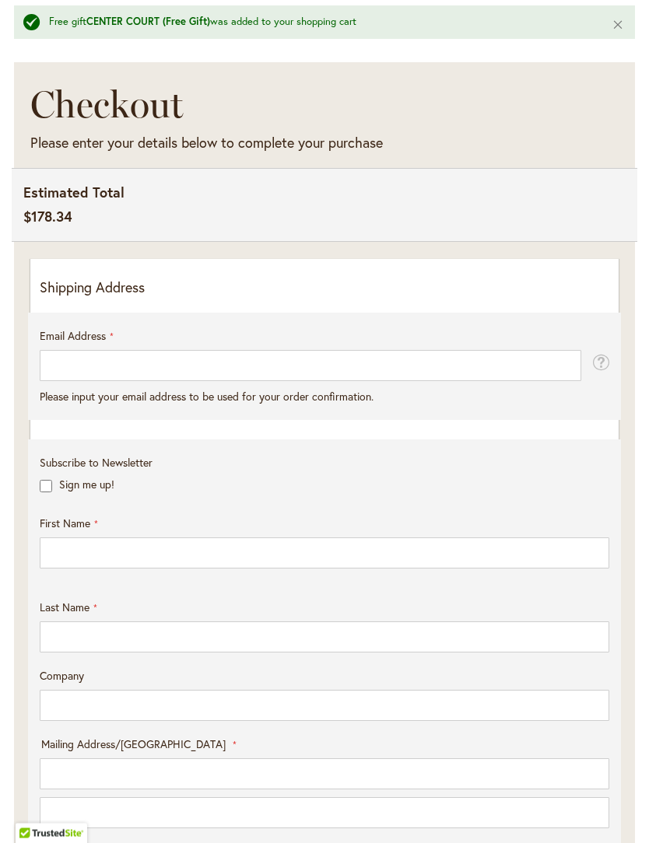
scroll to position [252, 0]
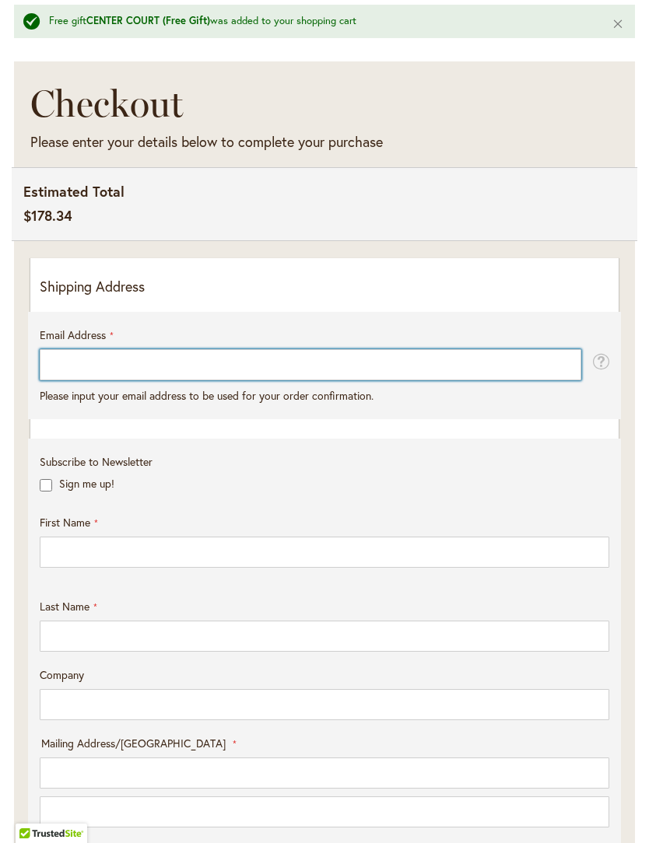
click at [67, 380] on input "Email Address" at bounding box center [310, 364] width 541 height 31
type input "**********"
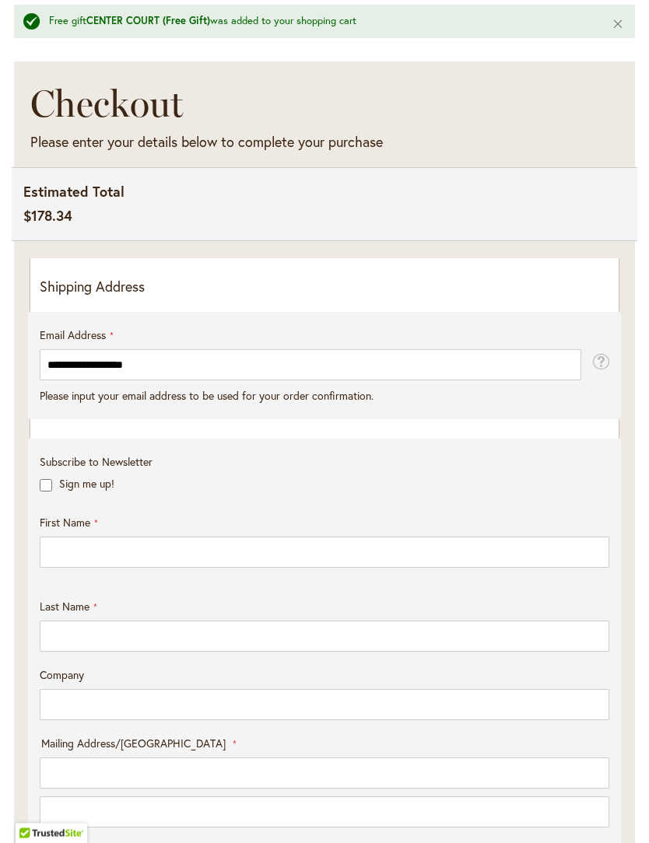
scroll to position [253, 0]
click at [503, 446] on div "**********" at bounding box center [324, 742] width 569 height 861
click at [48, 419] on fieldset "**********" at bounding box center [324, 373] width 569 height 92
click at [54, 292] on p "Shipping Address" at bounding box center [324, 287] width 569 height 20
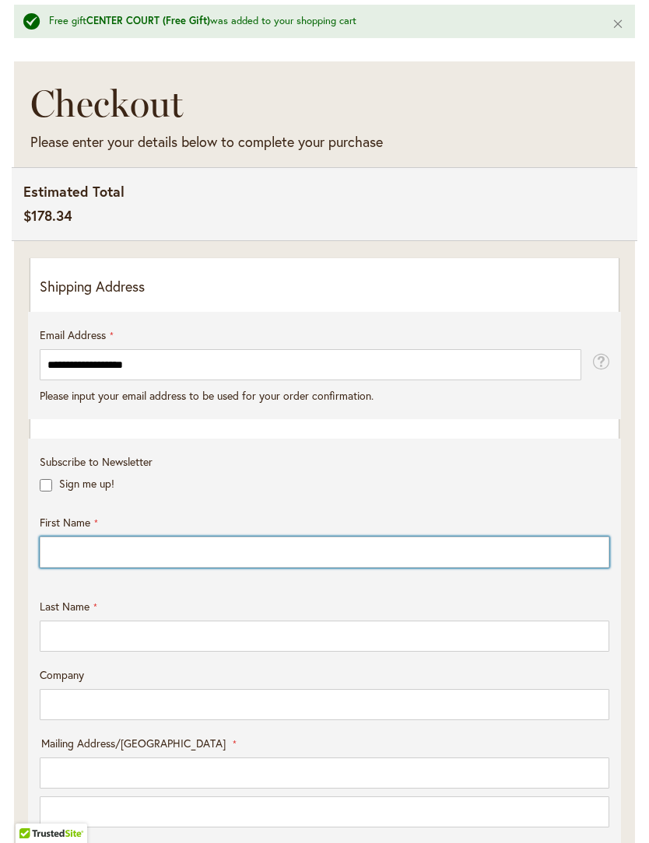
click at [104, 566] on input "First Name" at bounding box center [324, 552] width 569 height 31
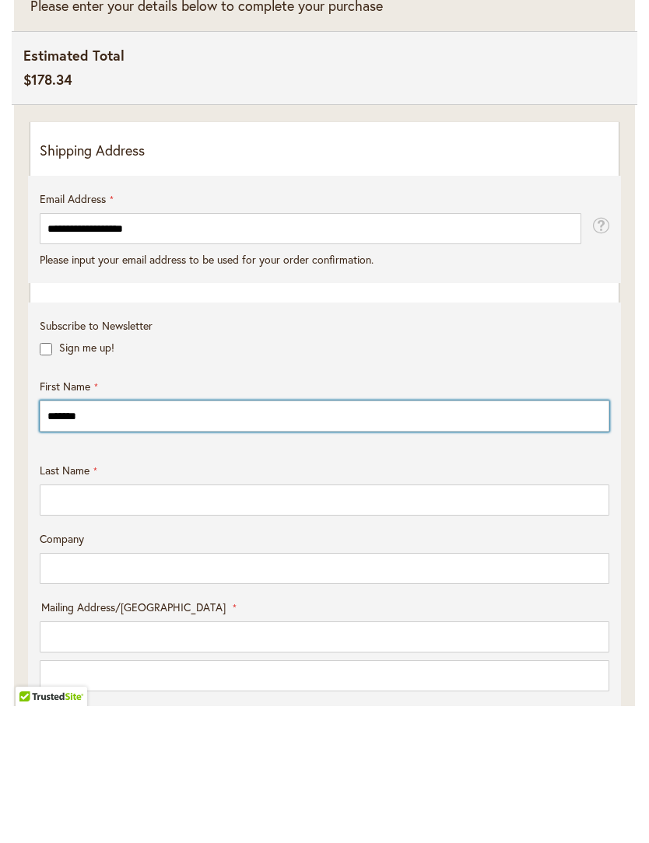
type input "******"
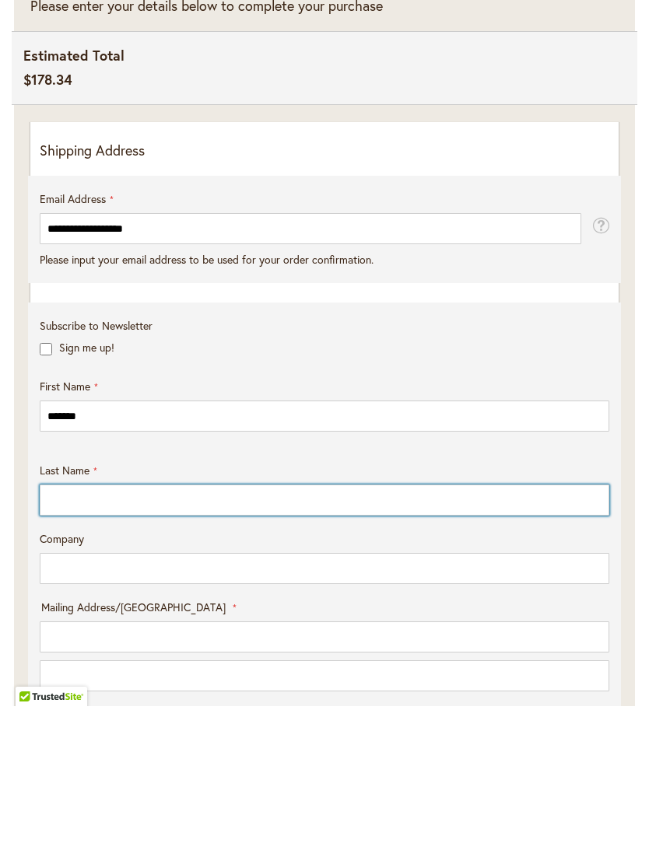
click at [499, 621] on input "Last Name" at bounding box center [324, 636] width 569 height 31
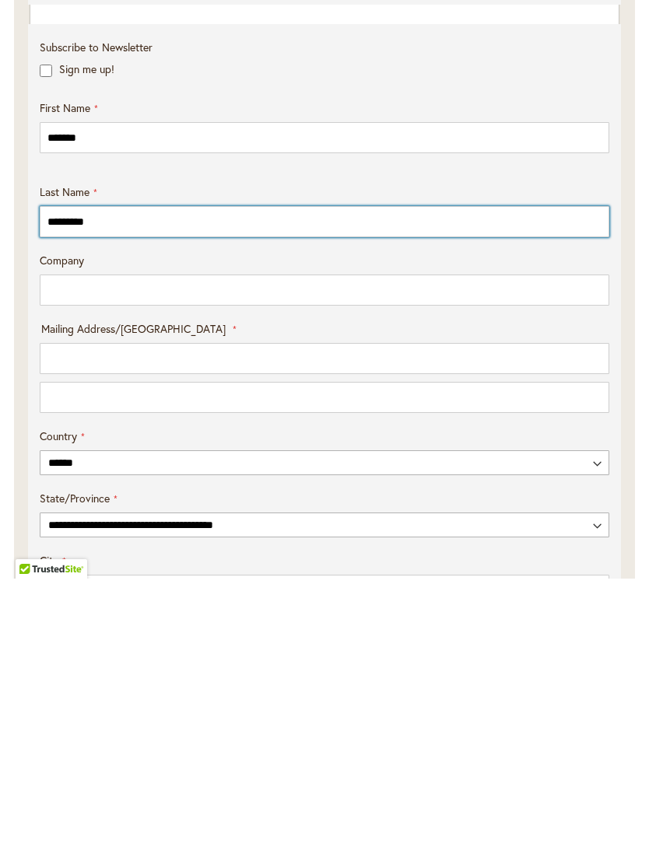
scroll to position [404, 0]
type input "*********"
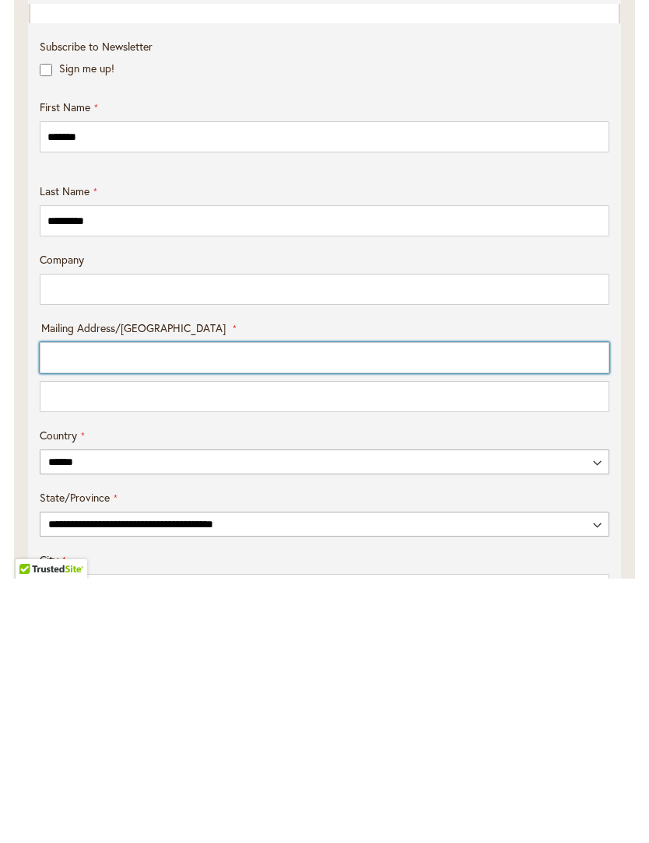
click at [60, 607] on input "Mailing Address/PO BOX: Line 1" at bounding box center [324, 622] width 569 height 31
type input "*"
type input "**********"
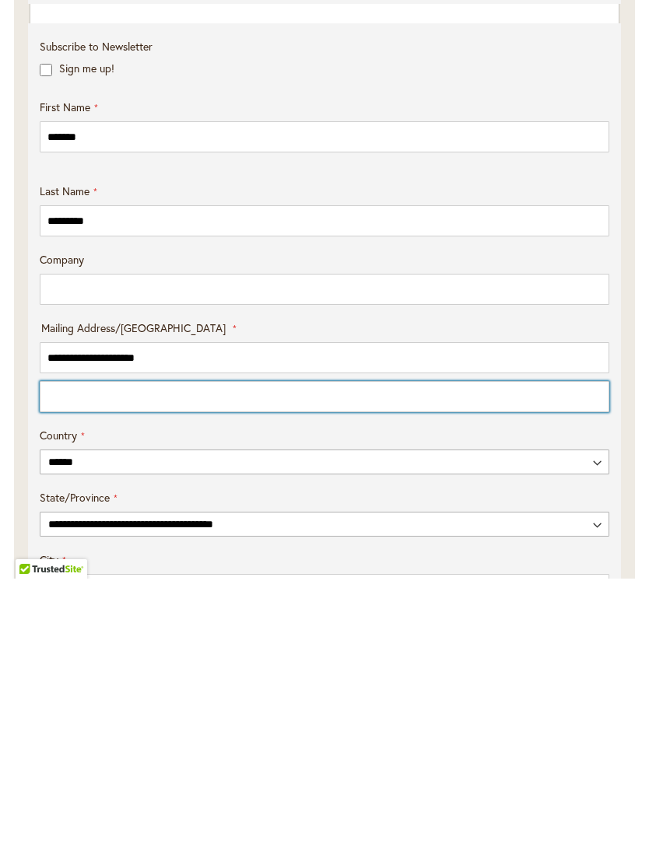
click at [52, 646] on input "Mailing Address/PO BOX: Line 2" at bounding box center [324, 661] width 569 height 31
type input "**********"
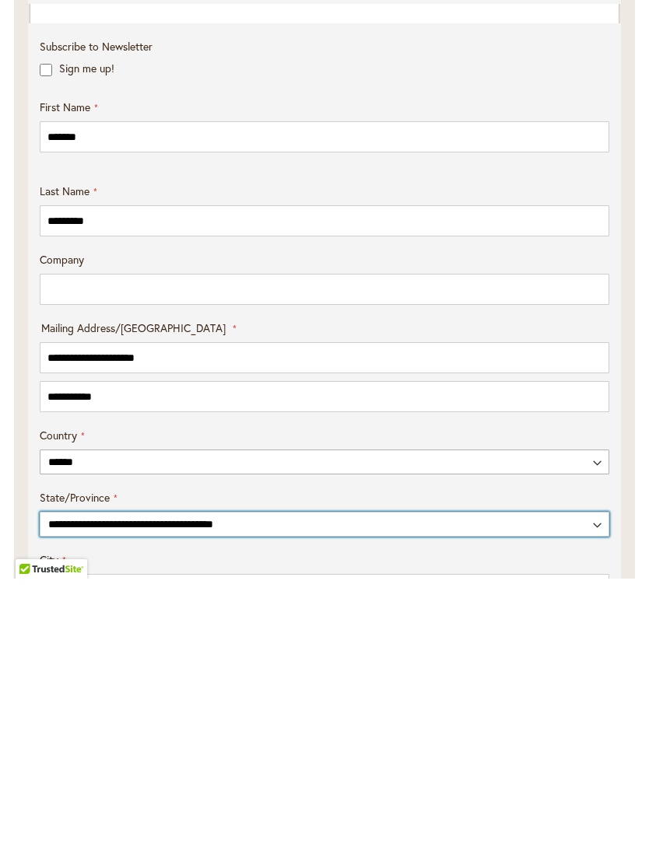
click at [76, 776] on select "**********" at bounding box center [324, 788] width 569 height 25
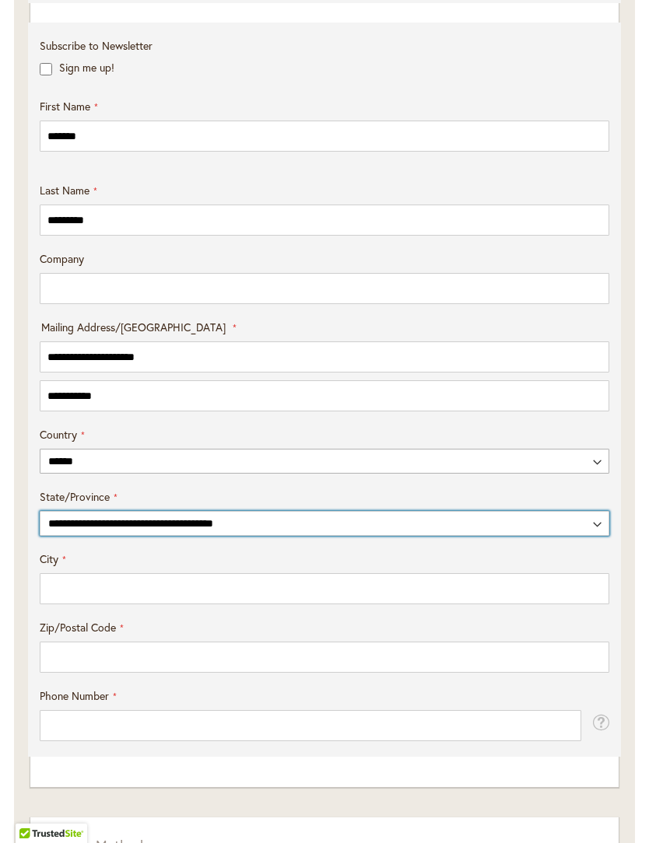
select select "**"
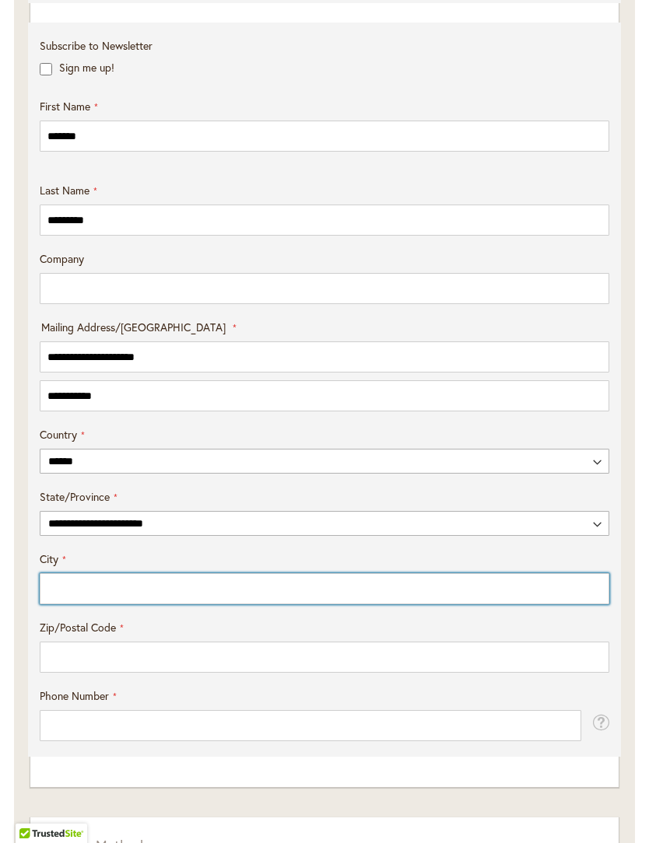
click at [119, 597] on input "City" at bounding box center [324, 588] width 569 height 31
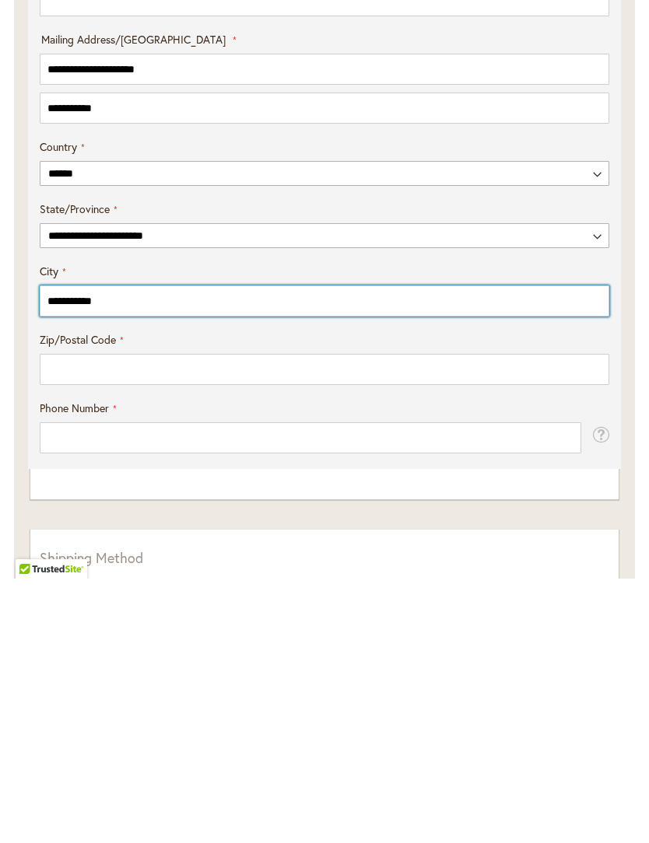
type input "**********"
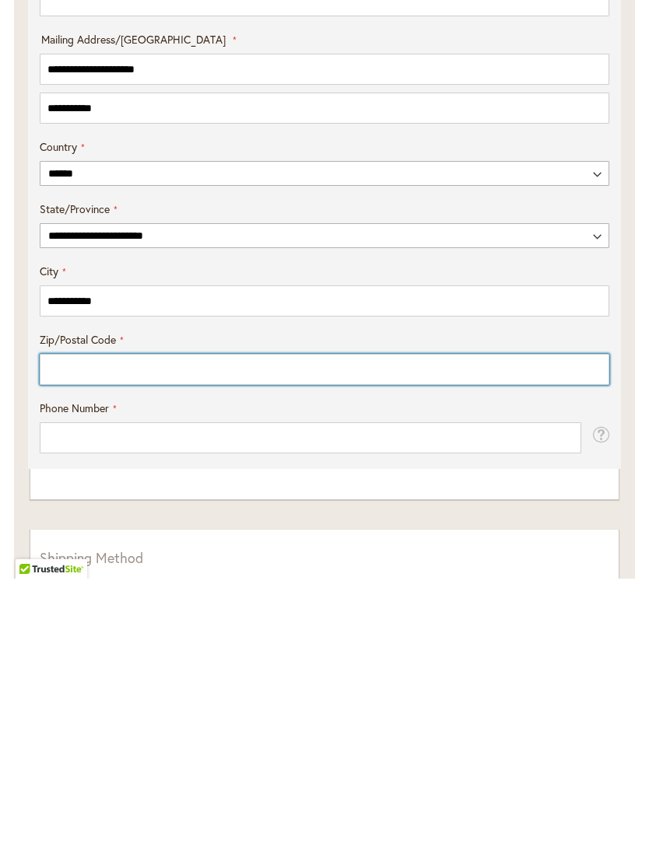
click at [61, 618] on input "Zip/Postal Code" at bounding box center [324, 633] width 569 height 31
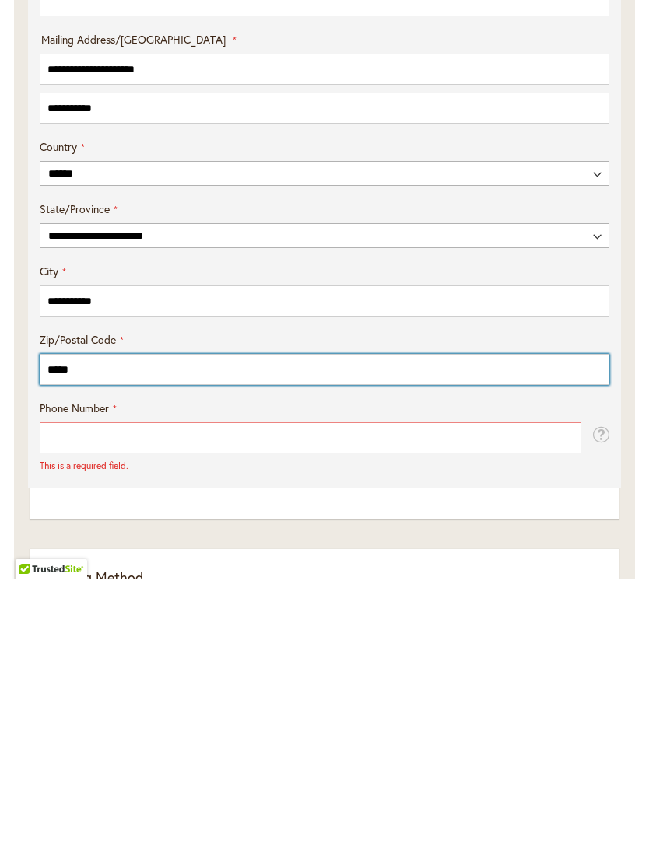
type input "*****"
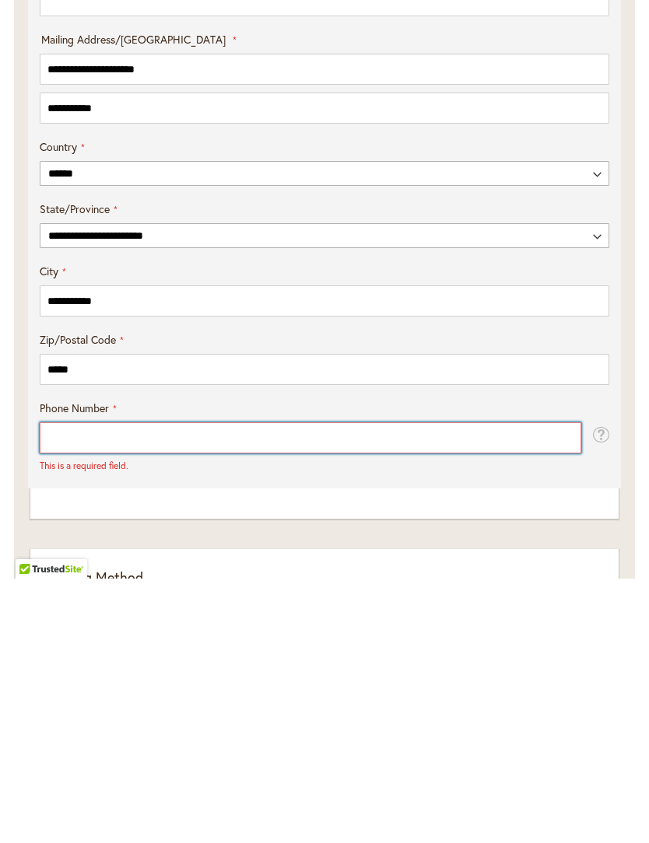
click at [66, 687] on input "Phone Number" at bounding box center [310, 702] width 541 height 31
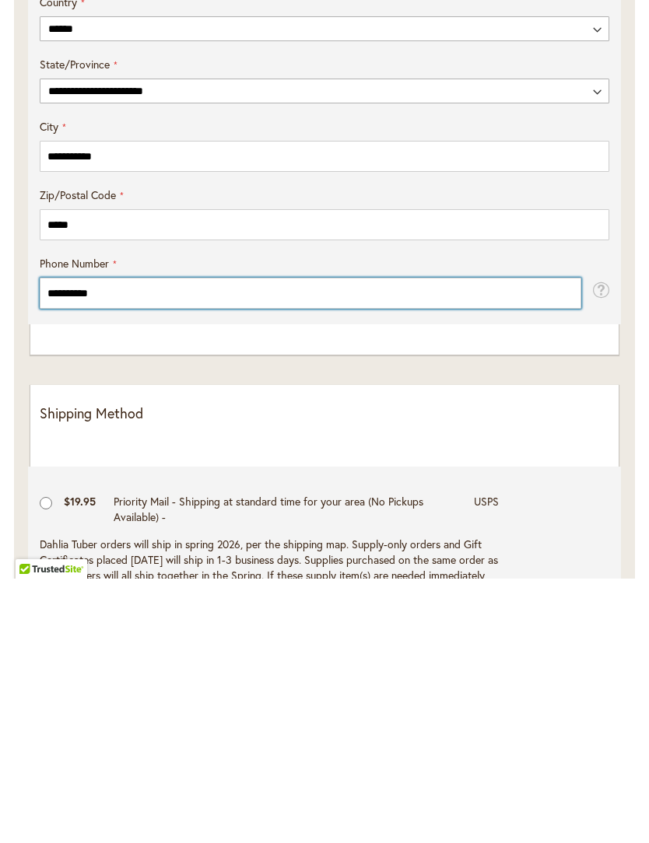
scroll to position [845, 0]
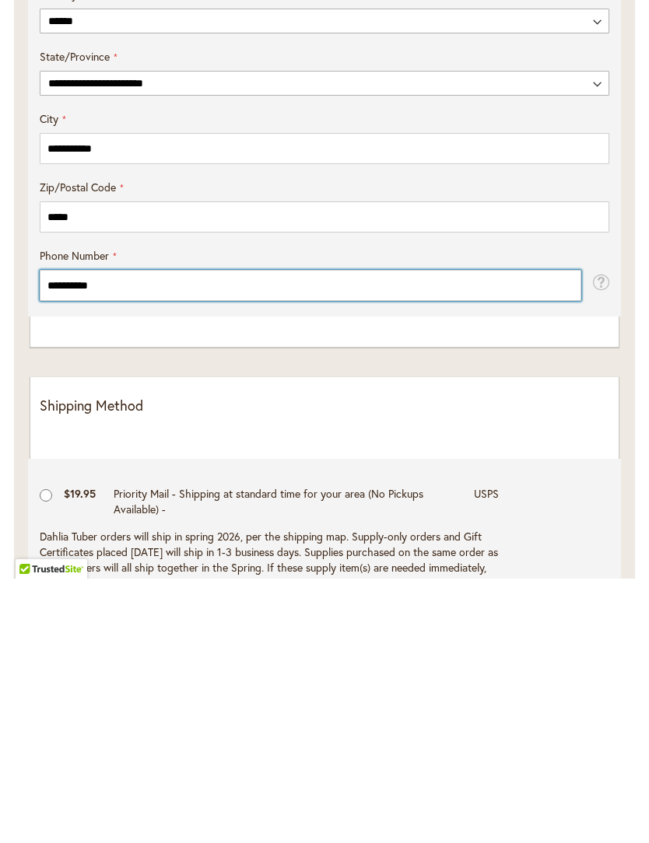
type input "**********"
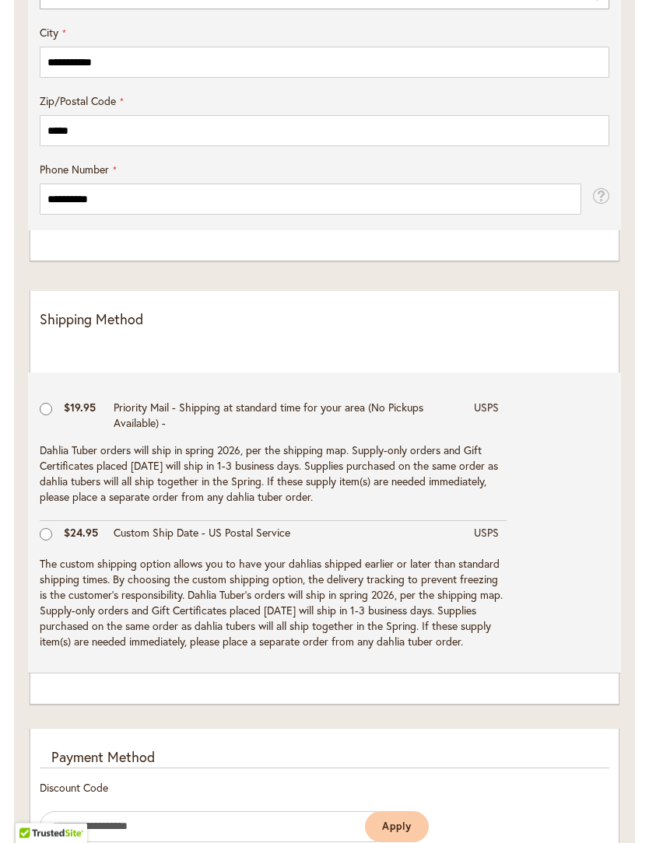
scroll to position [1196, 0]
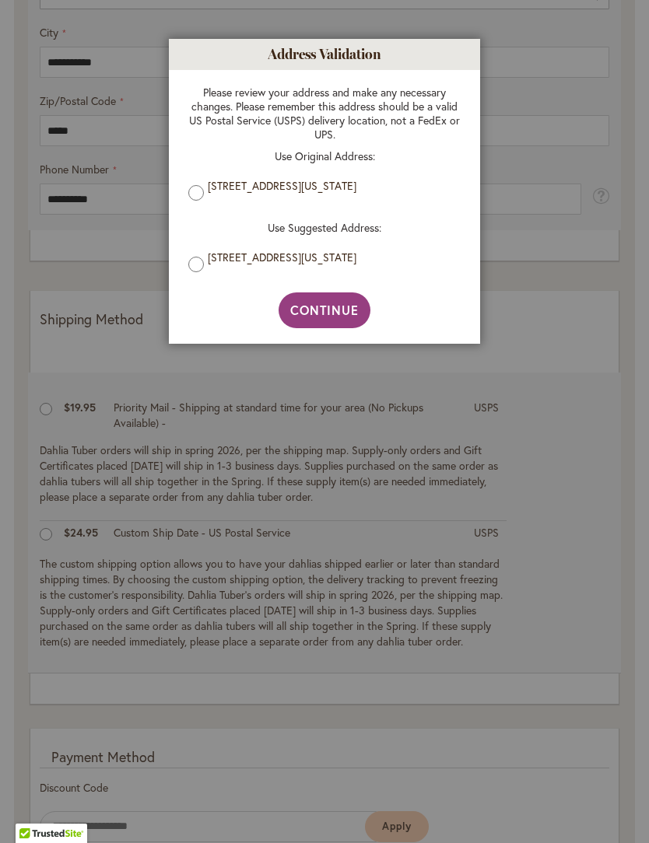
click at [315, 313] on span "Continue" at bounding box center [324, 310] width 69 height 16
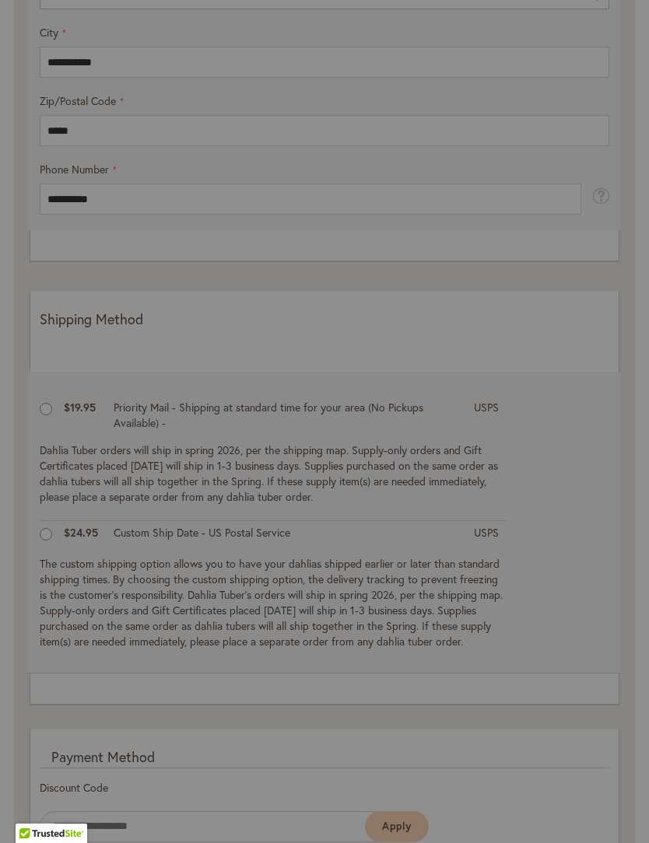
type input "**********"
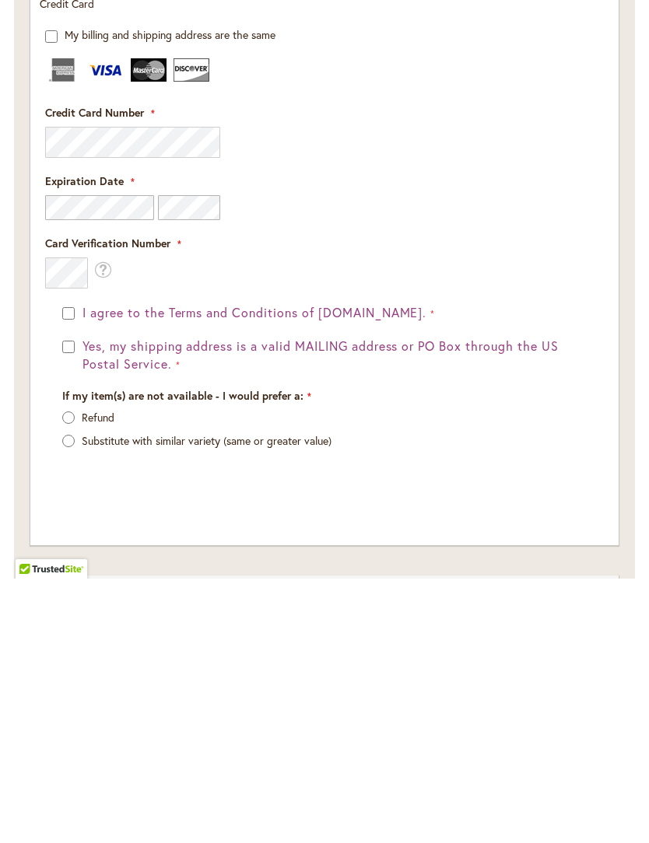
scroll to position [2145, 0]
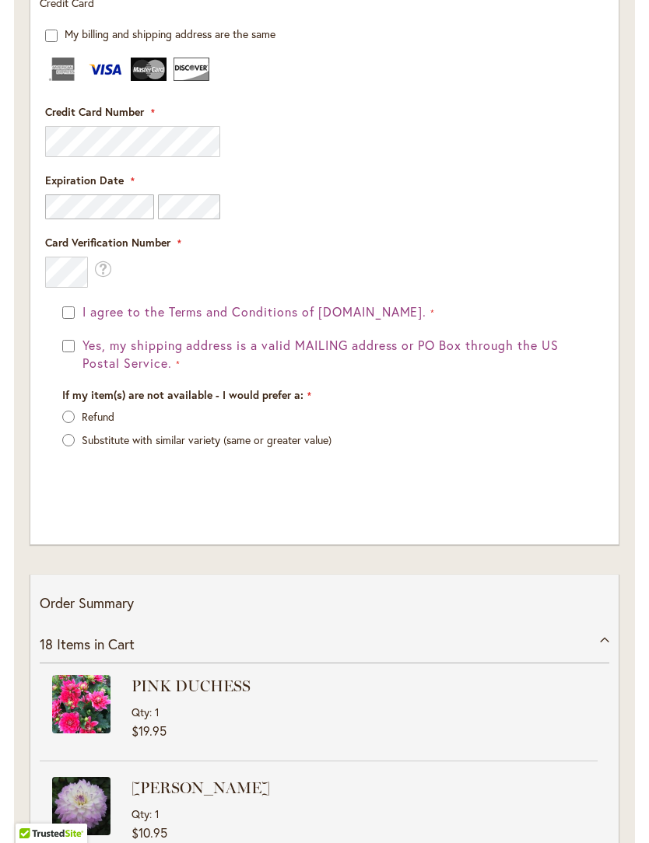
click at [61, 361] on div "I agree to the Terms and Conditions of dahlias.com. Yes, my shipping address is…" at bounding box center [324, 399] width 558 height 192
click at [59, 421] on div "If my item(s) are not available - I would prefer a: Refund Substitute with simi…" at bounding box center [324, 425] width 535 height 76
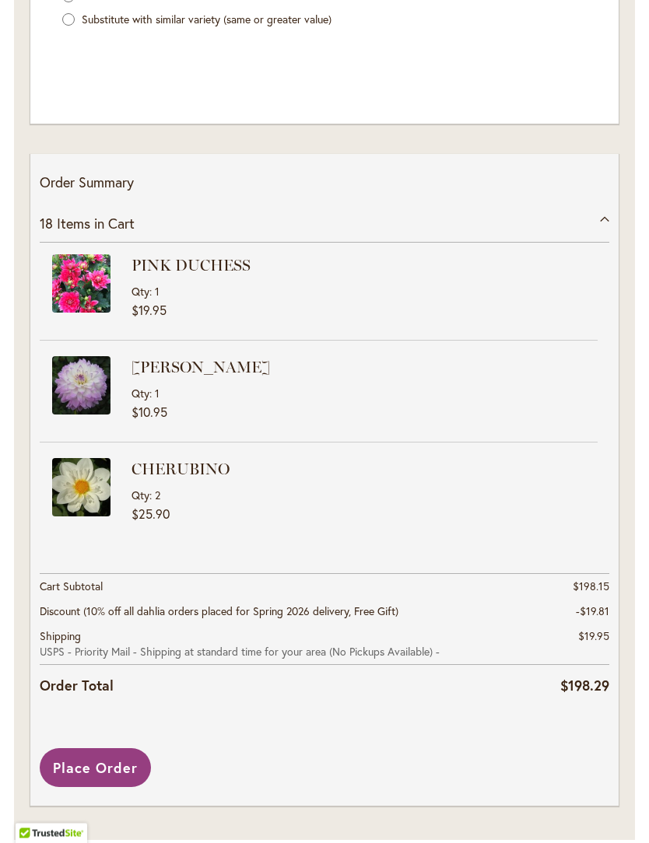
scroll to position [2565, 0]
click at [594, 233] on div "18 Items in Cart" at bounding box center [324, 224] width 569 height 38
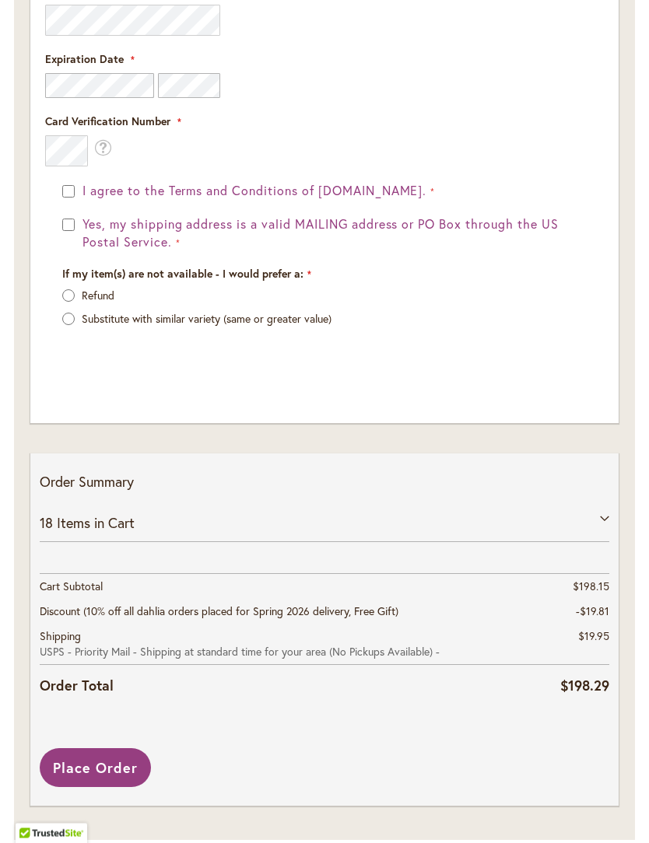
scroll to position [2265, 0]
click at [95, 774] on span "Place Order" at bounding box center [95, 768] width 85 height 19
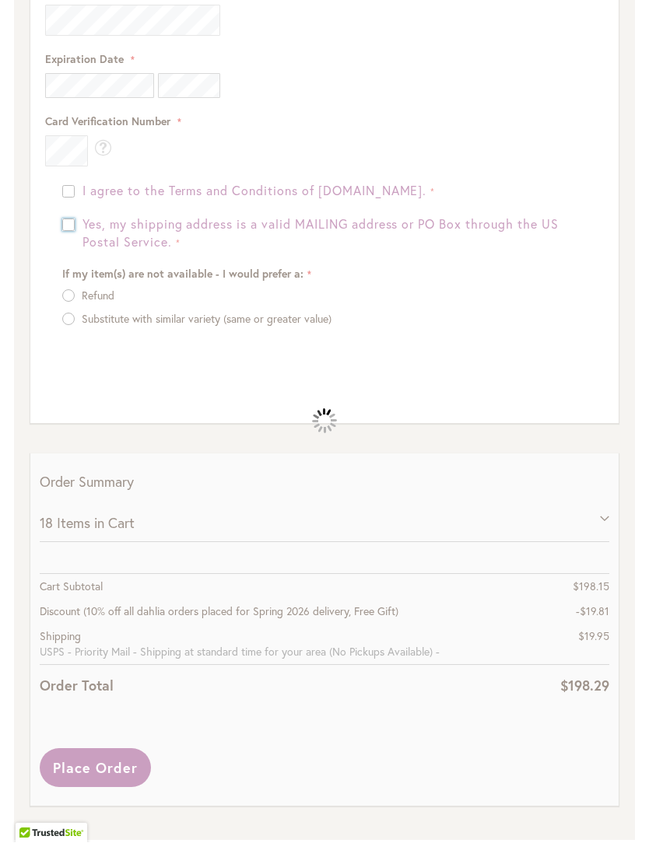
scroll to position [2047, 0]
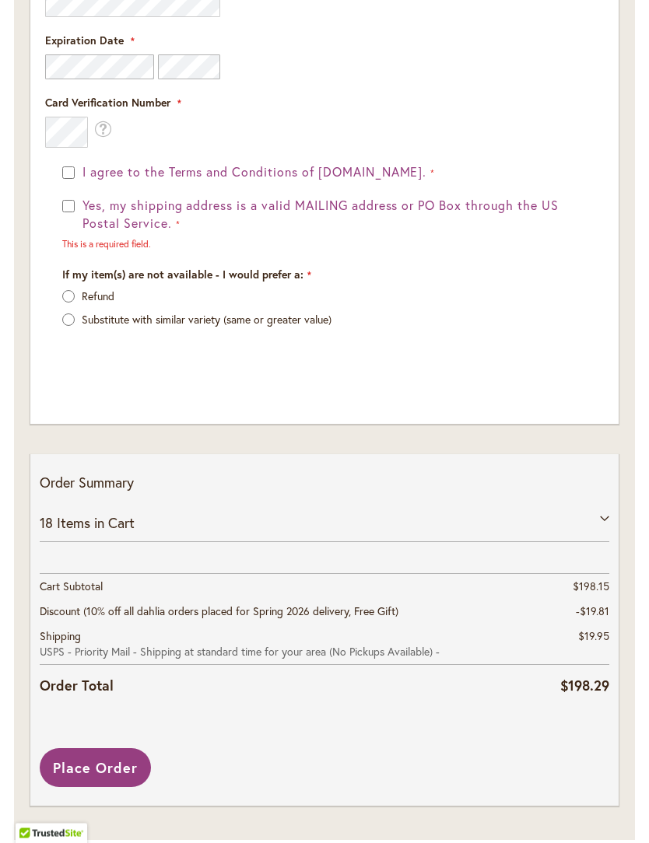
click at [104, 778] on span "Place Order" at bounding box center [95, 768] width 85 height 19
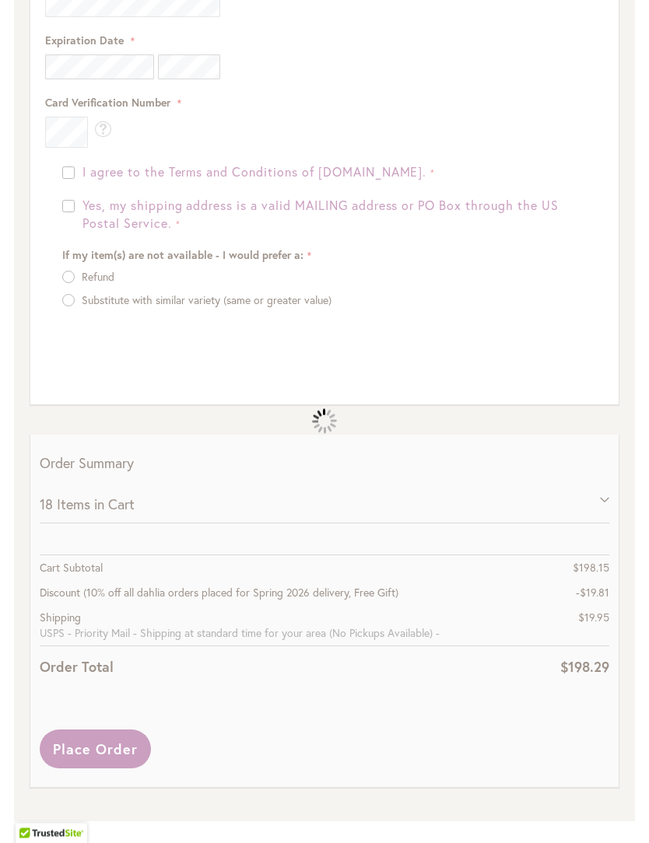
scroll to position [2265, 0]
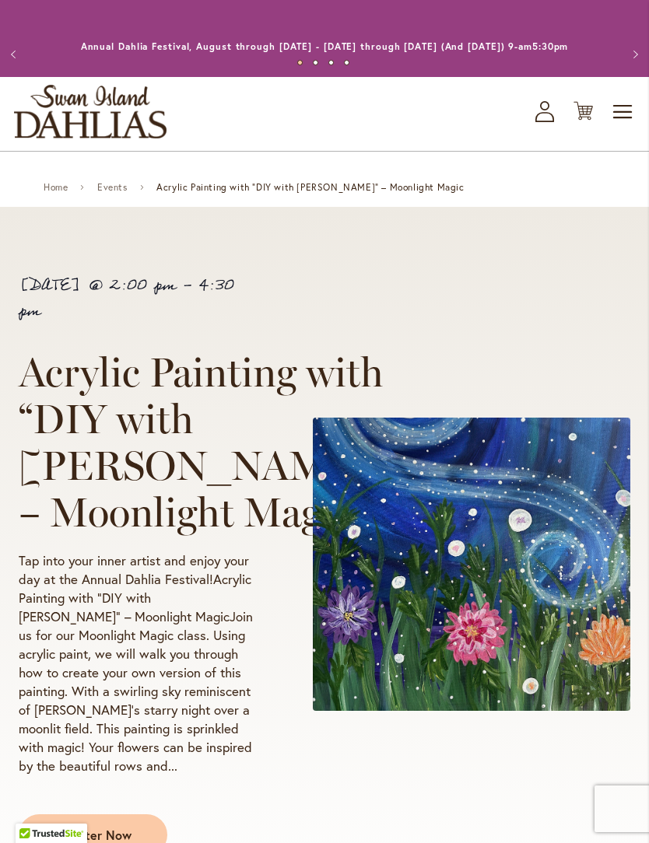
scroll to position [239, 0]
